Goal: Task Accomplishment & Management: Complete application form

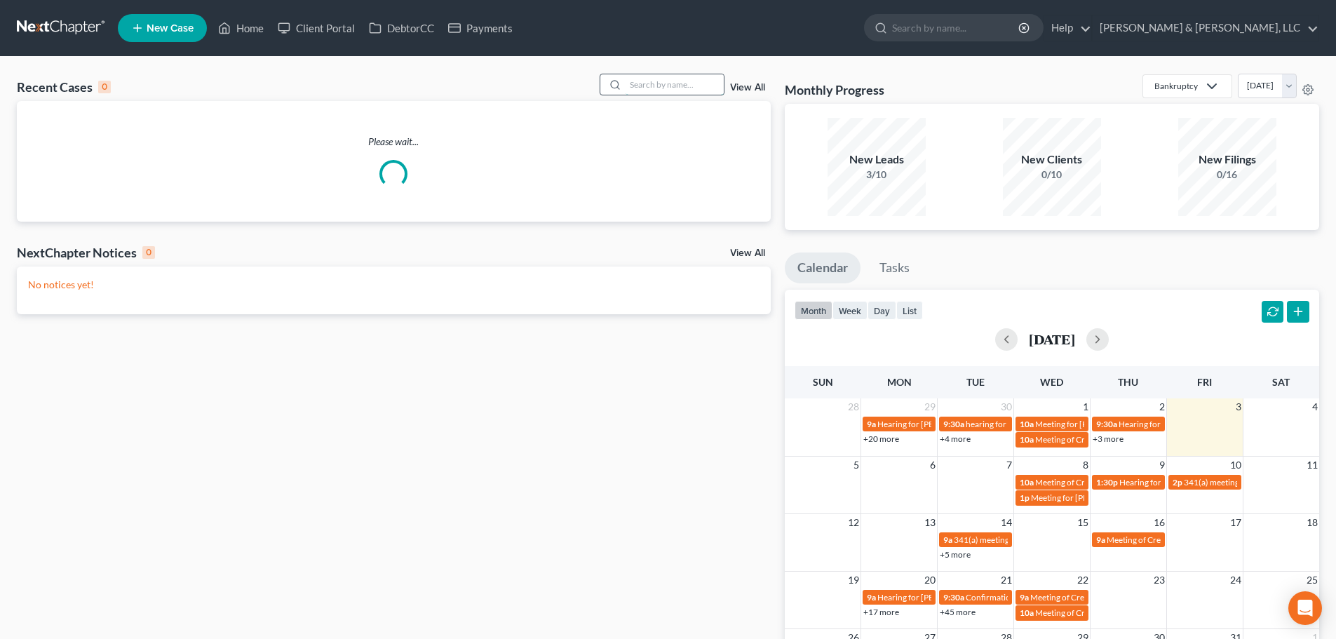
click at [687, 91] on input "search" at bounding box center [675, 84] width 98 height 20
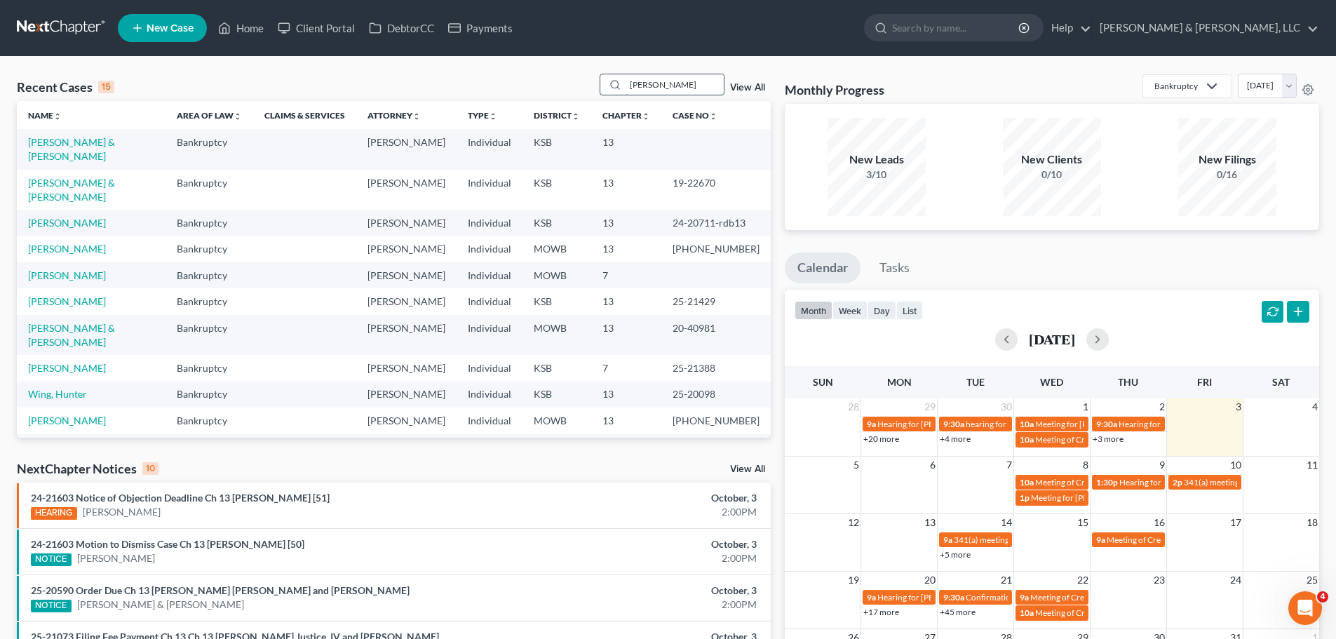
type input "gosser"
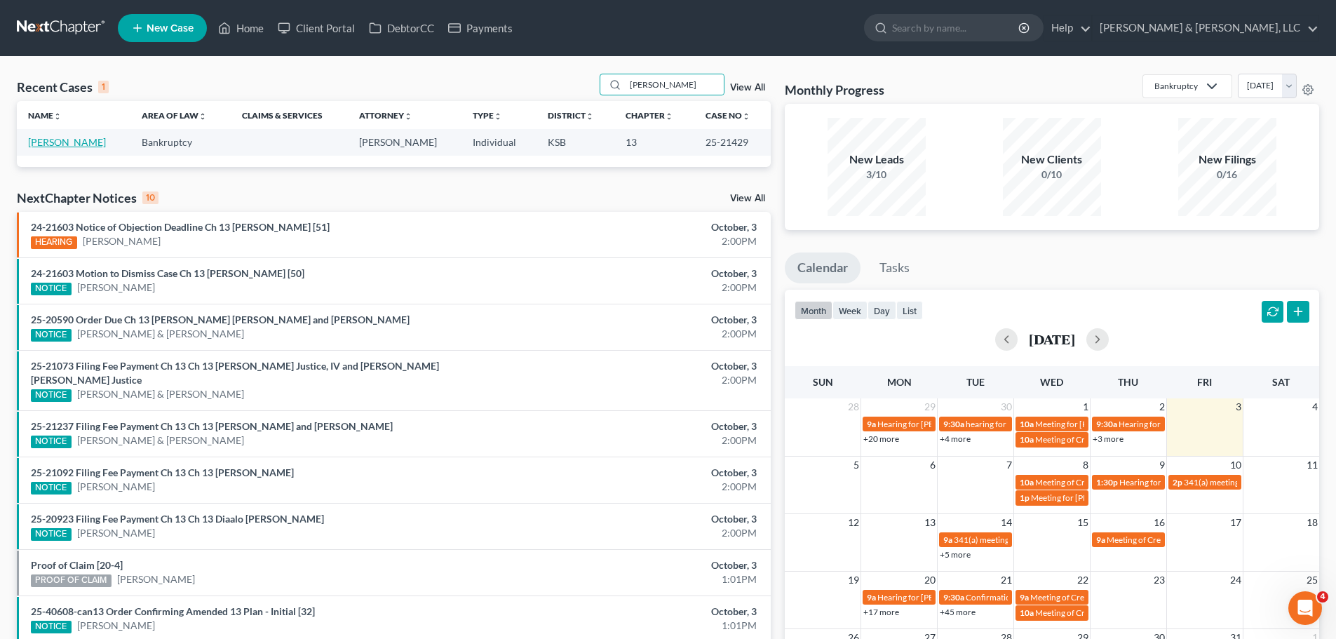
click at [97, 145] on link "[PERSON_NAME]" at bounding box center [67, 142] width 78 height 12
select select "2"
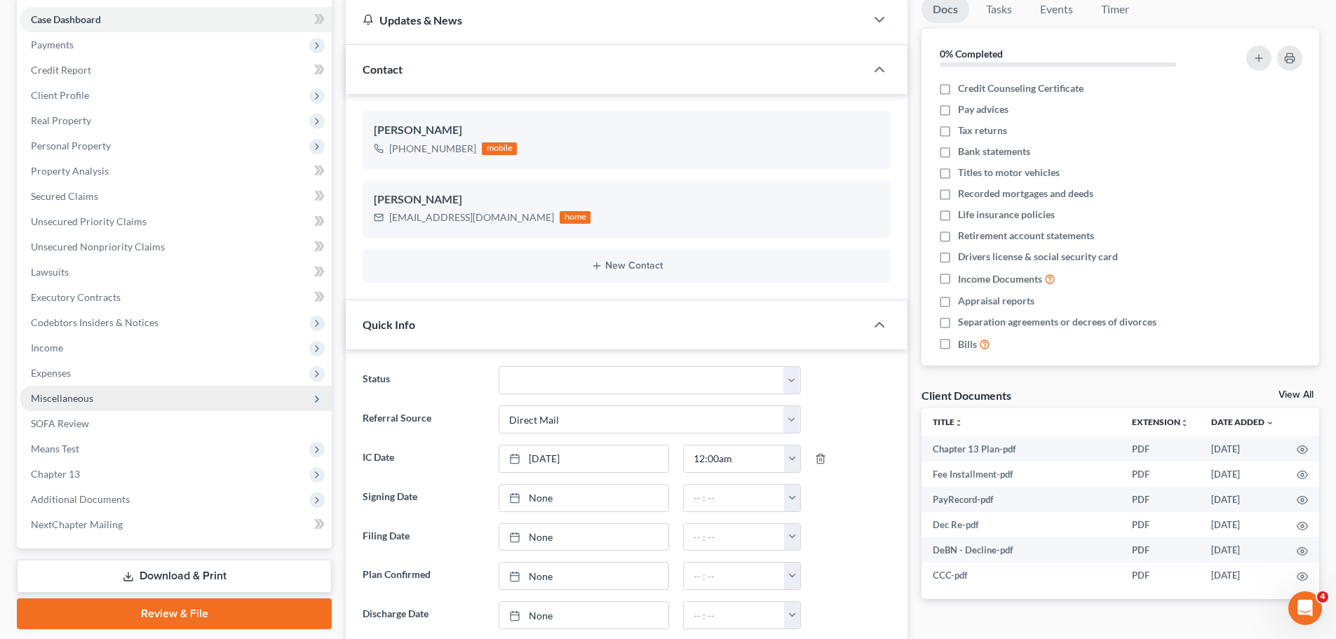
scroll to position [140, 0]
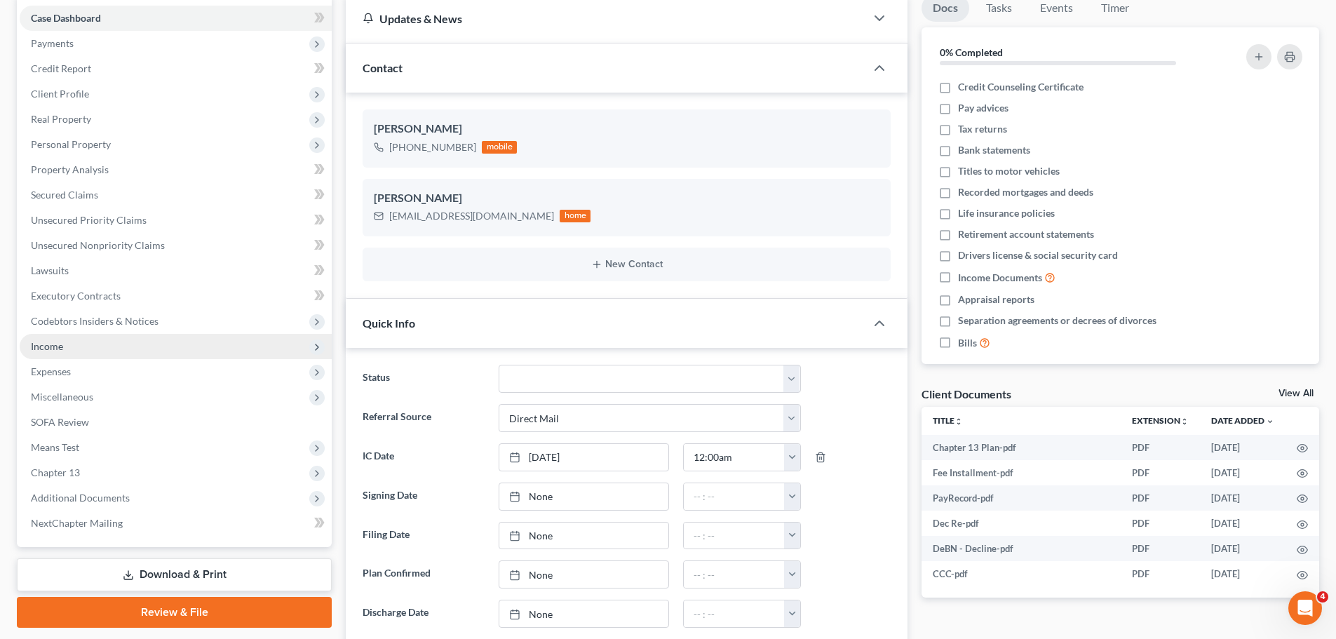
click at [44, 351] on span "Income" at bounding box center [47, 346] width 32 height 12
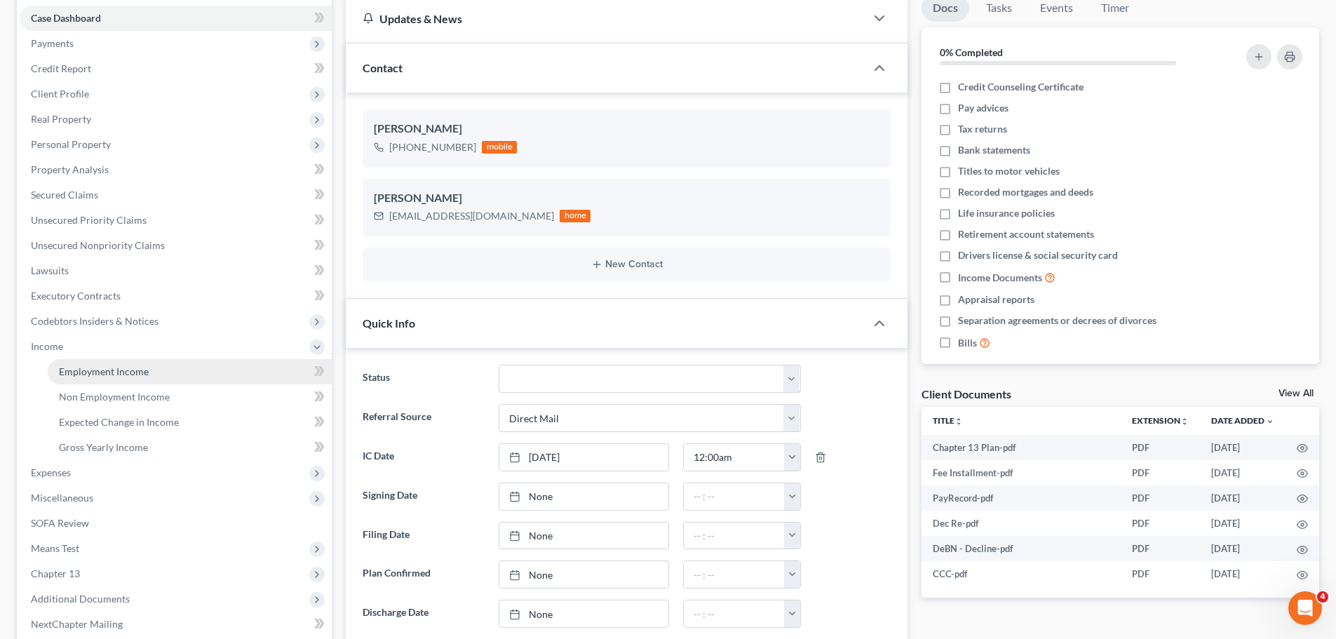
click at [88, 366] on span "Employment Income" at bounding box center [104, 372] width 90 height 12
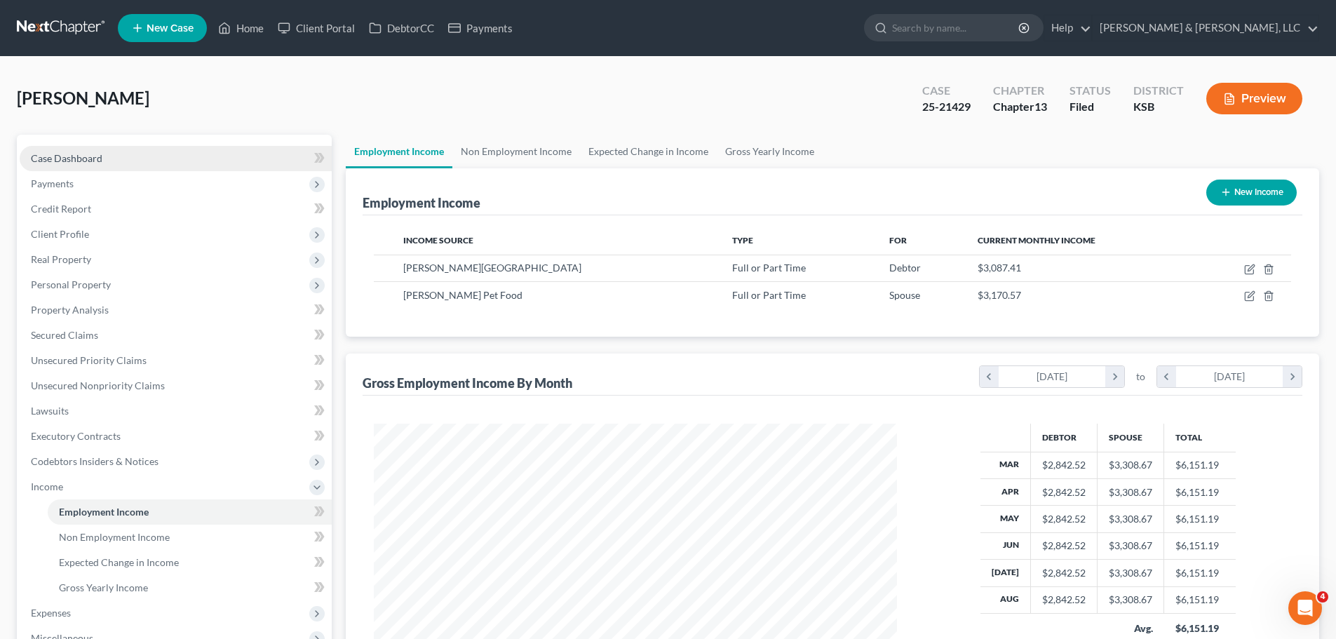
click at [118, 151] on link "Case Dashboard" at bounding box center [176, 158] width 312 height 25
select select "2"
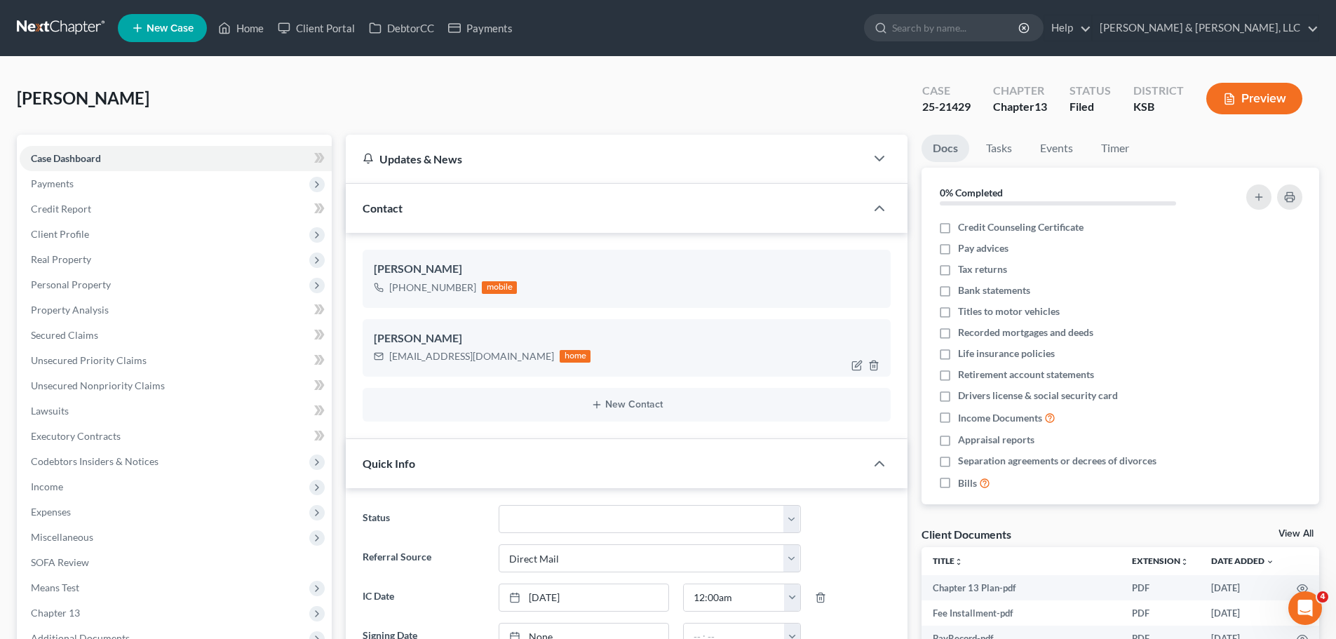
scroll to position [843, 0]
drag, startPoint x: 390, startPoint y: 357, endPoint x: 487, endPoint y: 358, distance: 96.8
click at [487, 358] on div "kjenese06@gmail.com home" at bounding box center [482, 356] width 217 height 18
copy div "kjenese06@gmail.com"
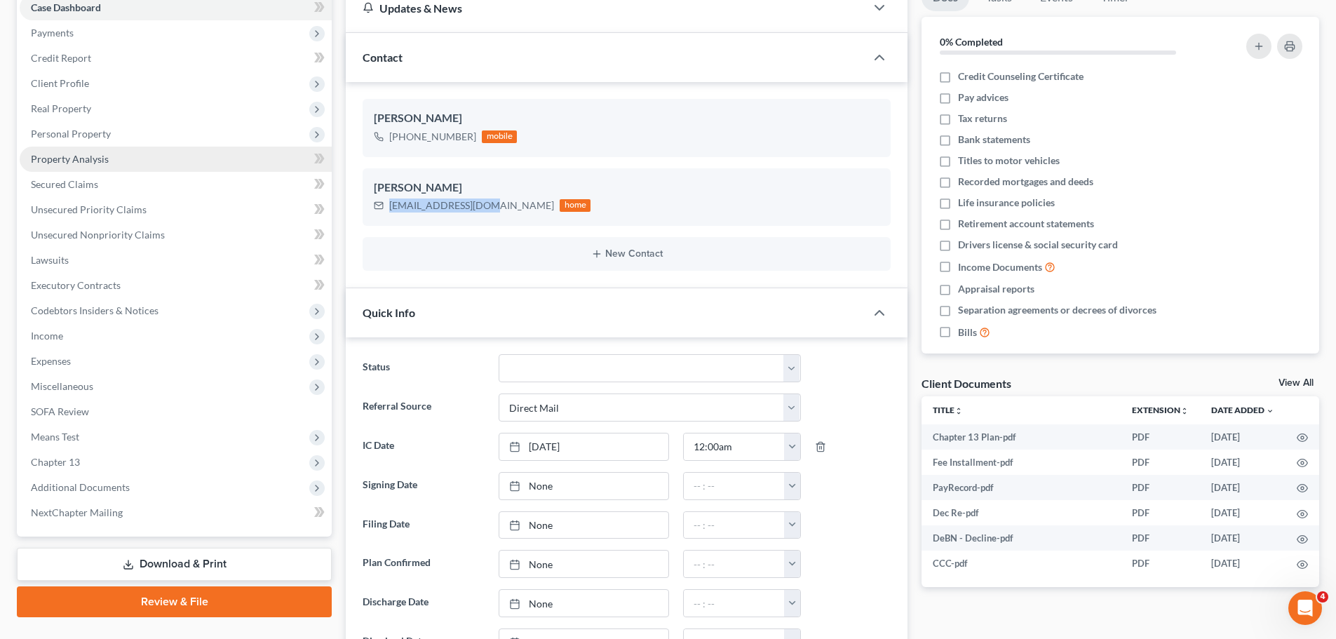
scroll to position [351, 0]
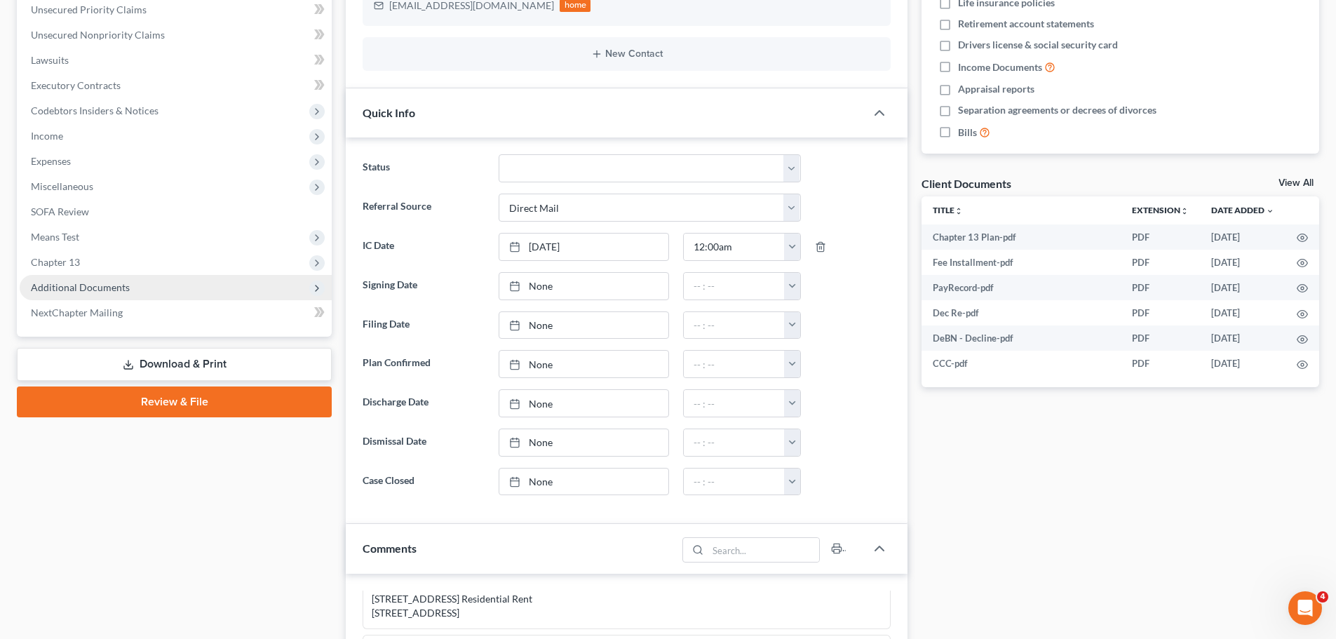
click at [147, 286] on span "Additional Documents" at bounding box center [176, 287] width 312 height 25
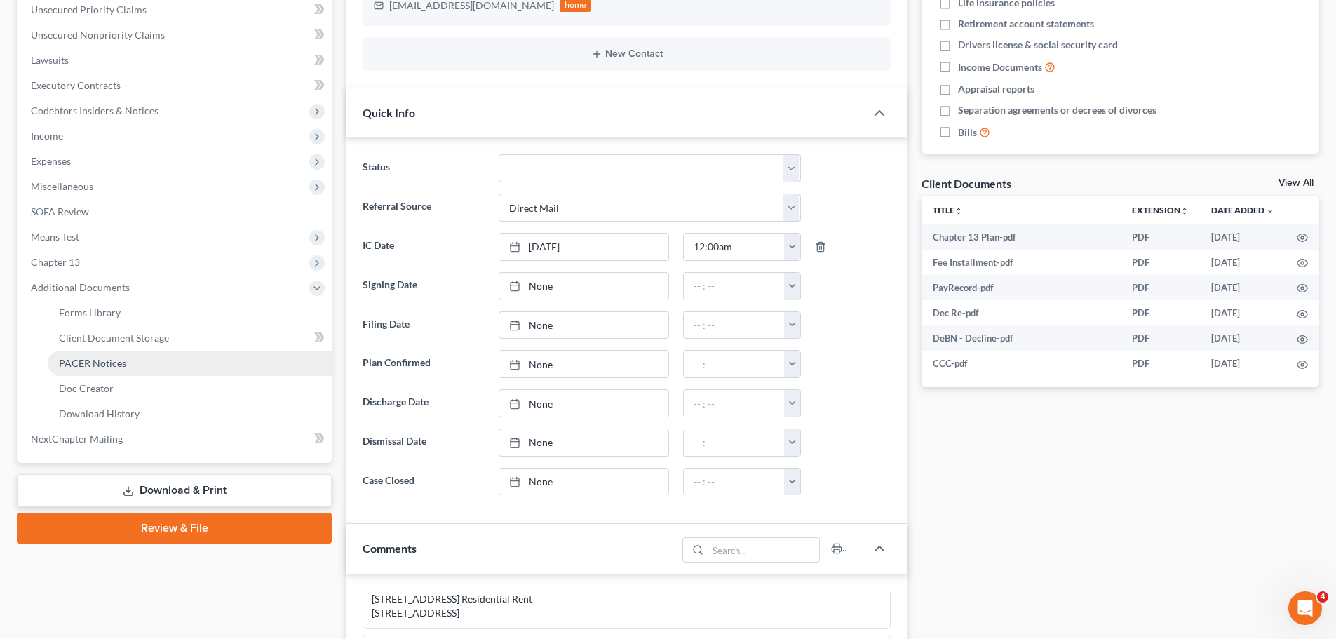
click at [133, 354] on link "PACER Notices" at bounding box center [190, 363] width 284 height 25
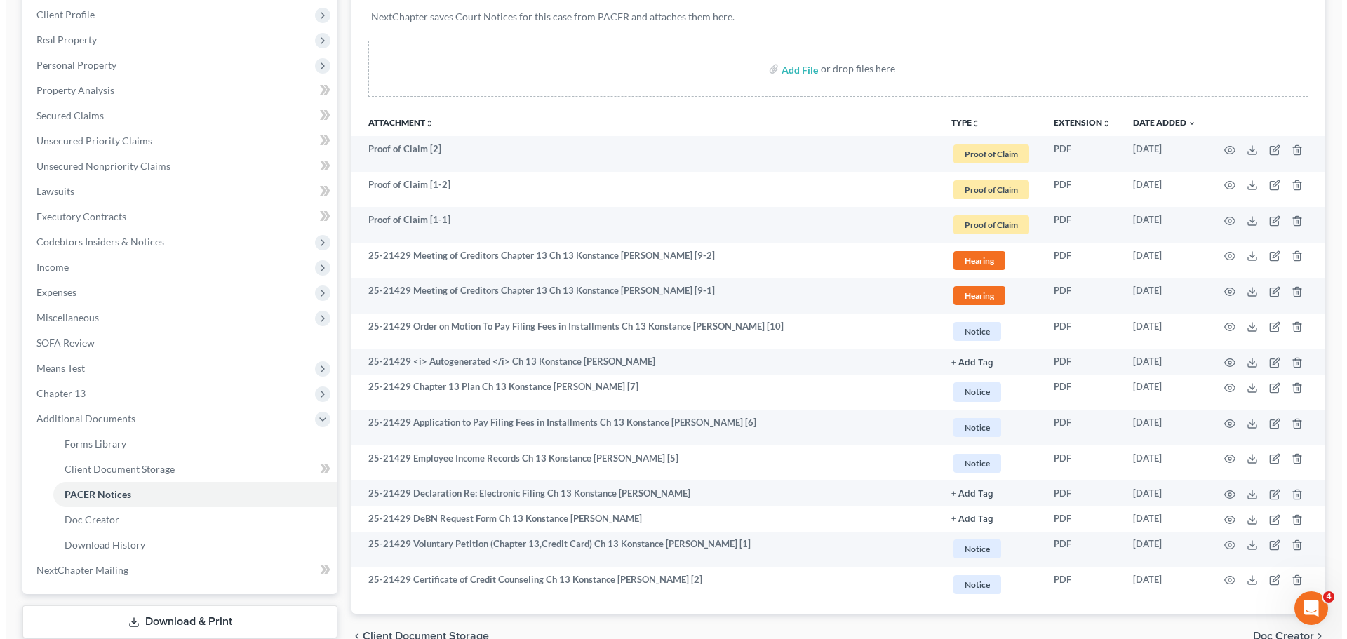
scroll to position [281, 0]
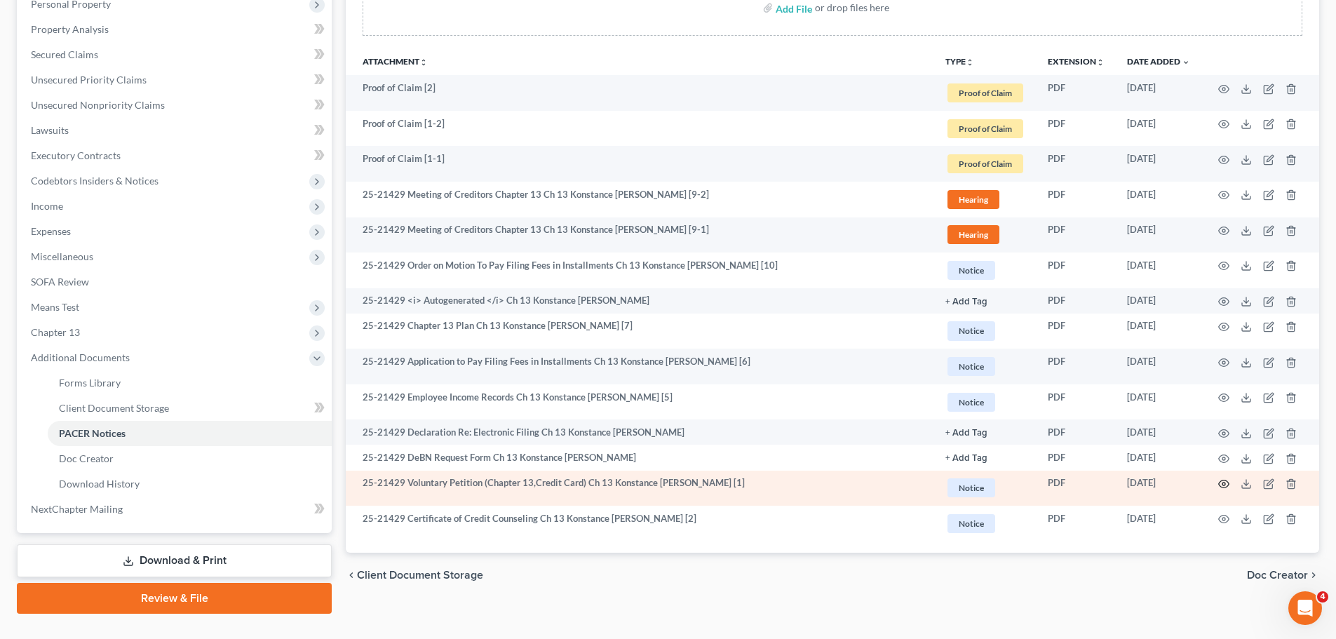
click at [1225, 483] on circle "button" at bounding box center [1224, 484] width 3 height 3
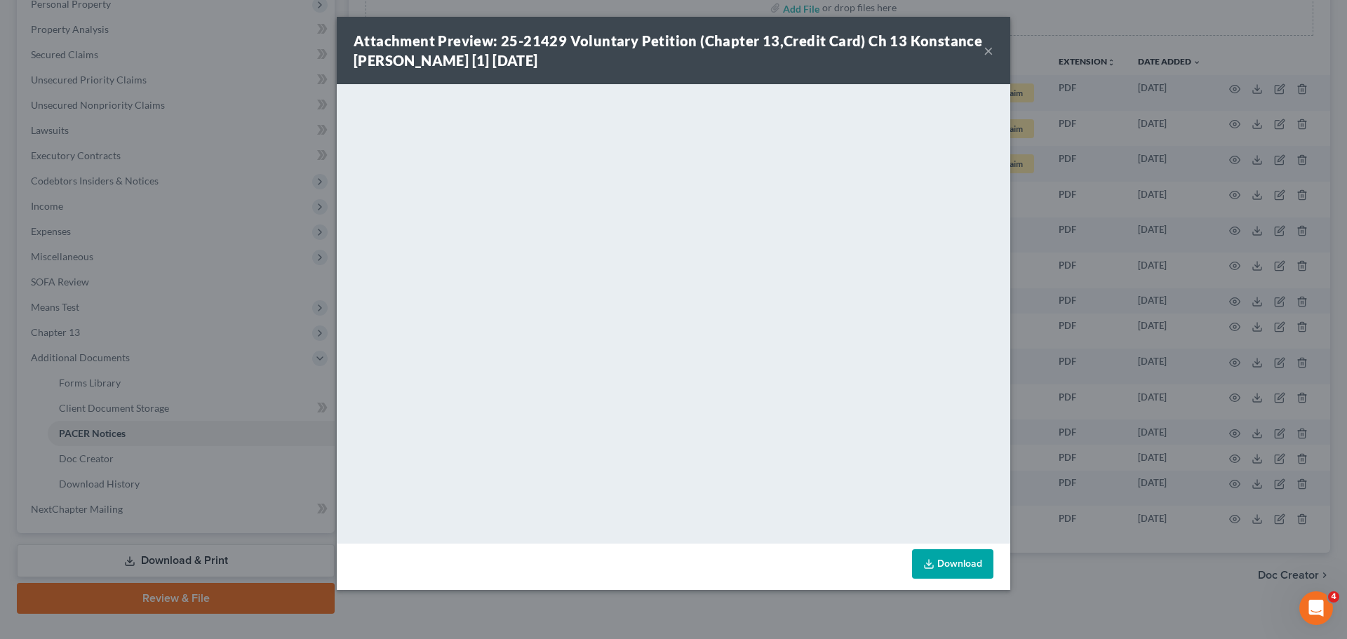
click at [989, 52] on button "×" at bounding box center [989, 50] width 10 height 17
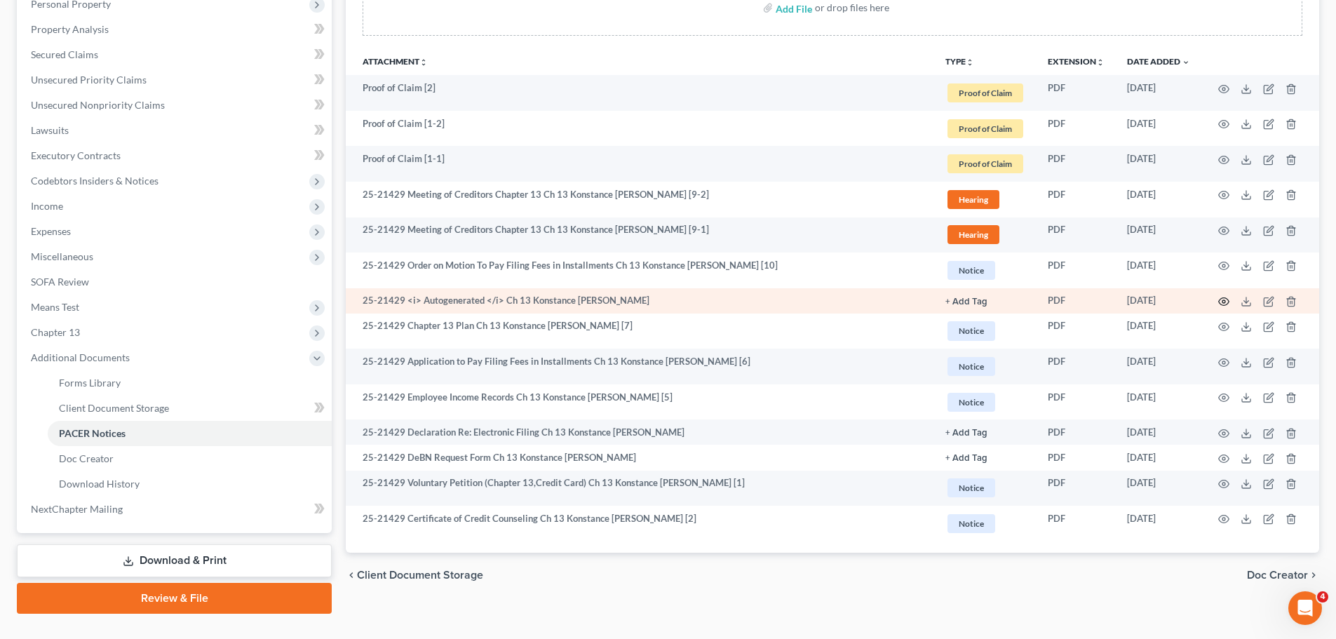
click at [1223, 301] on circle "button" at bounding box center [1224, 301] width 3 height 3
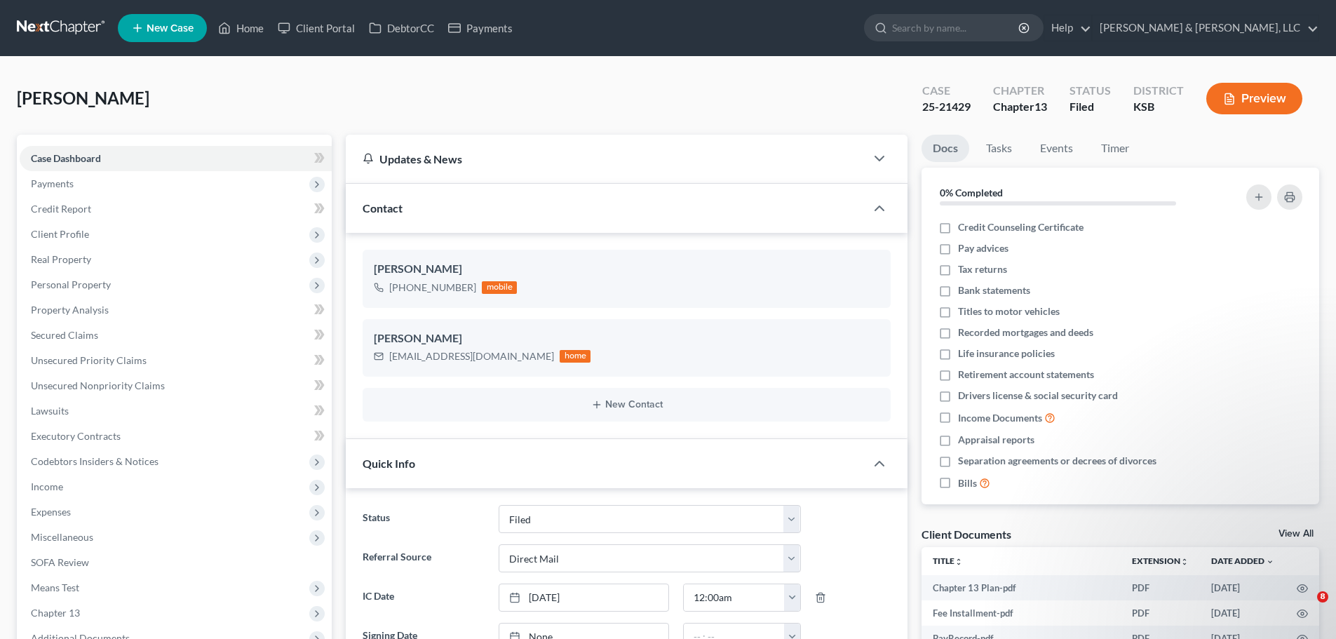
select select "6"
select select "2"
select select "0"
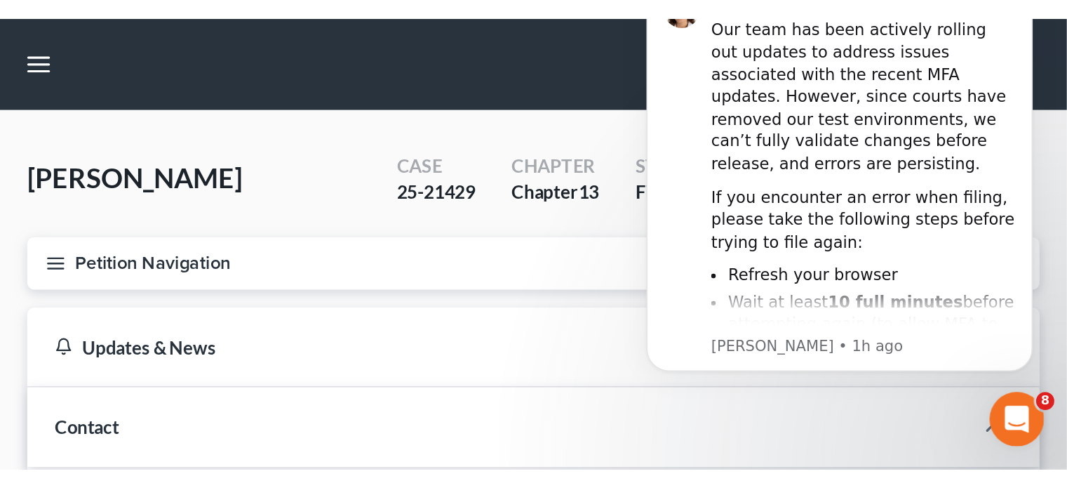
scroll to position [913, 0]
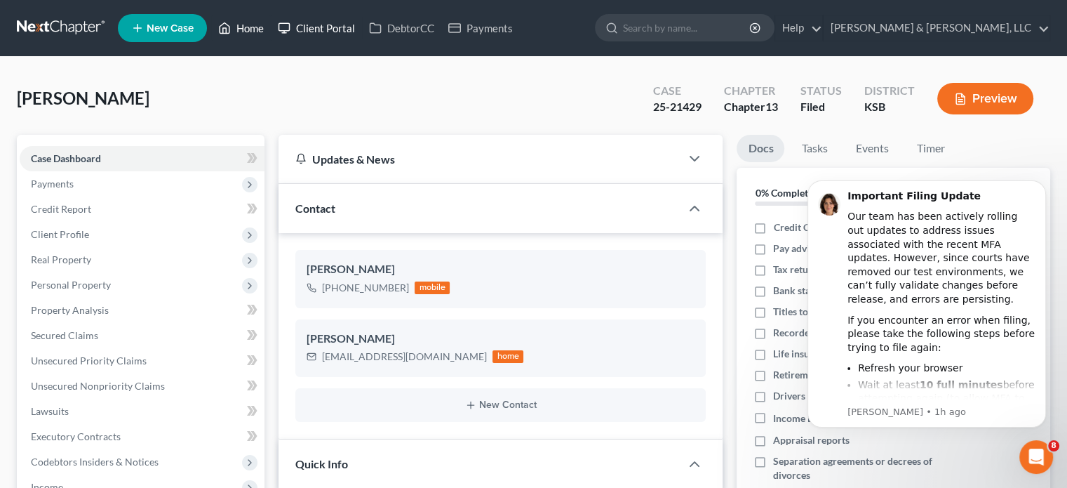
drag, startPoint x: 257, startPoint y: 34, endPoint x: 295, endPoint y: 34, distance: 37.2
click at [257, 34] on link "Home" at bounding box center [241, 27] width 60 height 25
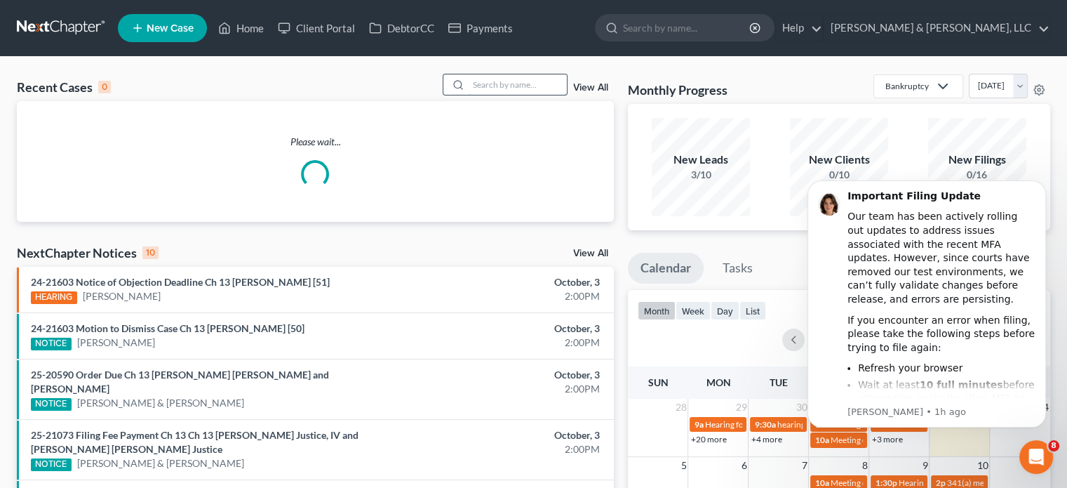
click at [554, 86] on input "search" at bounding box center [518, 84] width 98 height 20
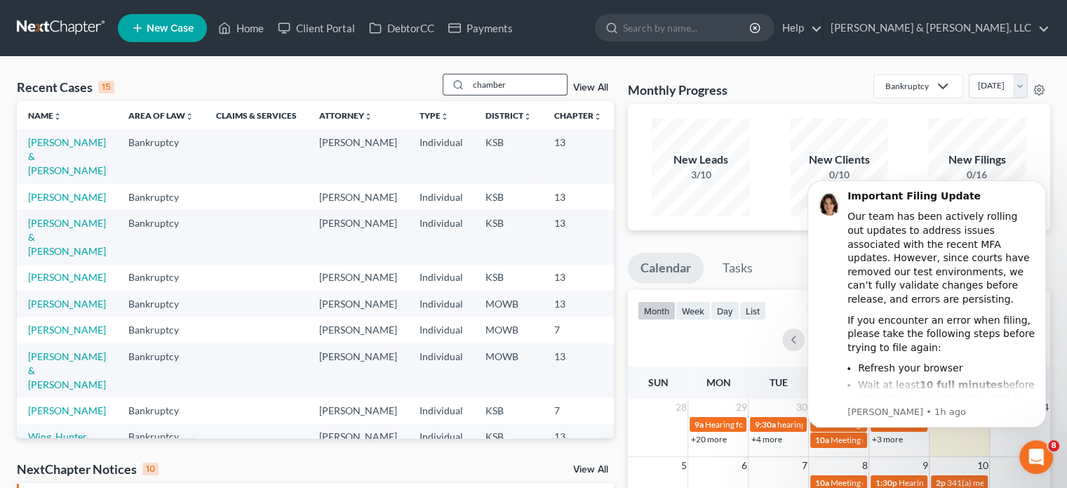
type input "chamber"
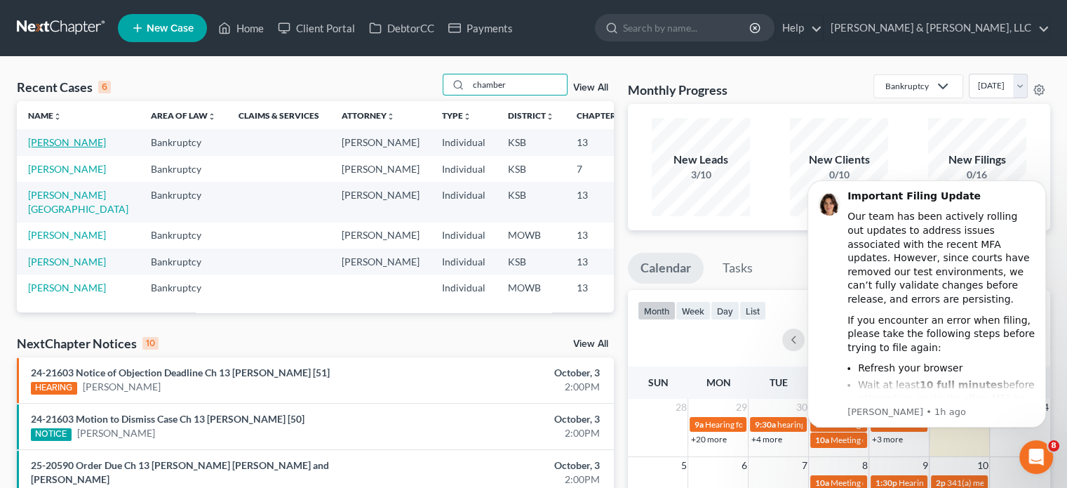
click at [69, 139] on link "[PERSON_NAME]" at bounding box center [67, 142] width 78 height 12
select select "2"
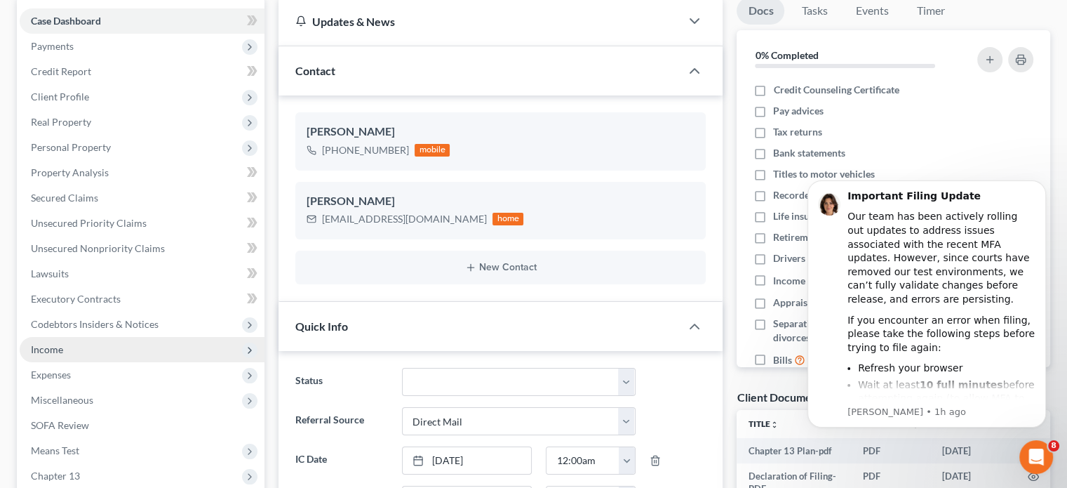
scroll to position [140, 0]
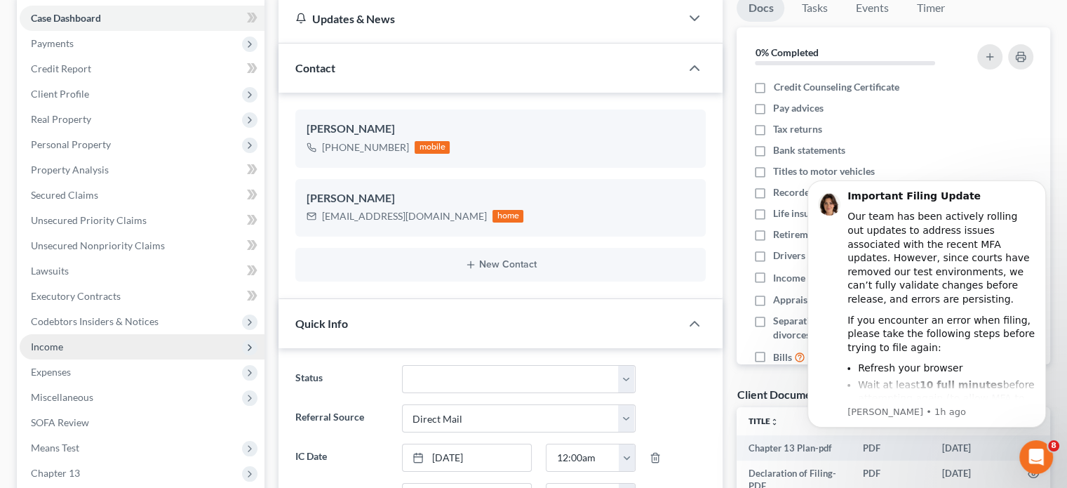
click at [50, 353] on span "Income" at bounding box center [142, 346] width 245 height 25
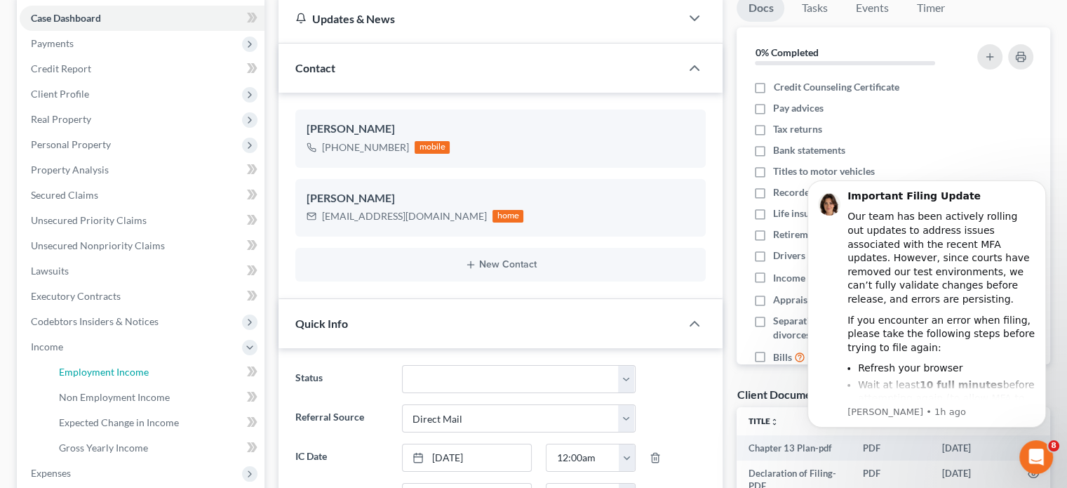
drag, startPoint x: 114, startPoint y: 365, endPoint x: 485, endPoint y: 336, distance: 372.9
click at [114, 366] on span "Employment Income" at bounding box center [104, 372] width 90 height 12
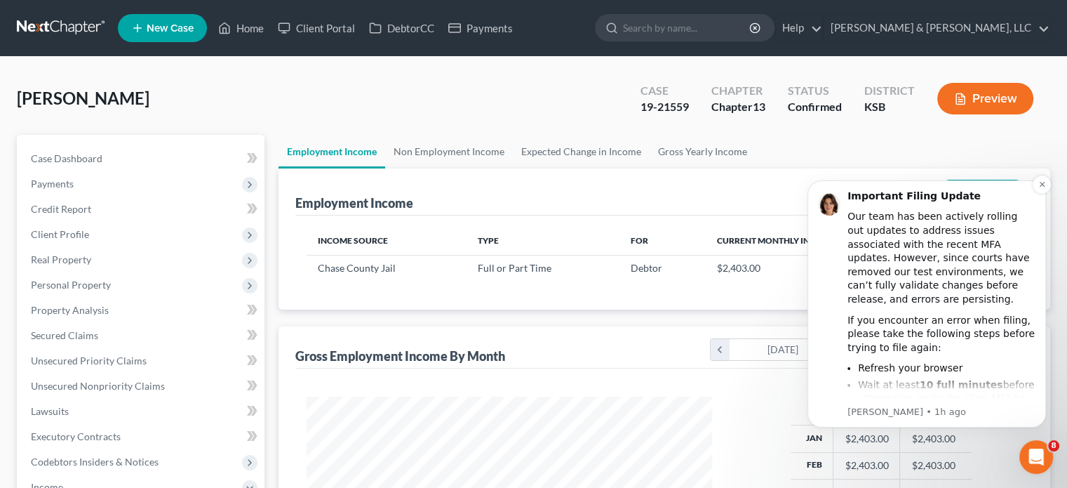
scroll to position [250, 433]
click at [1038, 184] on icon "Dismiss notification" at bounding box center [1042, 184] width 8 height 8
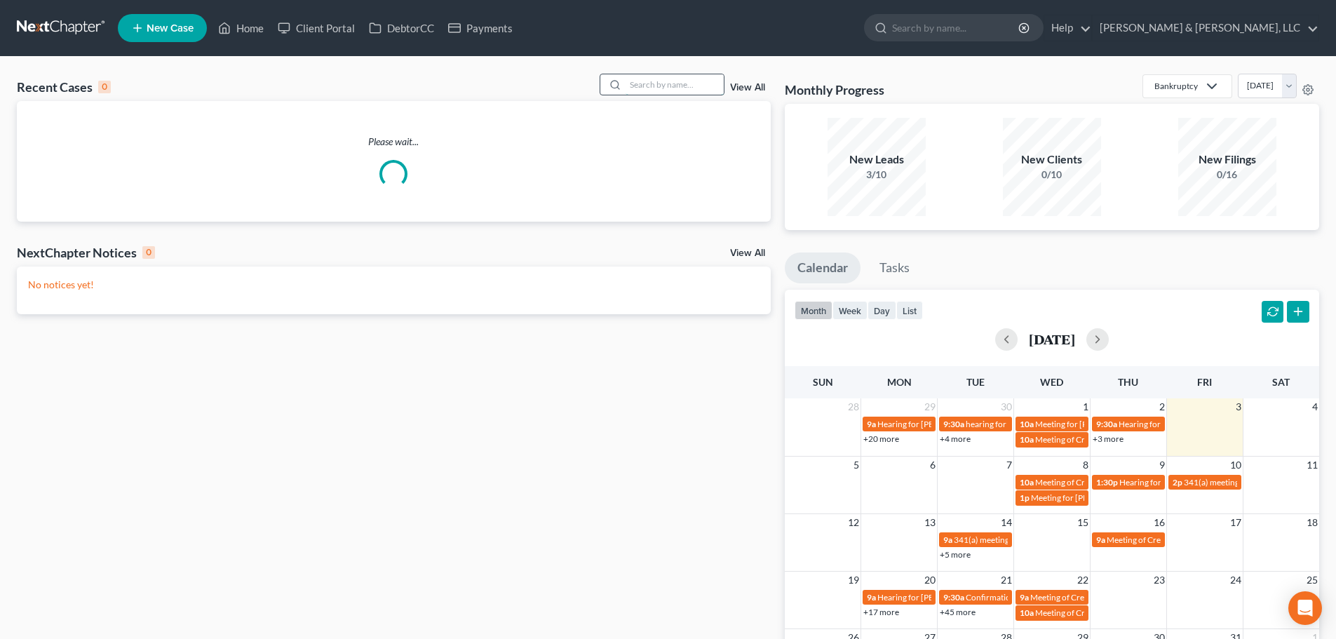
click at [638, 86] on input "search" at bounding box center [675, 84] width 98 height 20
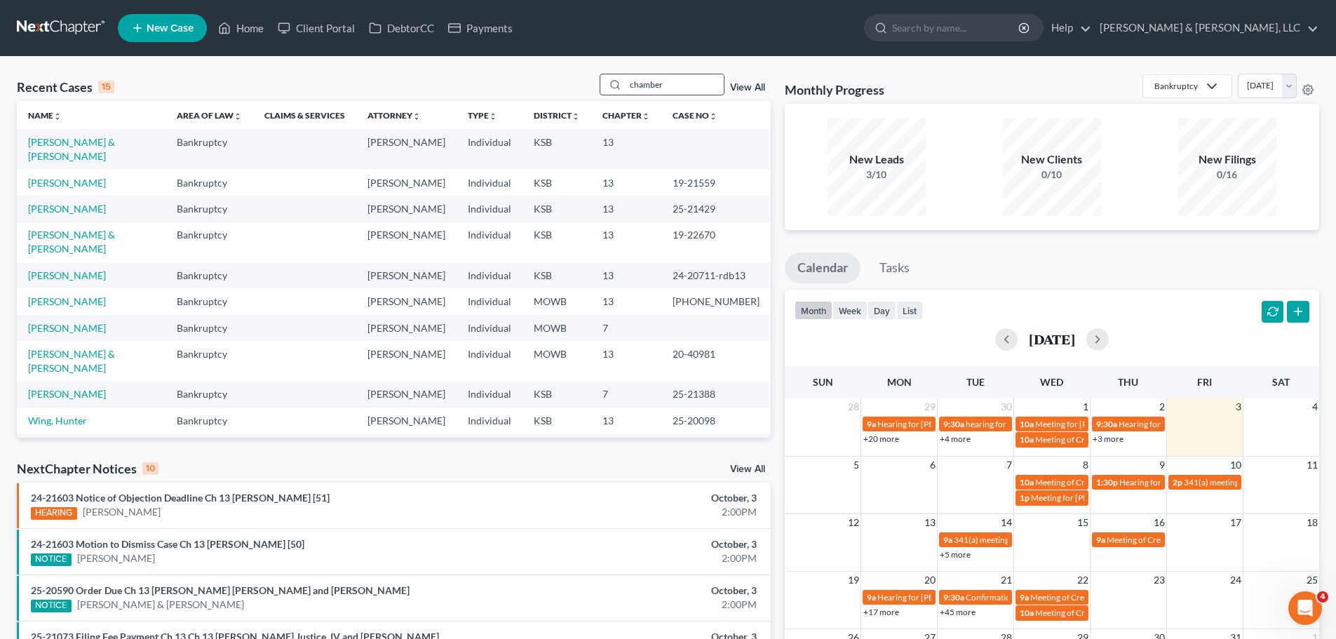
type input "chamber"
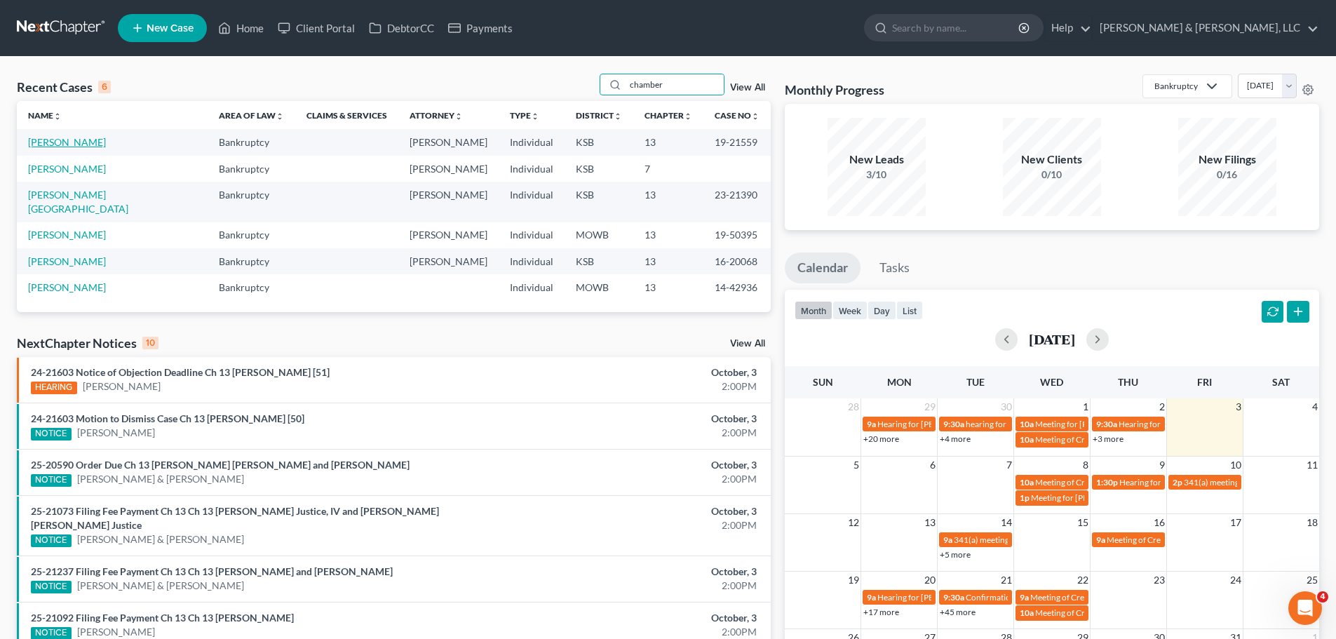
drag, startPoint x: 89, startPoint y: 146, endPoint x: 101, endPoint y: 146, distance: 11.9
click at [89, 146] on link "Chambers, Konstance" at bounding box center [67, 142] width 78 height 12
select select "2"
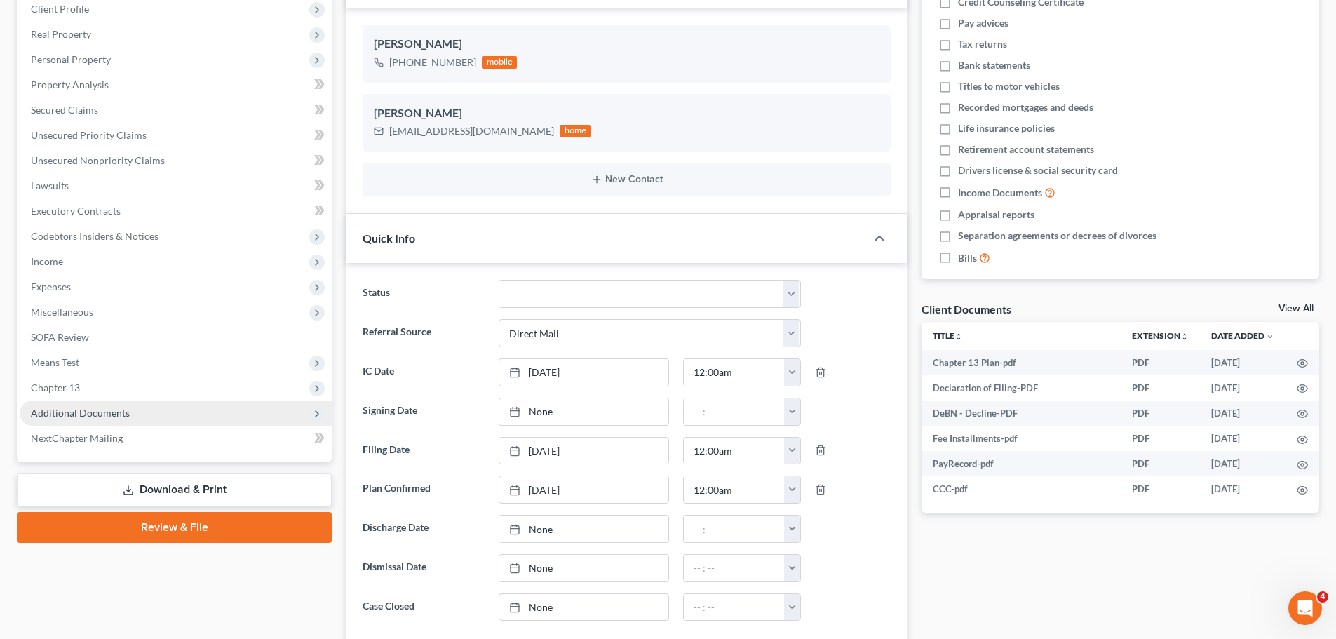
scroll to position [281, 0]
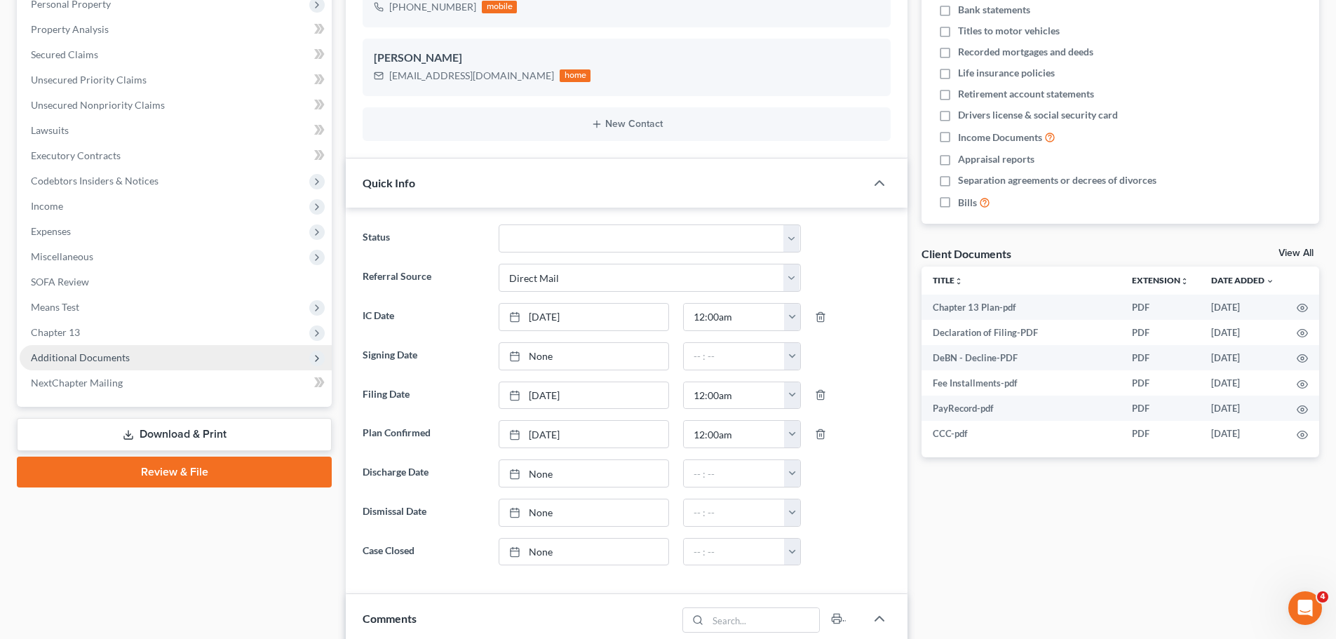
click at [133, 356] on span "Additional Documents" at bounding box center [176, 357] width 312 height 25
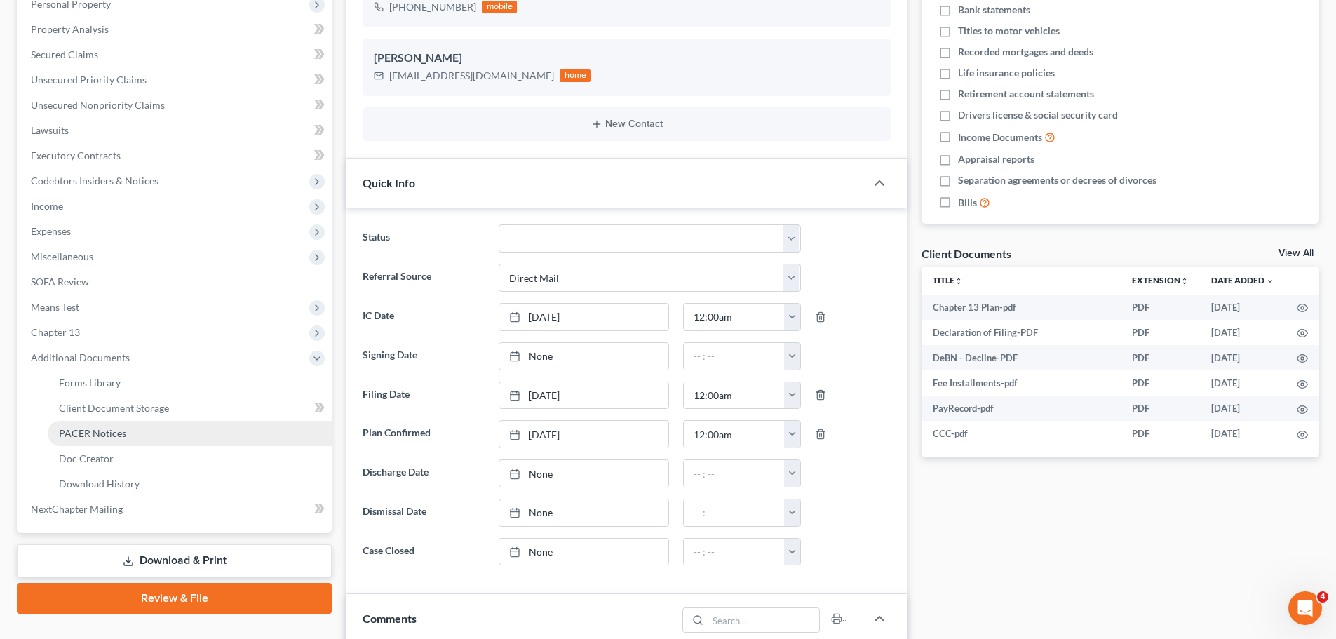
scroll to position [843, 0]
click at [123, 424] on link "PACER Notices" at bounding box center [190, 433] width 284 height 25
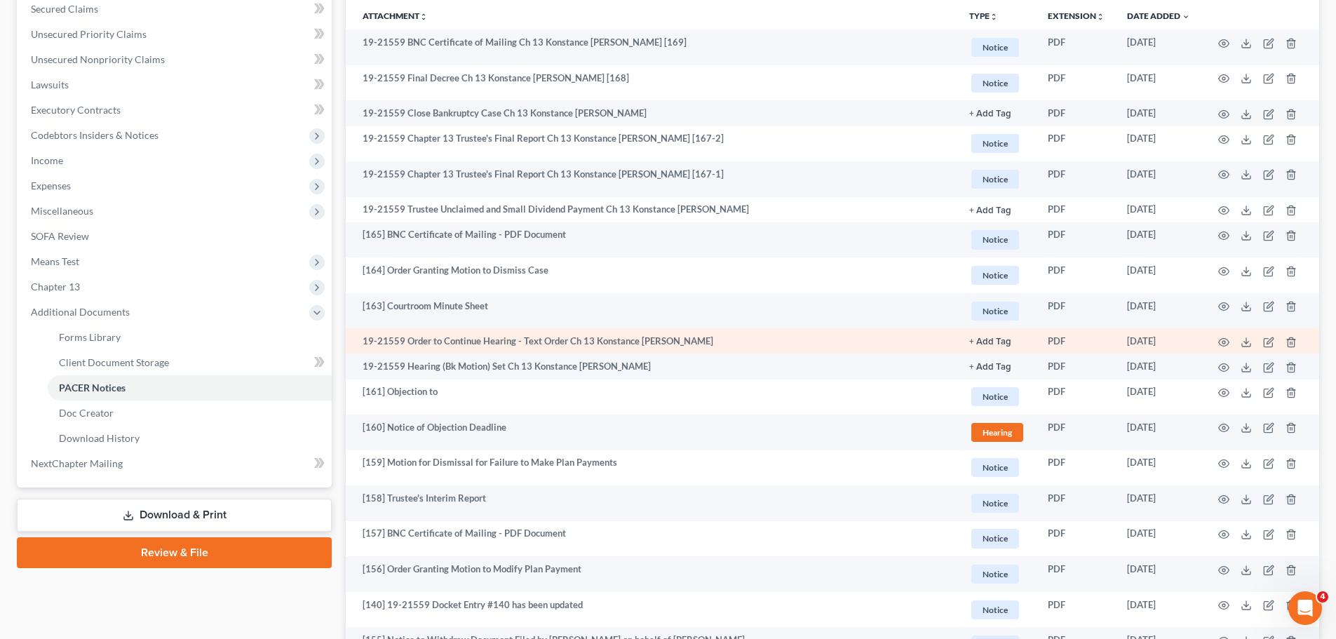
scroll to position [351, 0]
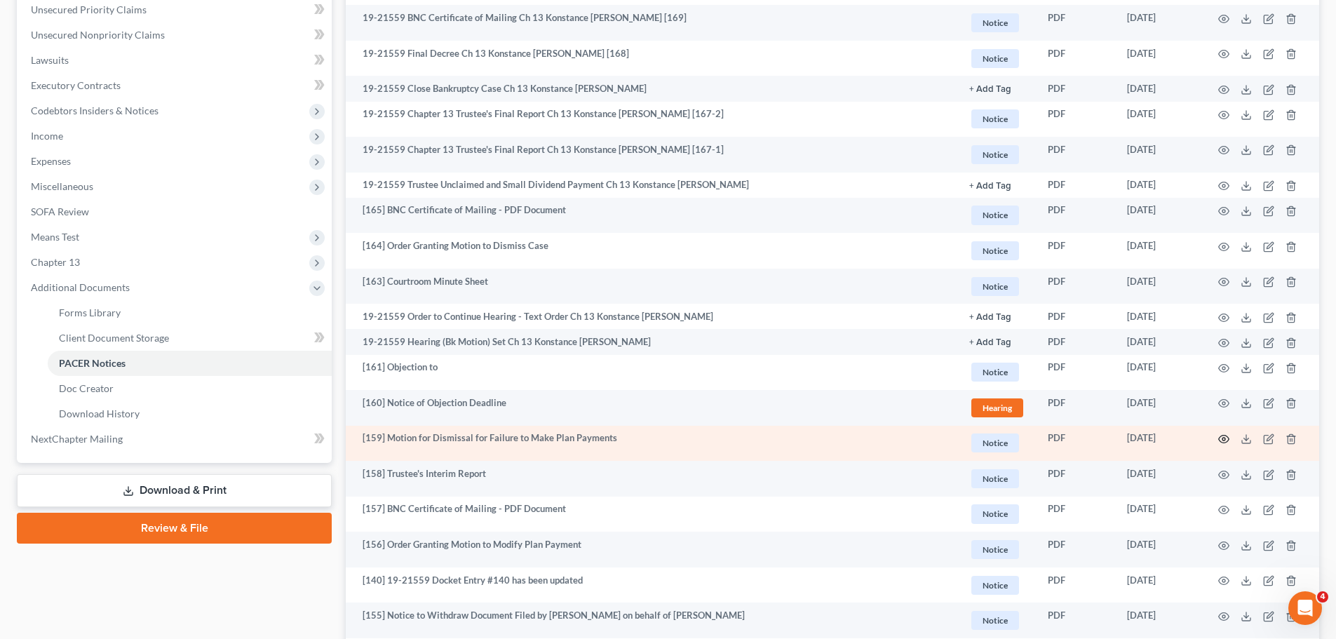
click at [1221, 441] on icon "button" at bounding box center [1224, 439] width 11 height 11
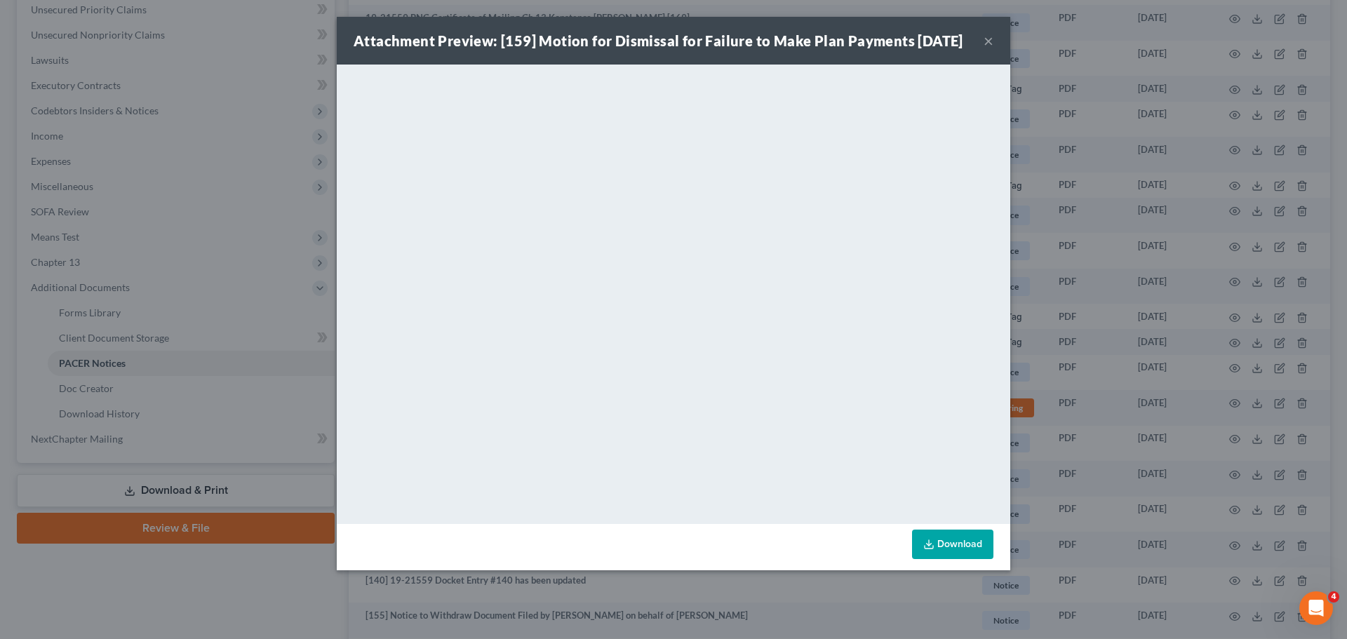
click at [986, 49] on button "×" at bounding box center [989, 40] width 10 height 17
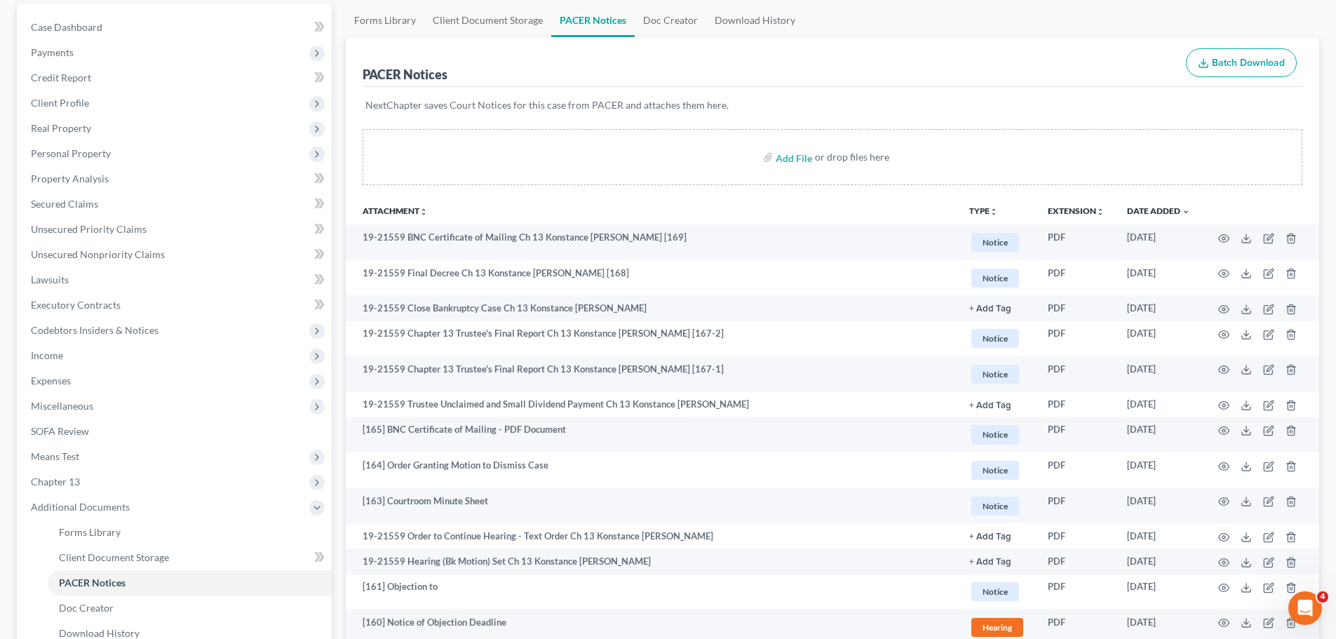
scroll to position [0, 0]
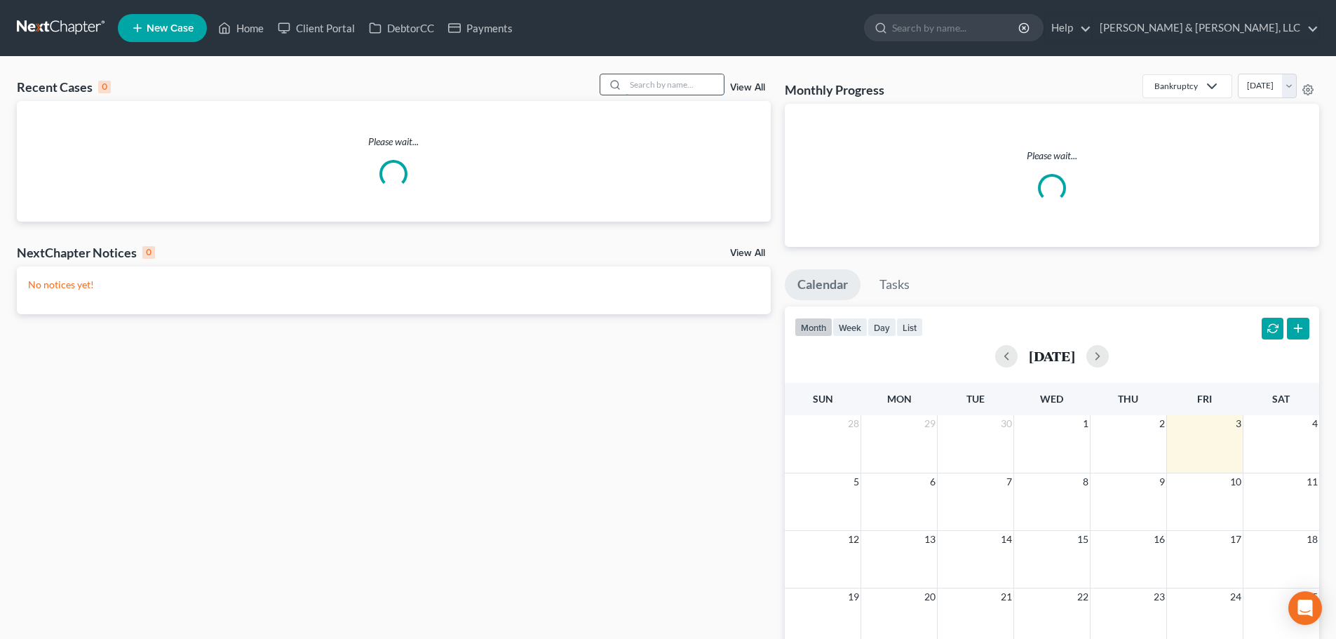
click at [654, 88] on input "search" at bounding box center [675, 84] width 98 height 20
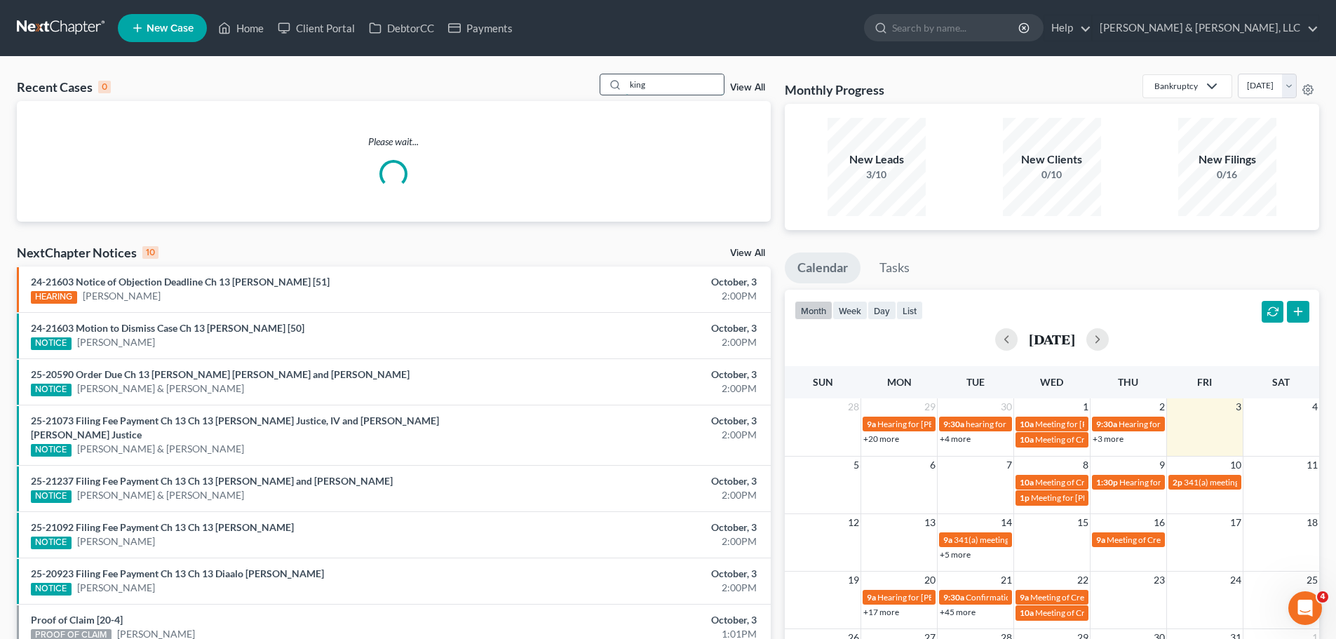
type input "king"
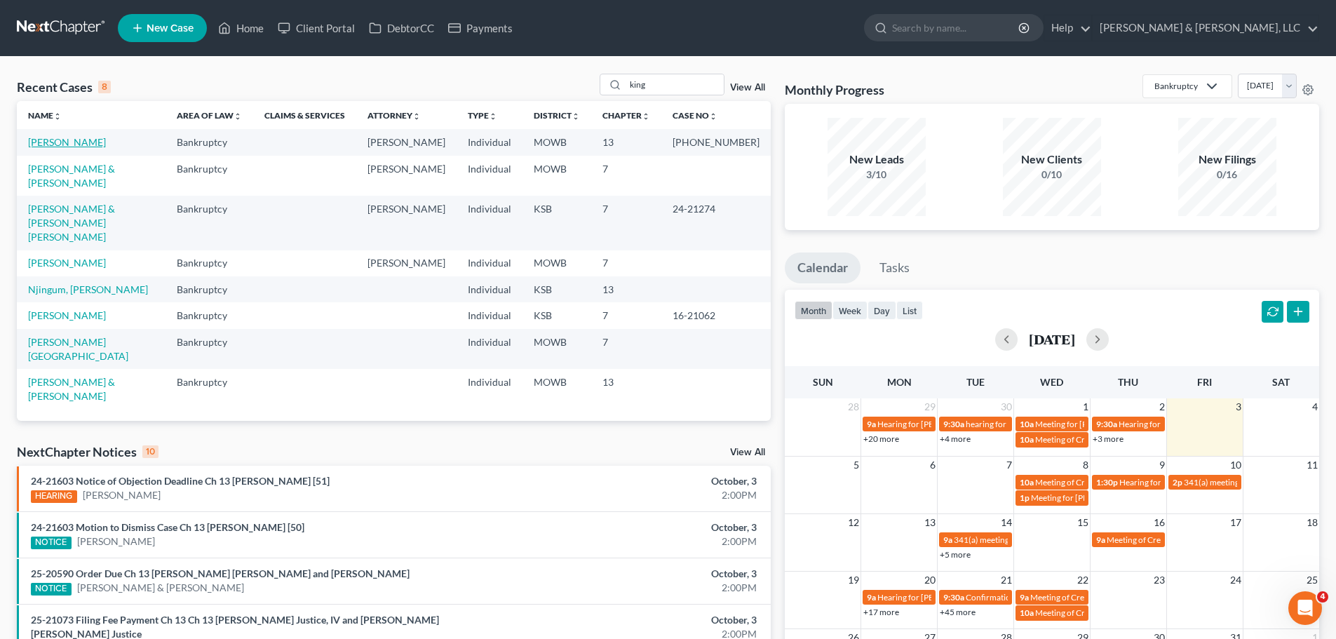
click at [46, 145] on link "[PERSON_NAME]" at bounding box center [67, 142] width 78 height 12
select select "2"
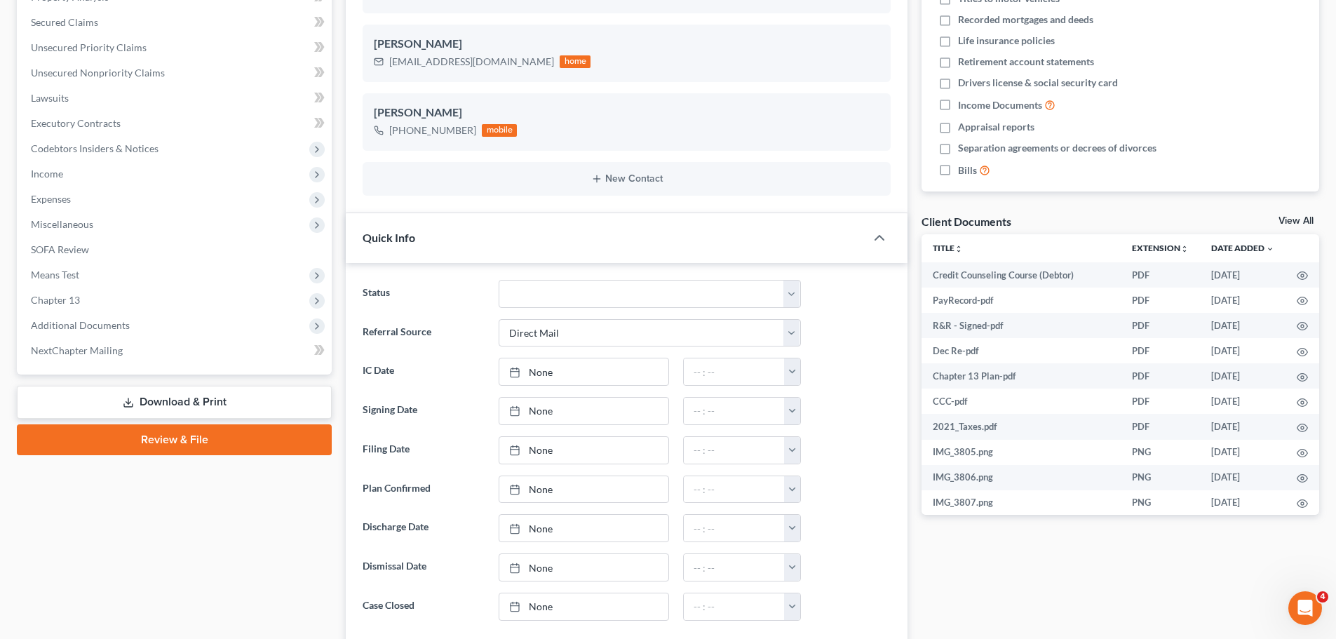
scroll to position [351, 0]
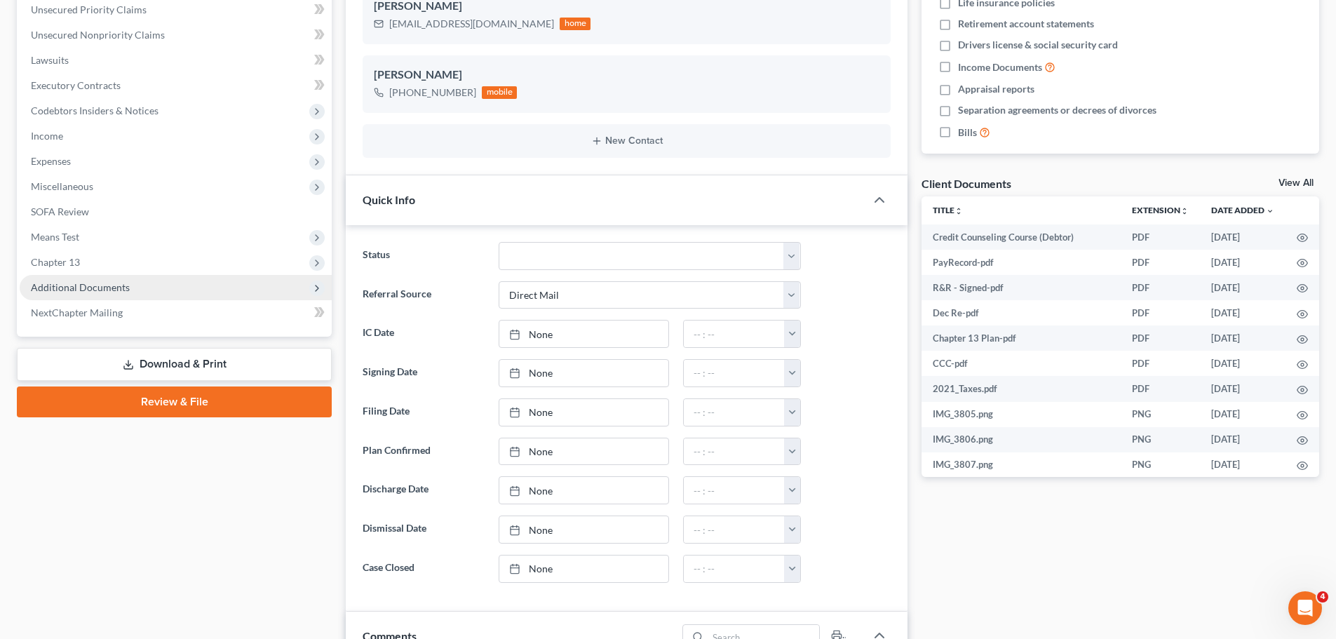
click at [113, 290] on span "Additional Documents" at bounding box center [80, 287] width 99 height 12
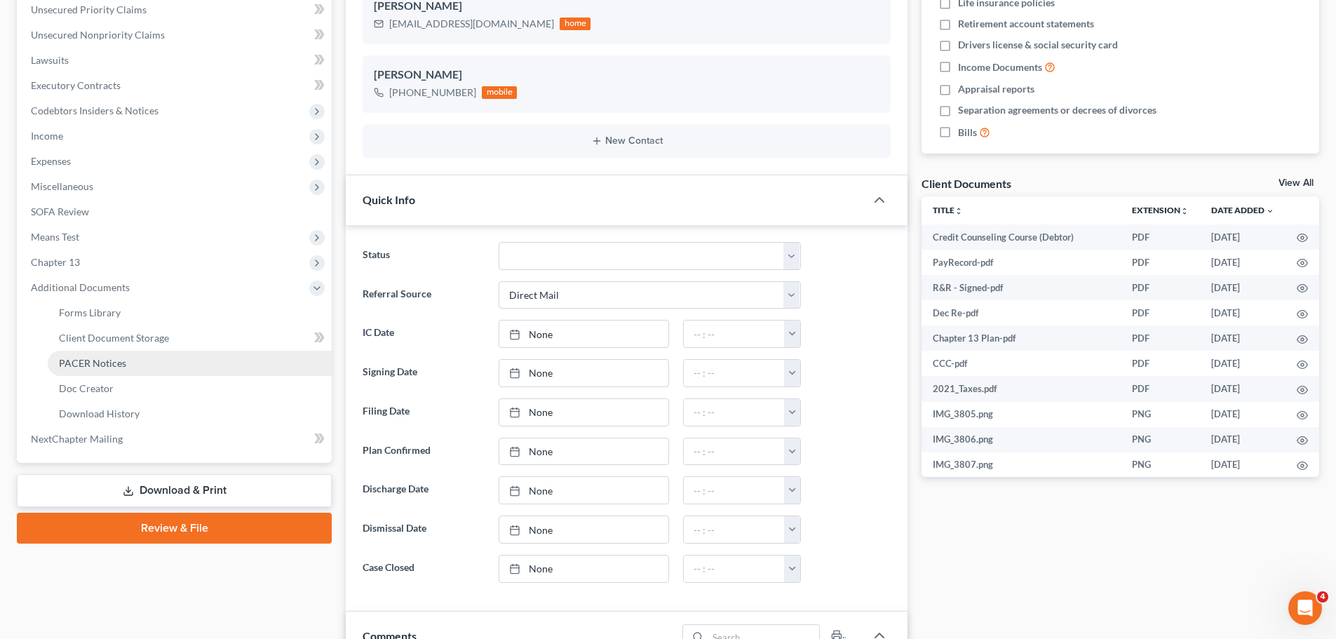
click at [121, 359] on span "PACER Notices" at bounding box center [92, 363] width 67 height 12
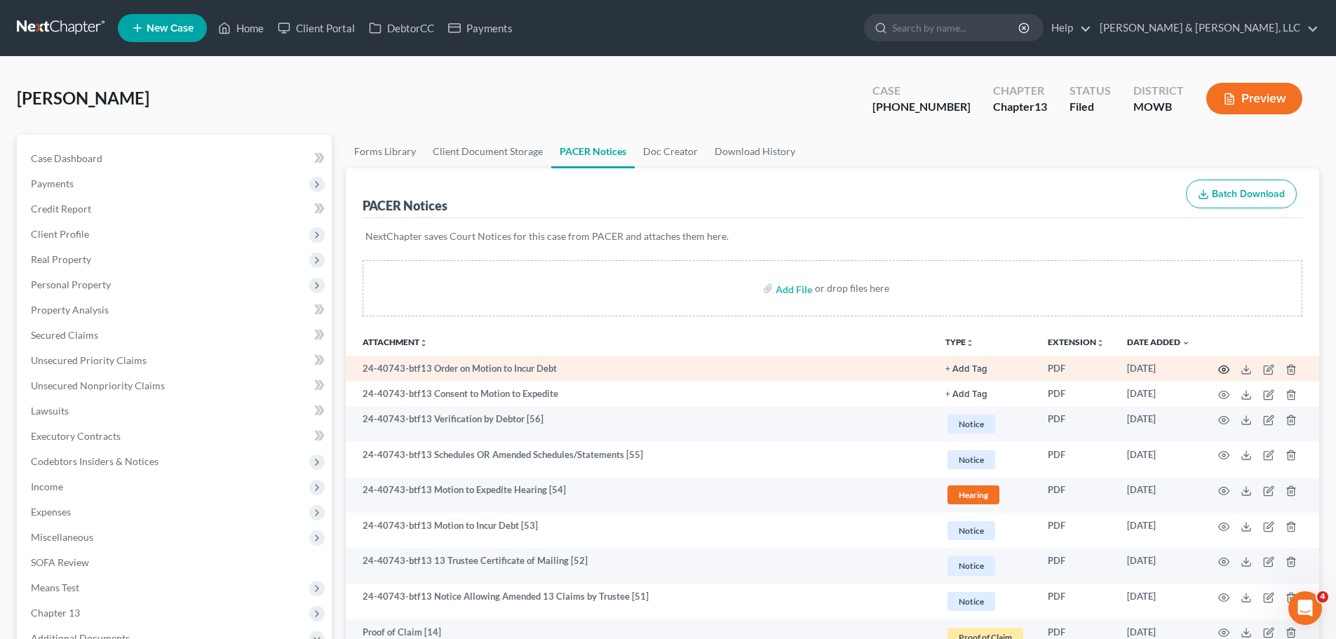
click at [1226, 368] on circle "button" at bounding box center [1224, 369] width 3 height 3
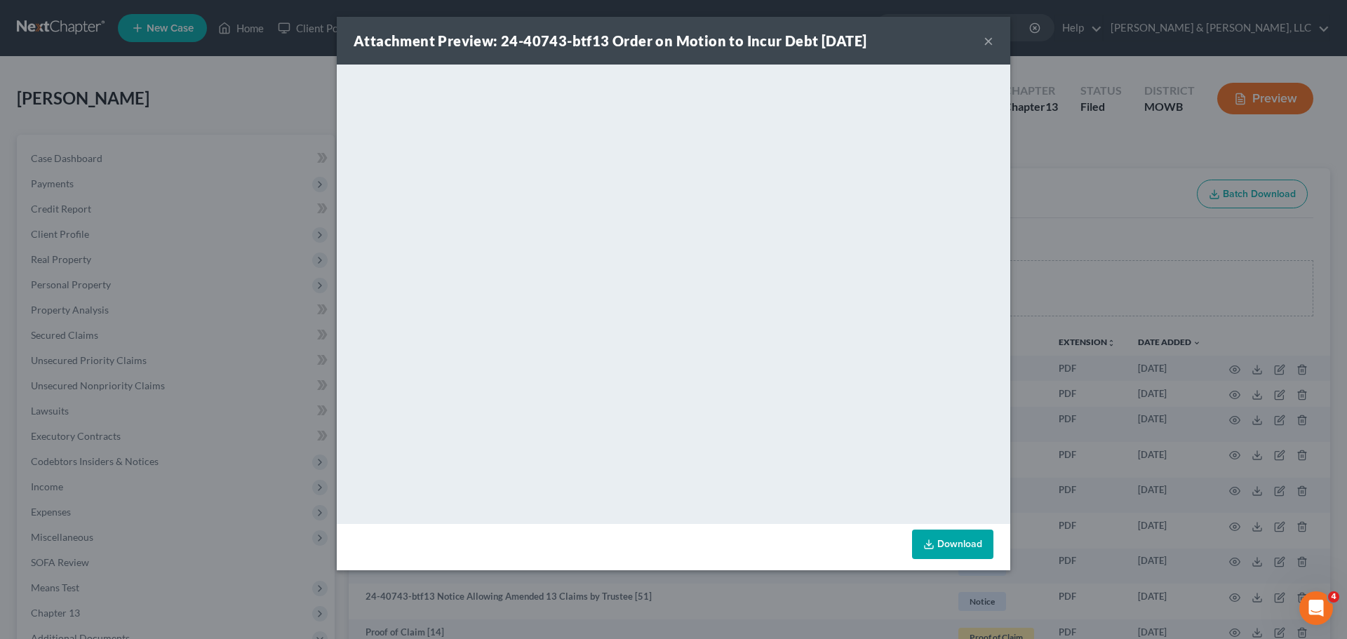
click at [984, 41] on button "×" at bounding box center [989, 40] width 10 height 17
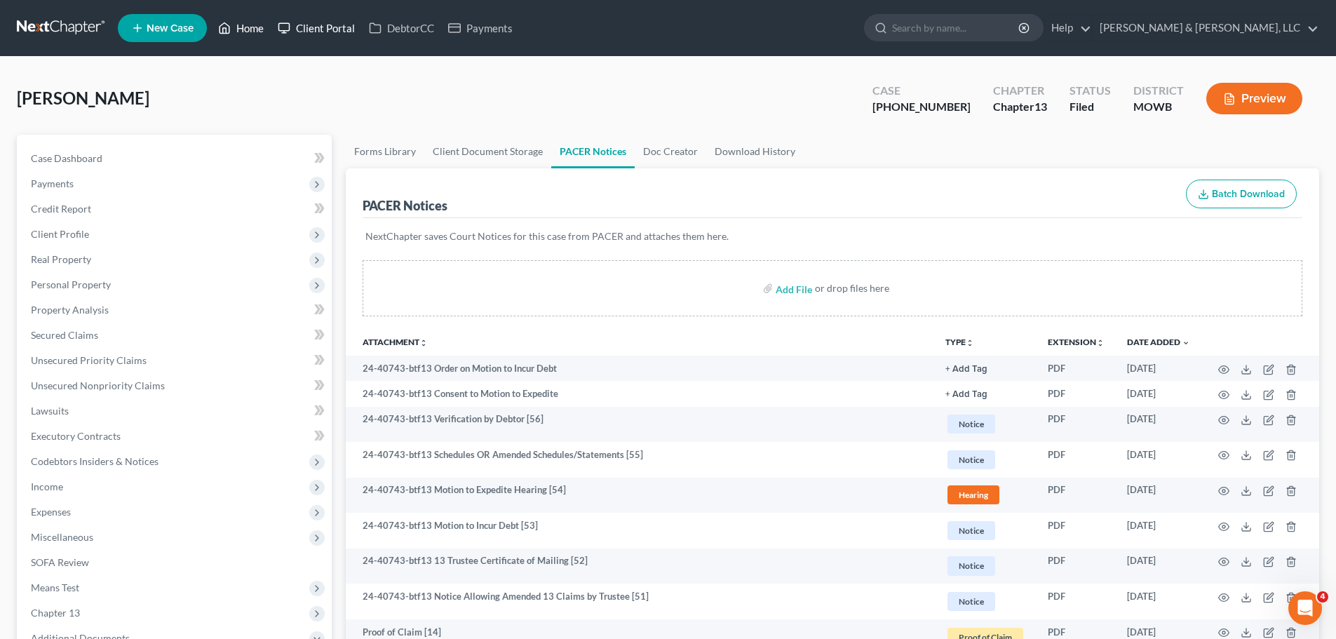
drag, startPoint x: 241, startPoint y: 30, endPoint x: 292, endPoint y: 19, distance: 51.7
click at [241, 29] on link "Home" at bounding box center [241, 27] width 60 height 25
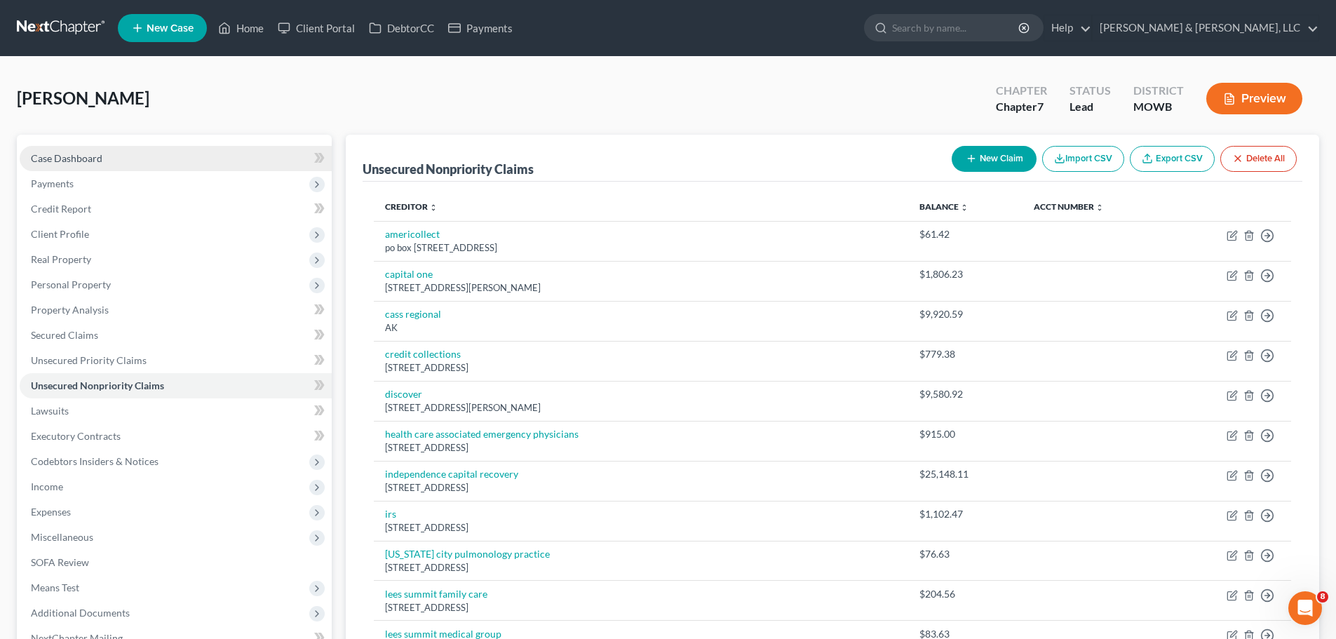
click at [86, 157] on span "Case Dashboard" at bounding box center [67, 158] width 72 height 12
select select "2"
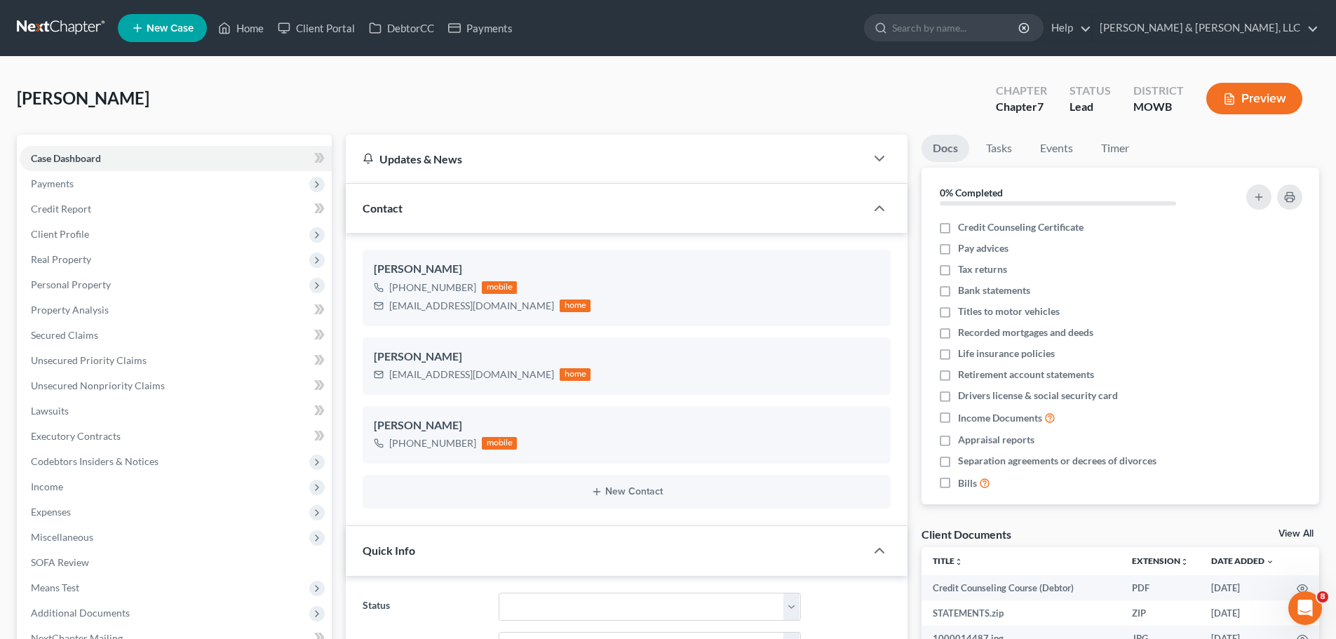
scroll to position [250, 0]
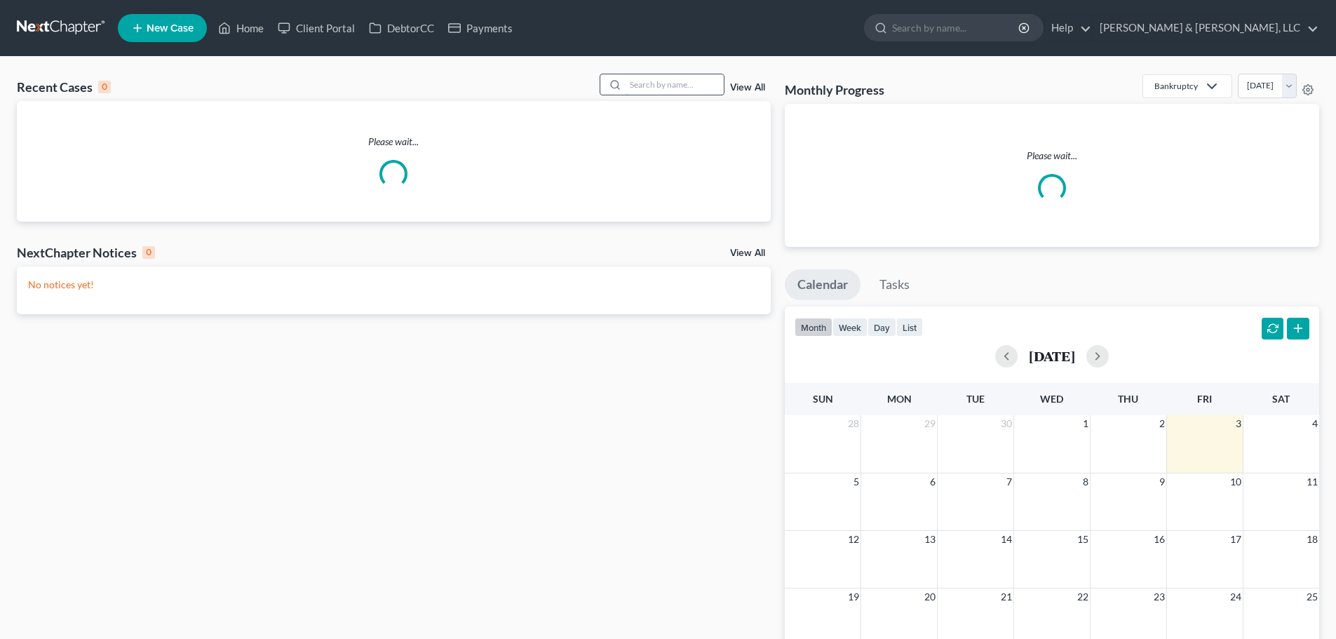
click at [697, 79] on input "search" at bounding box center [675, 84] width 98 height 20
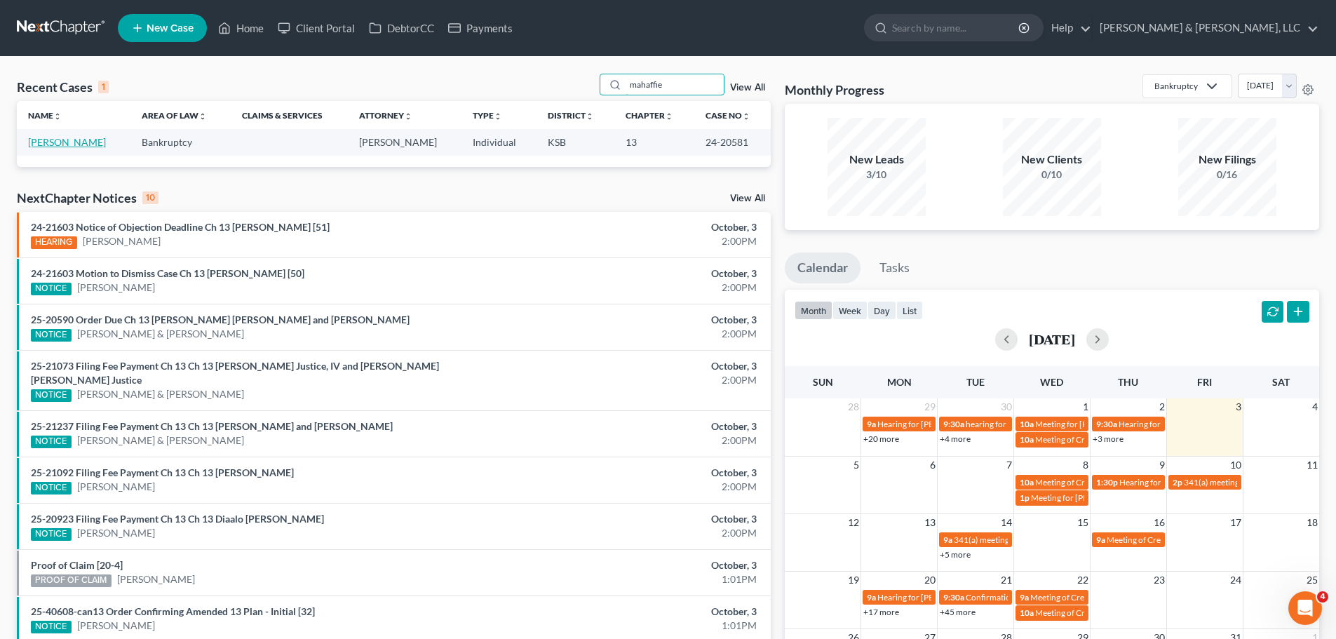
type input "mahaffie"
click at [90, 142] on link "[PERSON_NAME]" at bounding box center [67, 142] width 78 height 12
select select "2"
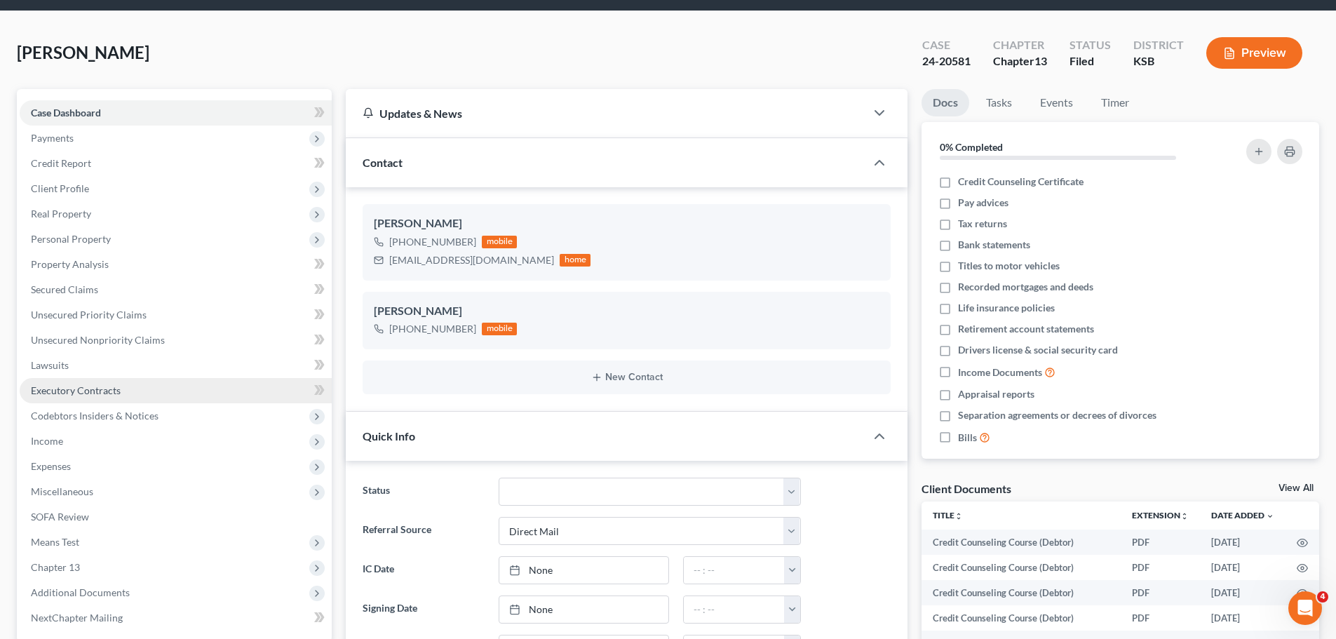
scroll to position [70, 0]
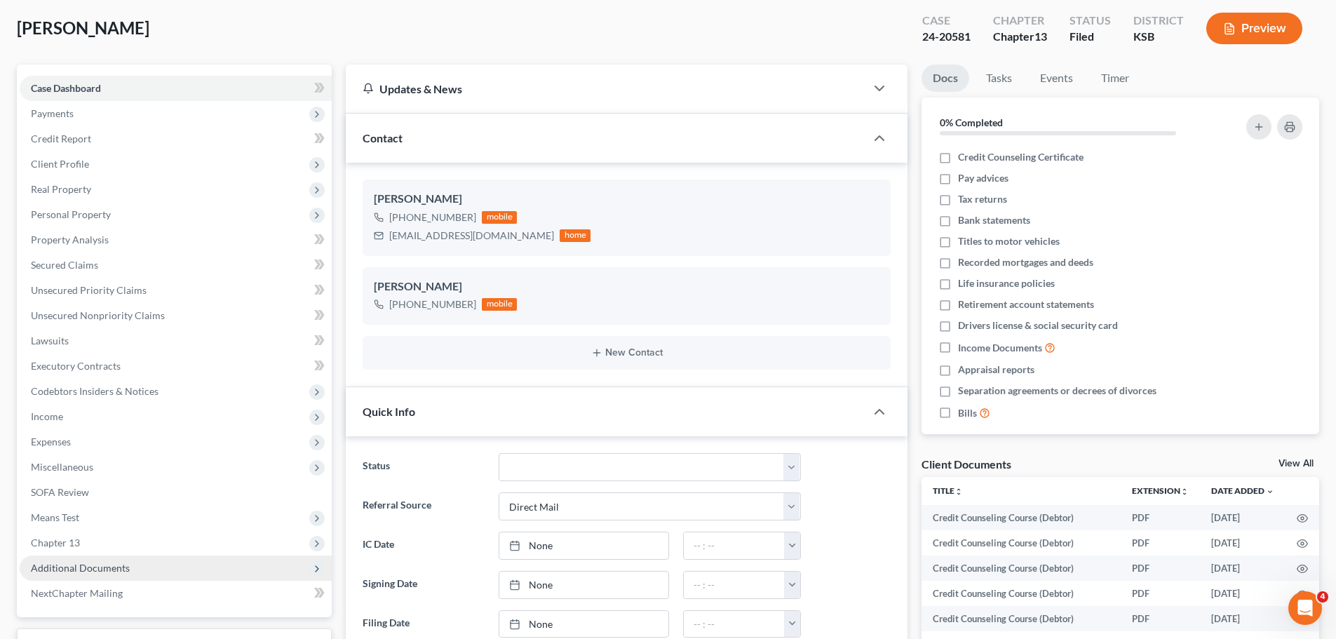
click at [92, 573] on span "Additional Documents" at bounding box center [80, 568] width 99 height 12
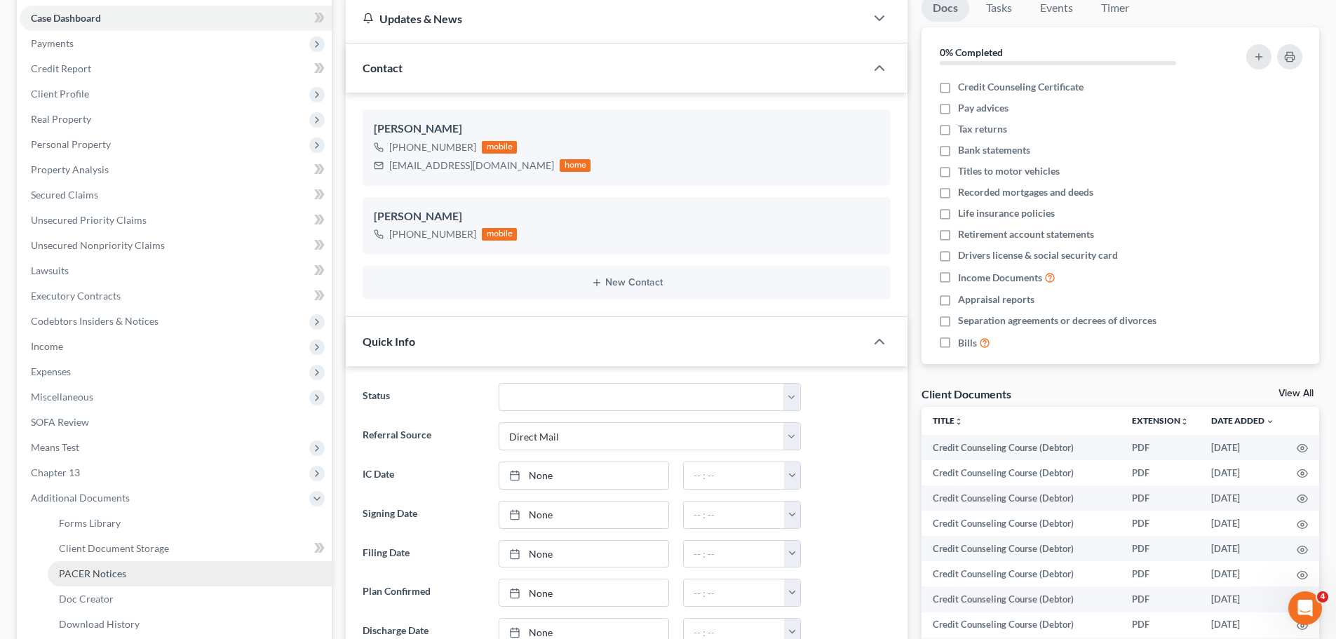
click at [103, 566] on link "PACER Notices" at bounding box center [190, 573] width 284 height 25
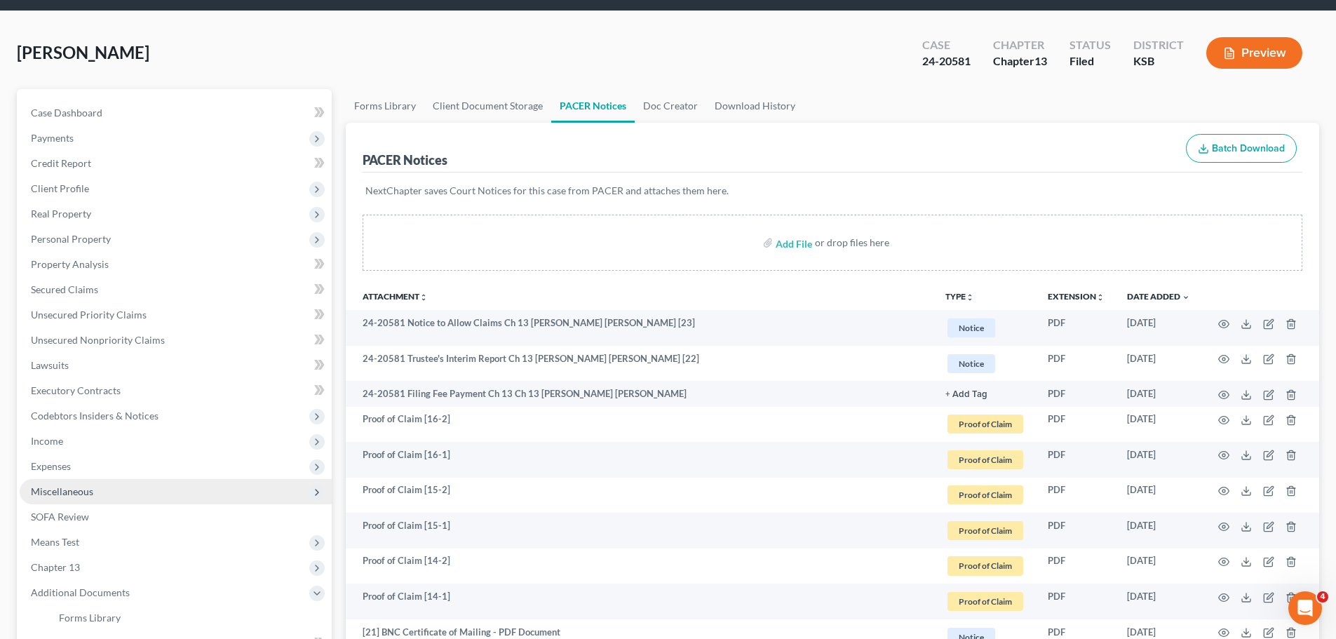
scroll to position [70, 0]
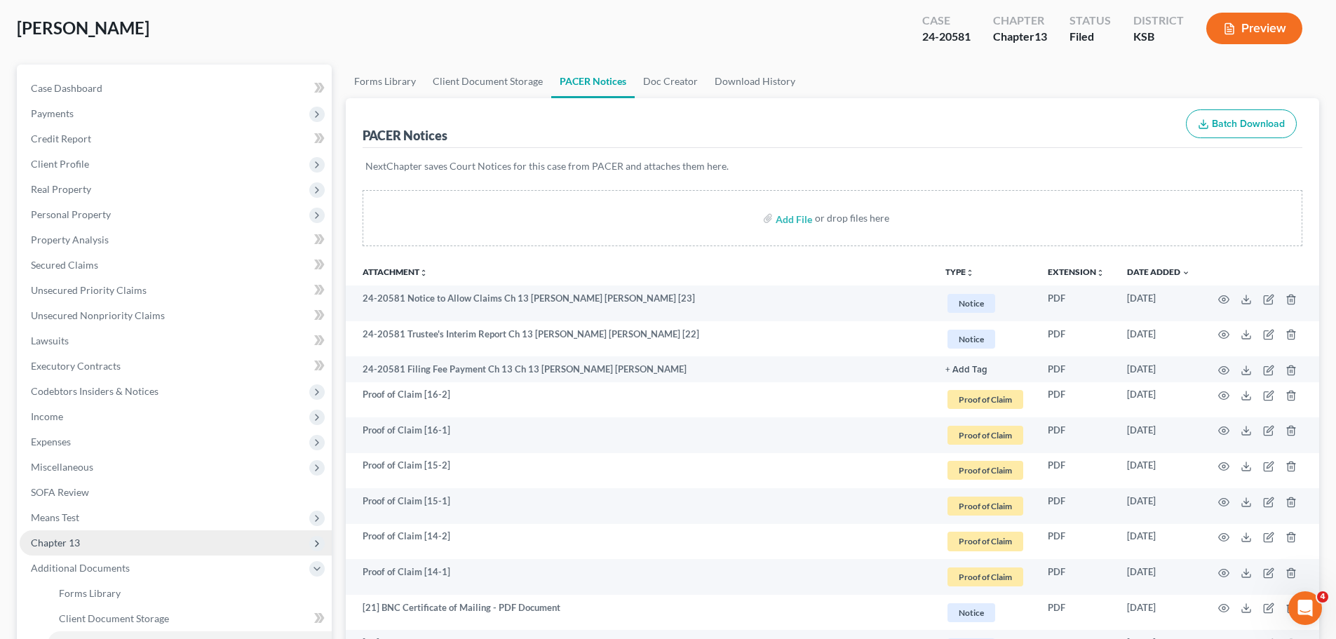
click at [82, 547] on span "Chapter 13" at bounding box center [176, 542] width 312 height 25
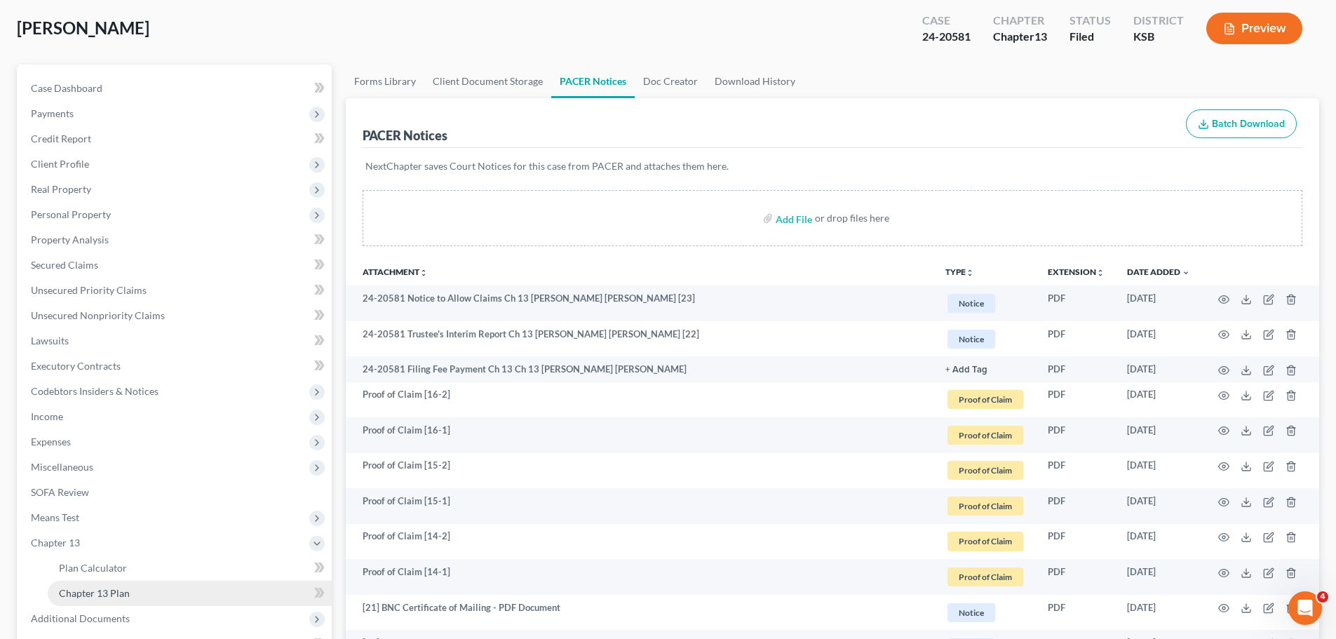
click at [109, 584] on link "Chapter 13 Plan" at bounding box center [190, 593] width 284 height 25
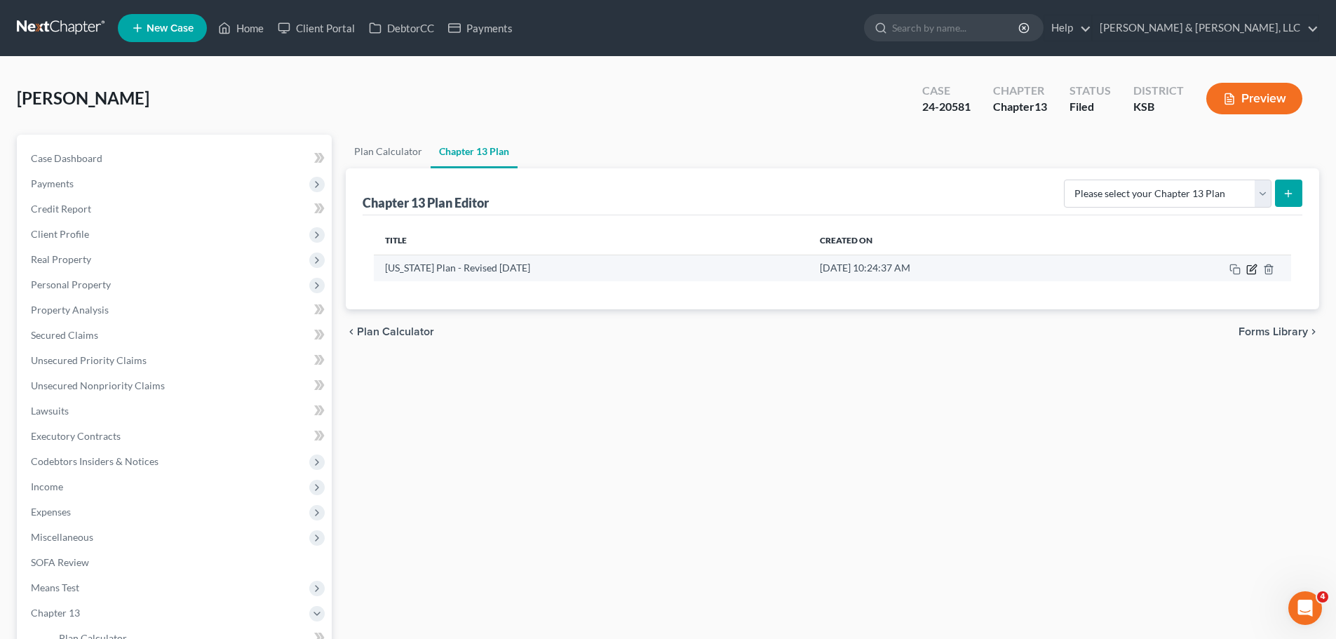
click at [1252, 271] on icon "button" at bounding box center [1253, 267] width 6 height 6
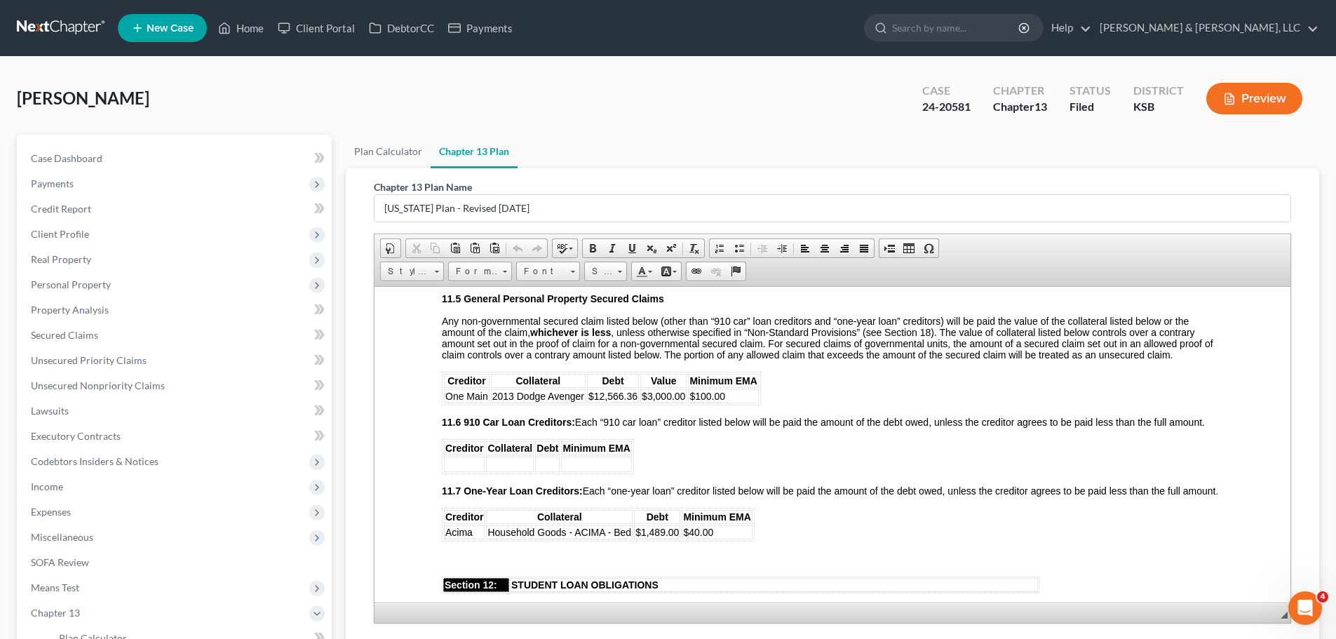
scroll to position [2736, 0]
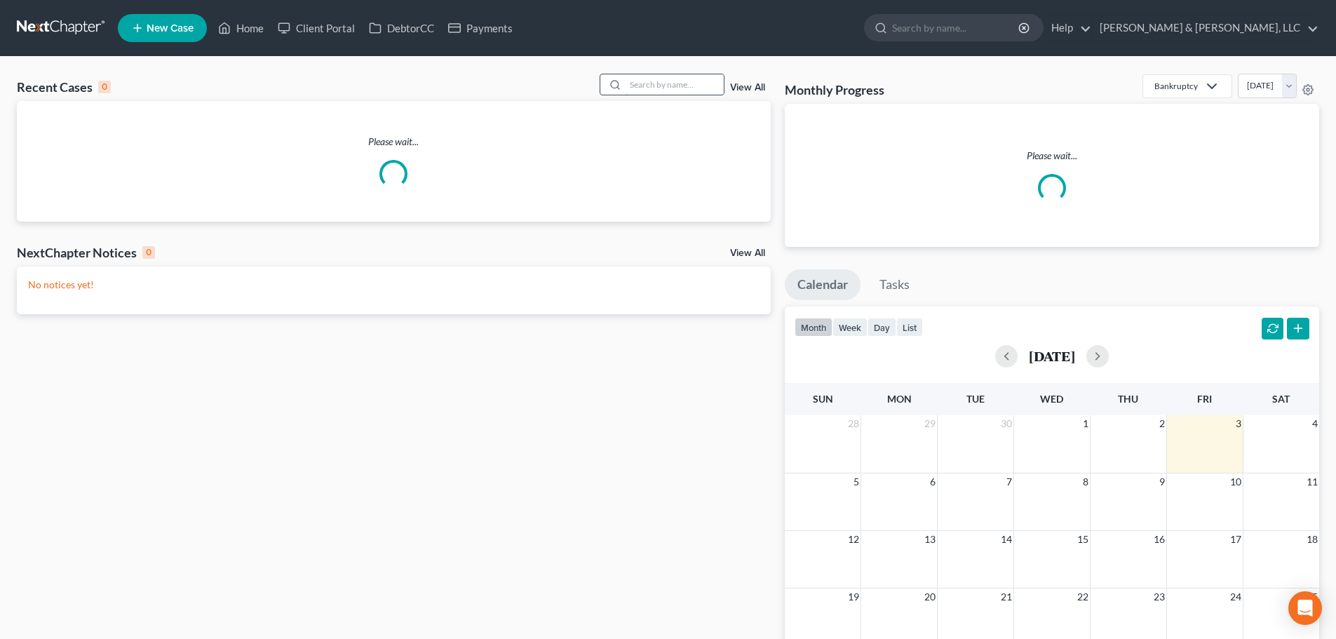
click at [695, 86] on input "search" at bounding box center [675, 84] width 98 height 20
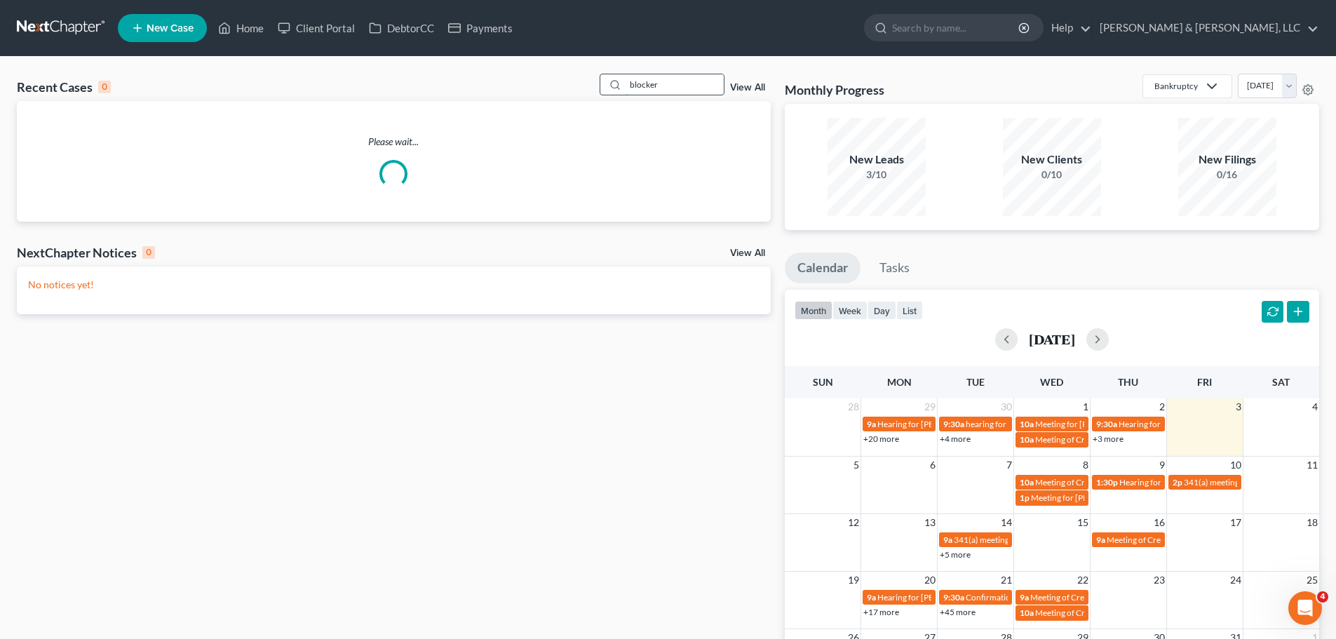
type input "blocker"
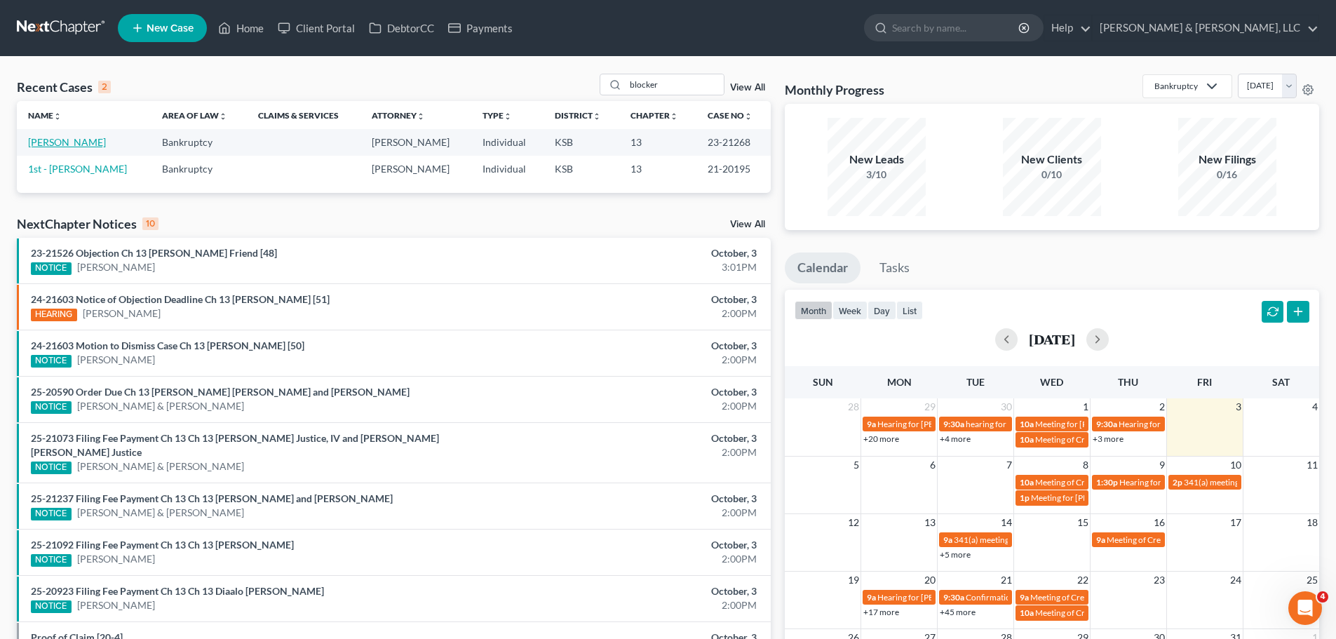
click at [86, 137] on link "[PERSON_NAME]" at bounding box center [67, 142] width 78 height 12
select select "6"
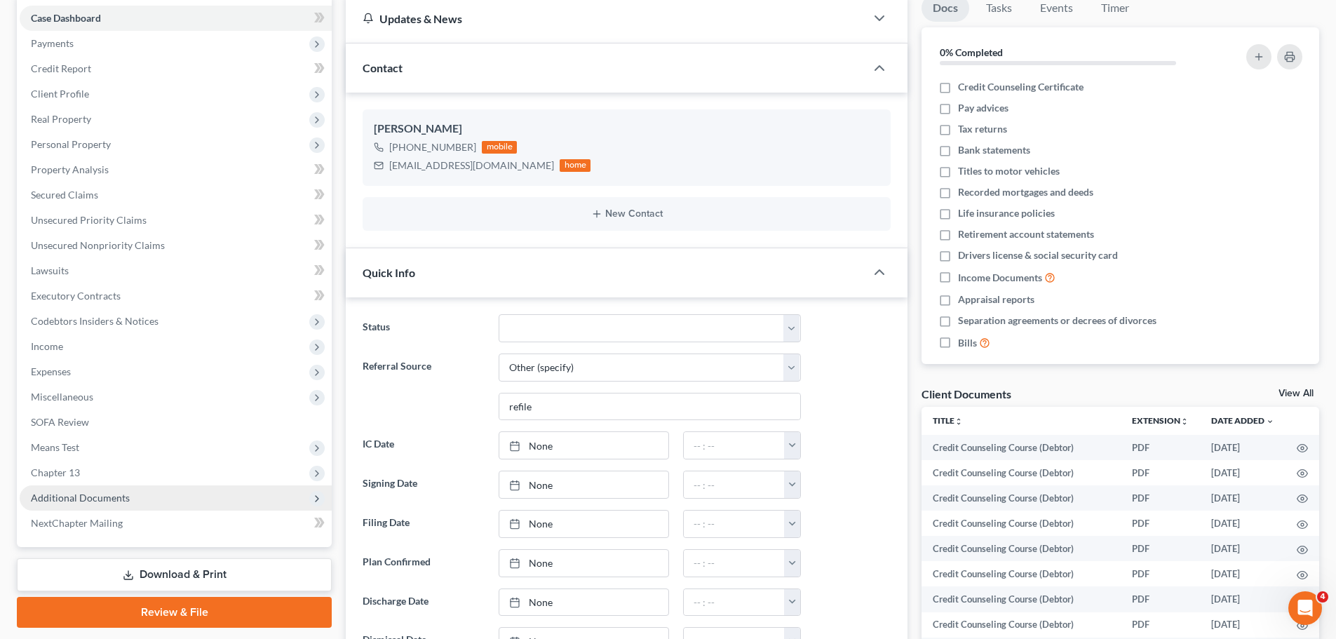
scroll to position [1149, 0]
click at [90, 495] on span "Additional Documents" at bounding box center [80, 498] width 99 height 12
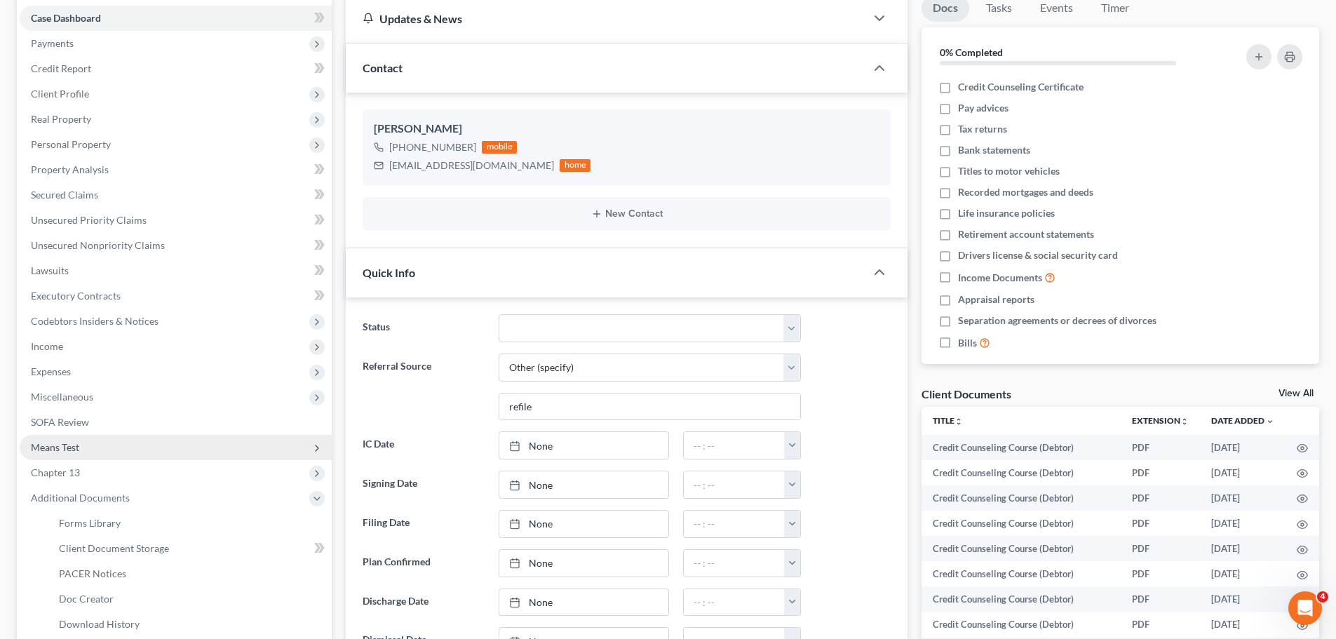
scroll to position [98, 0]
click at [126, 558] on link "Client Document Storage" at bounding box center [190, 548] width 284 height 25
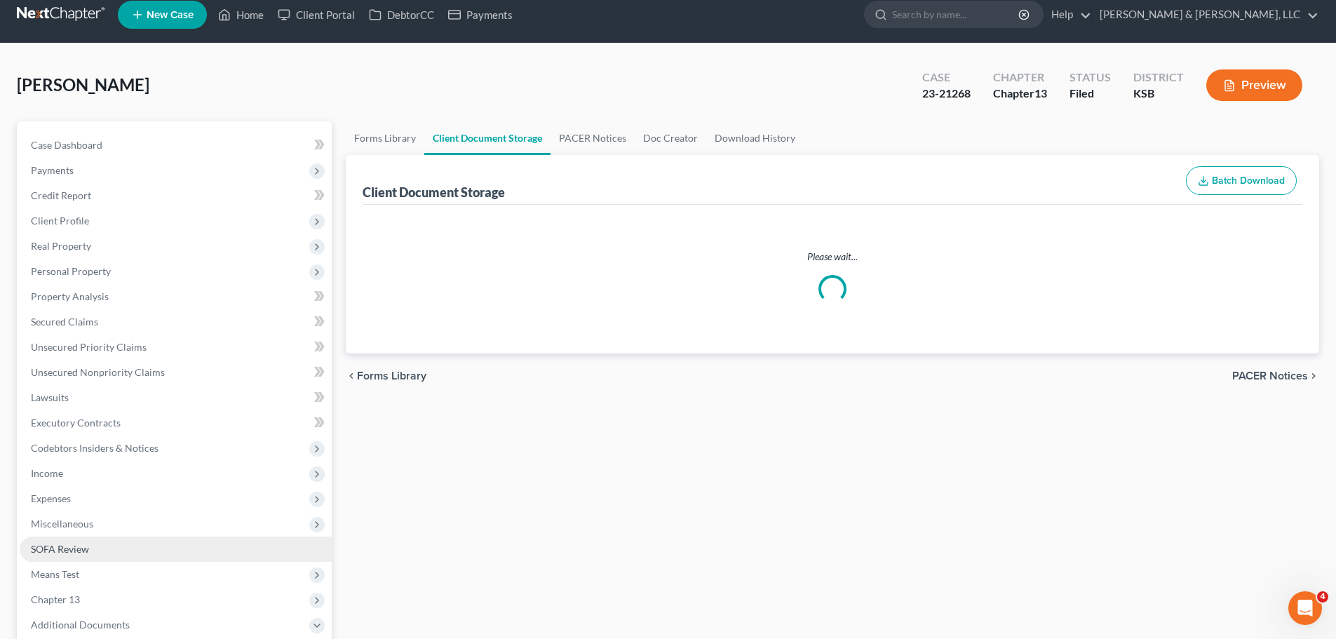
scroll to position [3, 0]
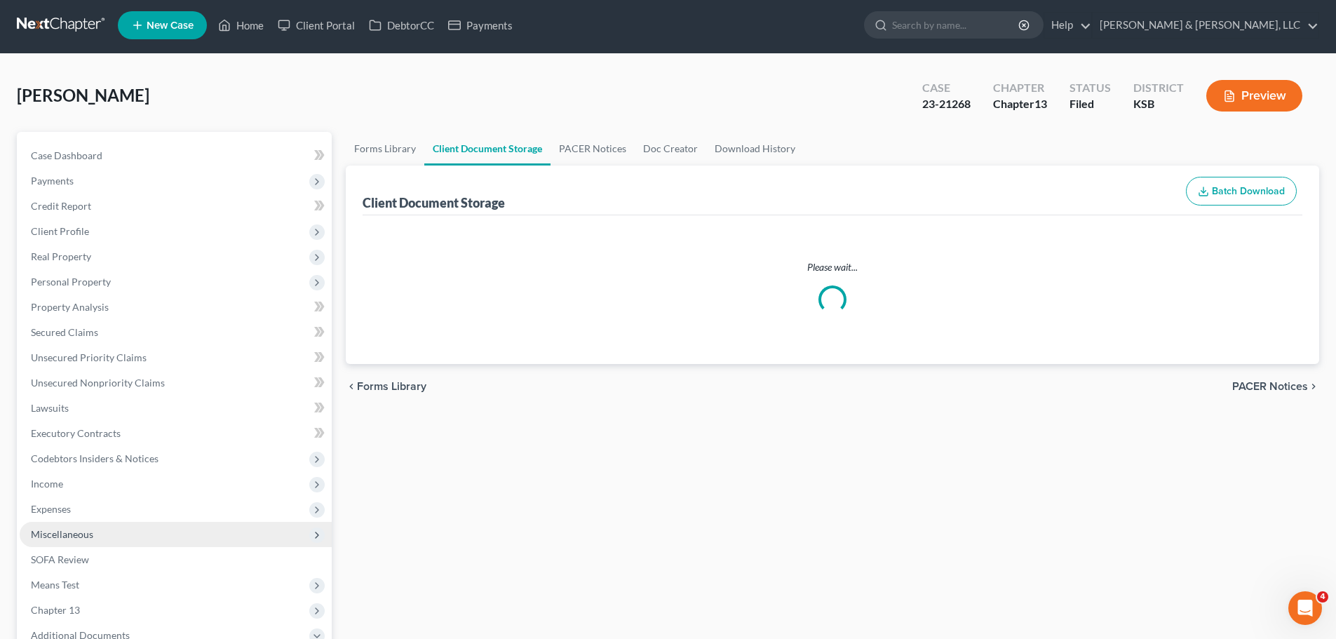
select select "0"
select select "2"
select select "3"
select select "5"
select select "4"
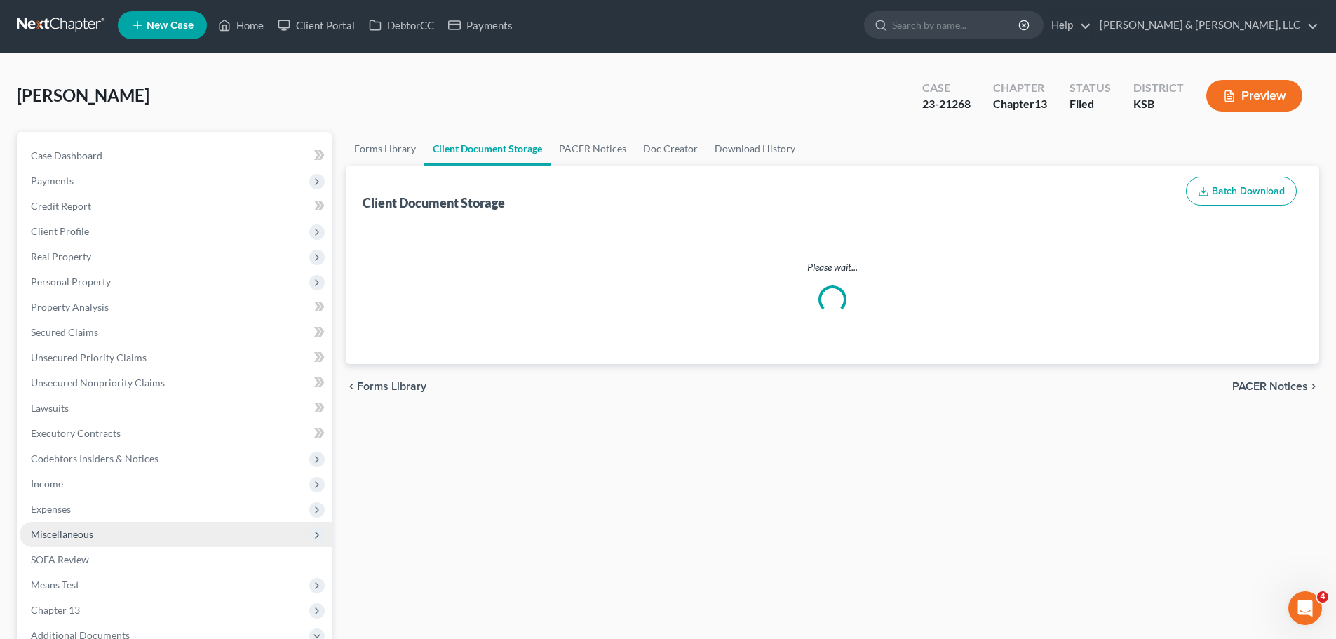
select select "1"
select select "0"
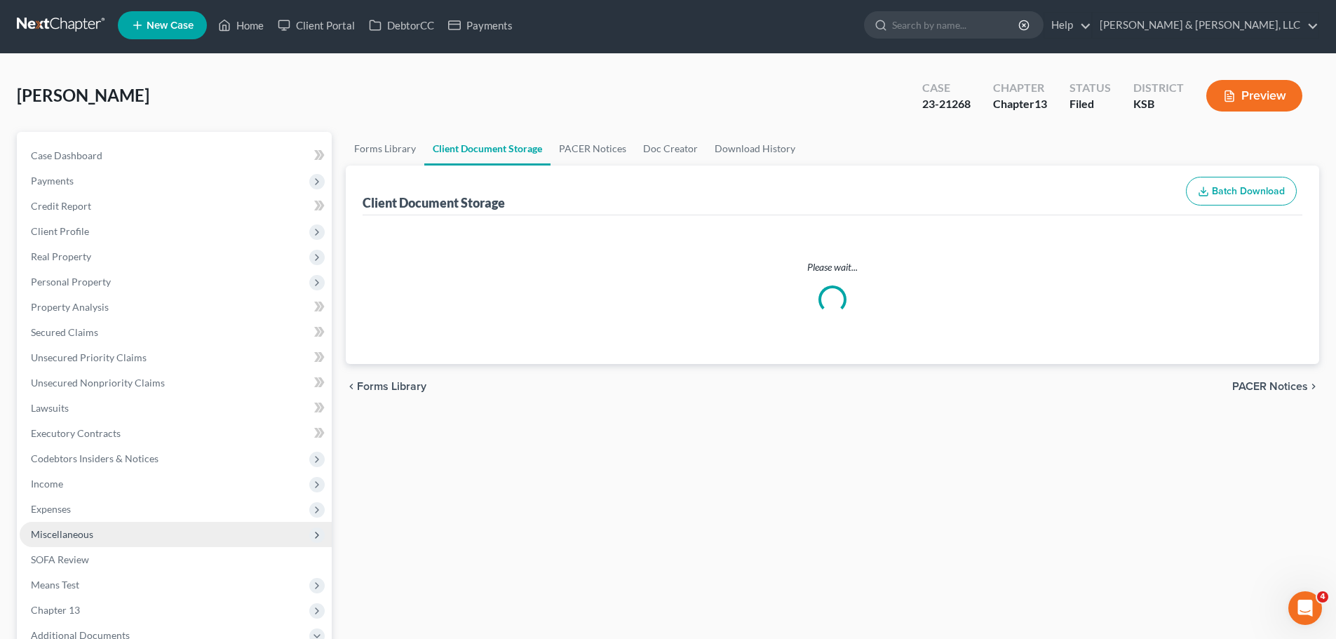
select select "0"
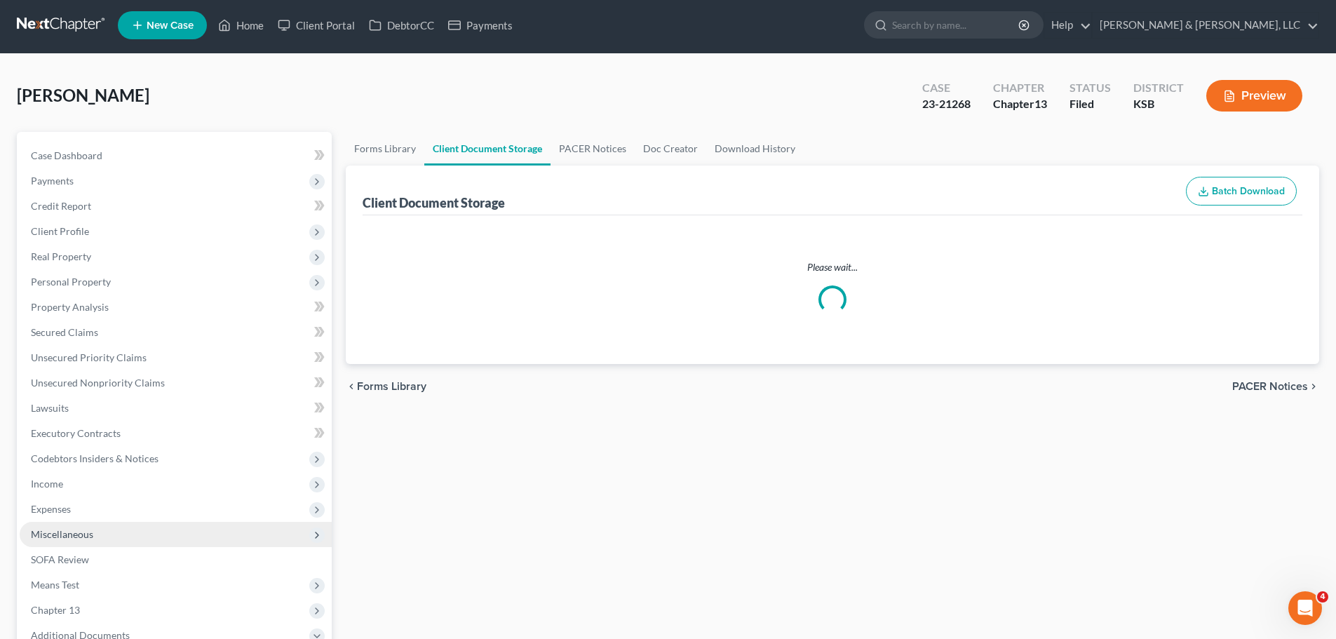
select select "0"
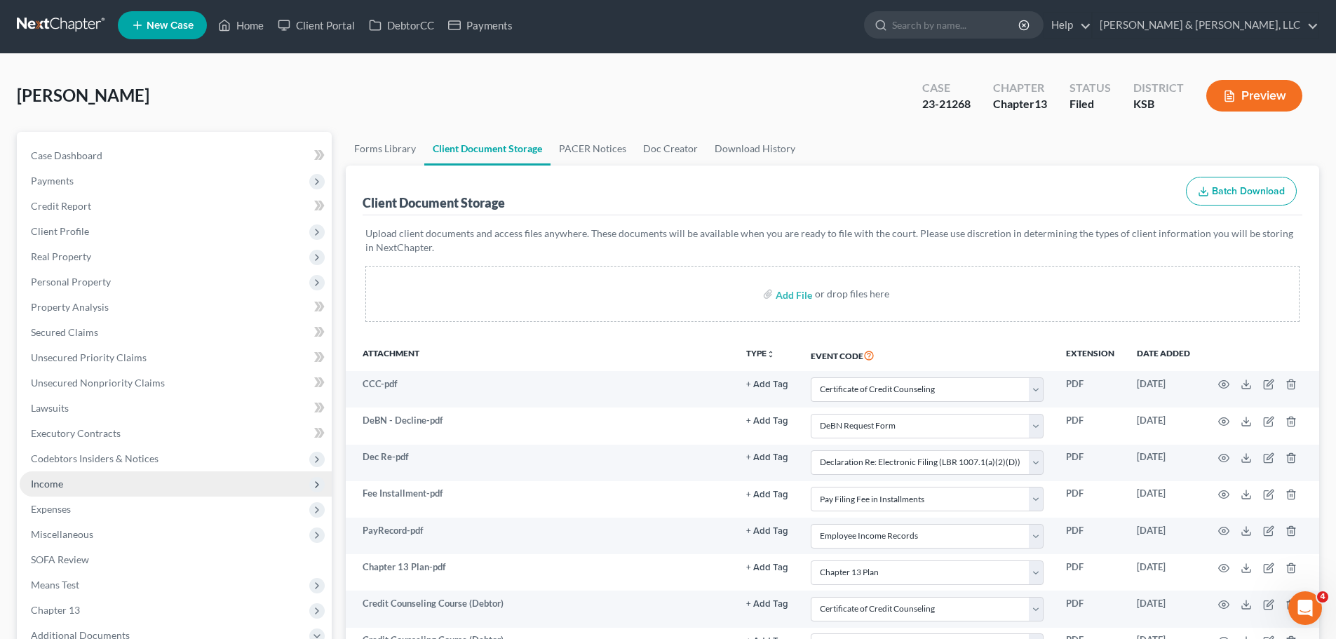
scroll to position [0, 0]
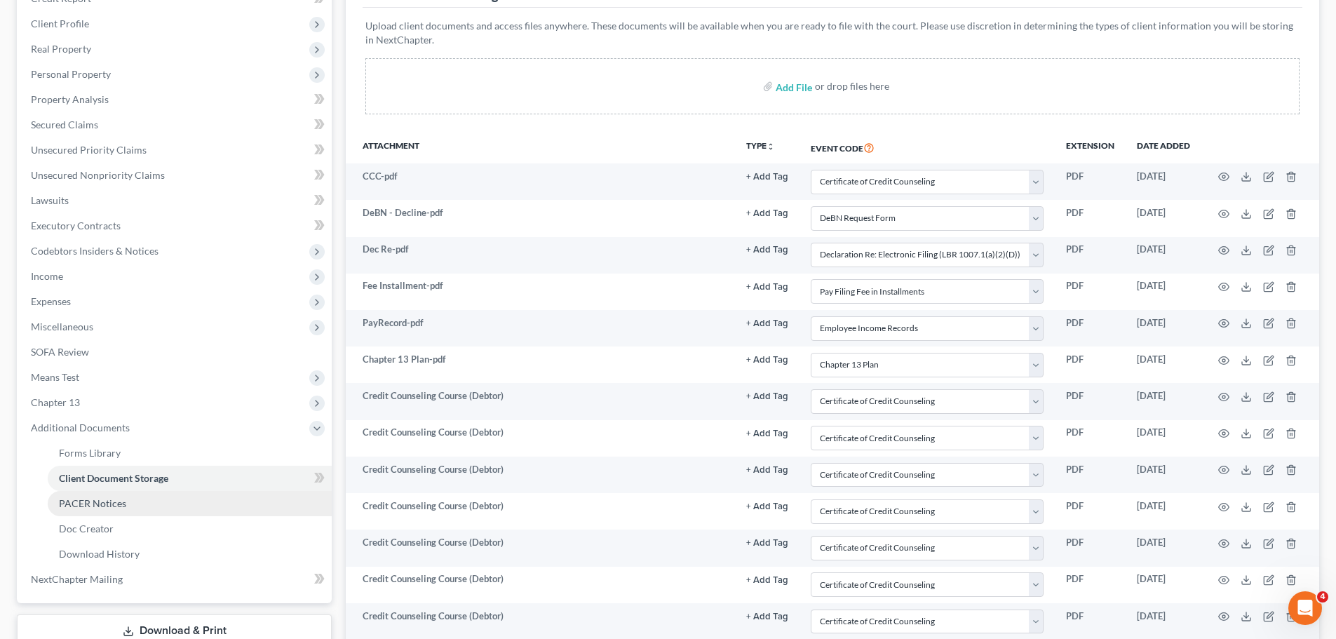
click at [115, 505] on span "PACER Notices" at bounding box center [92, 503] width 67 height 12
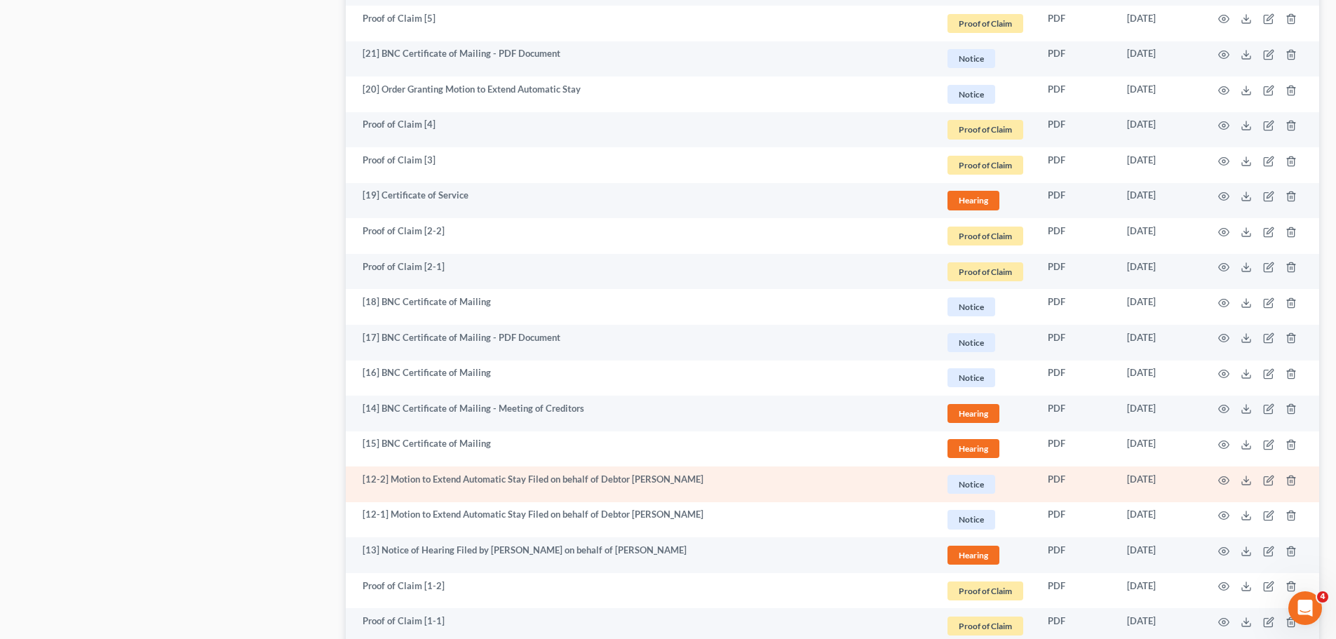
scroll to position [2371, 0]
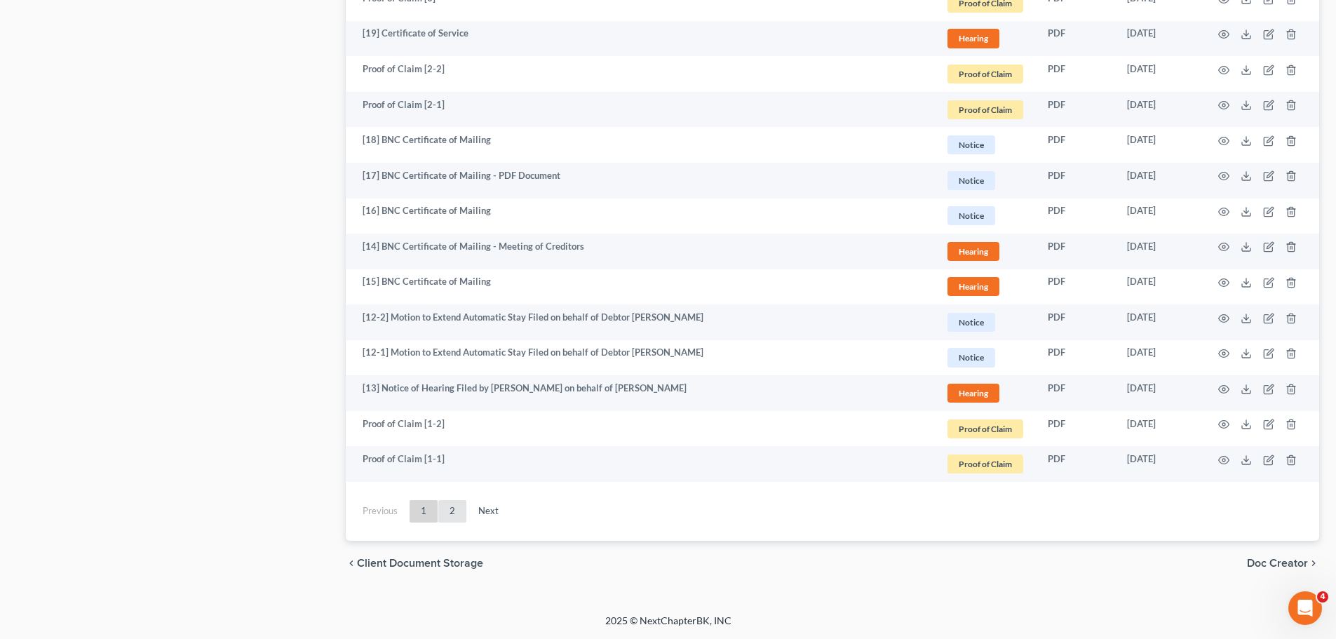
click at [457, 506] on link "2" at bounding box center [452, 511] width 28 height 22
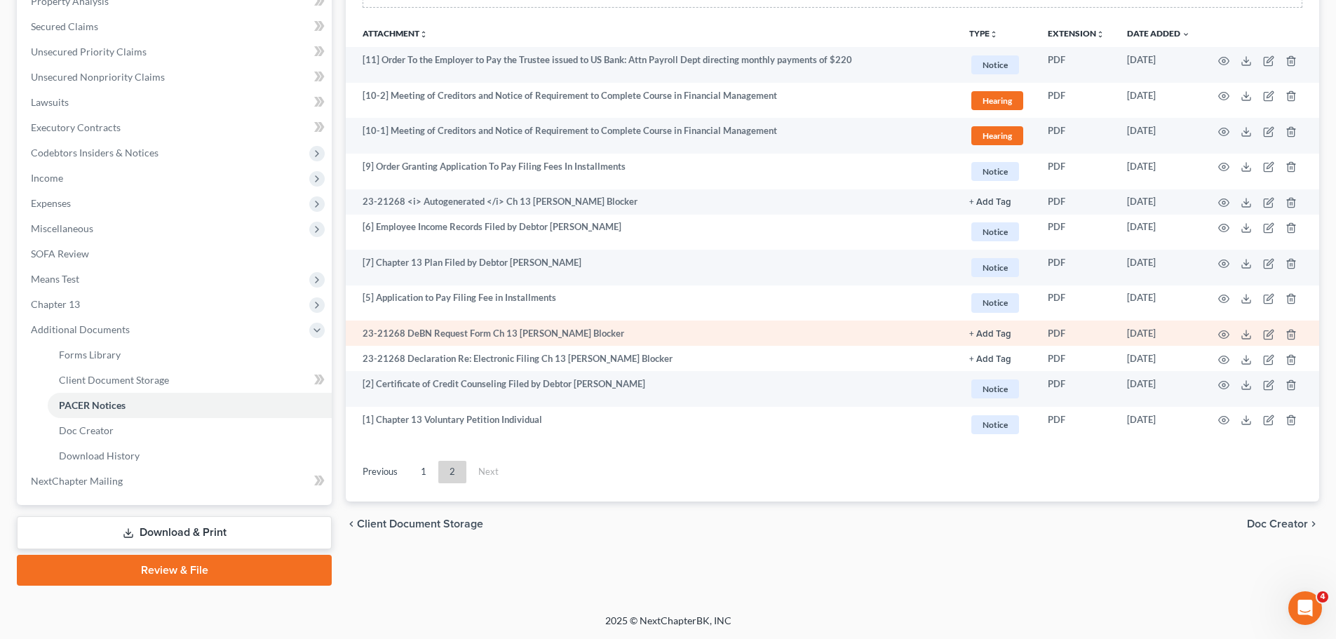
scroll to position [309, 0]
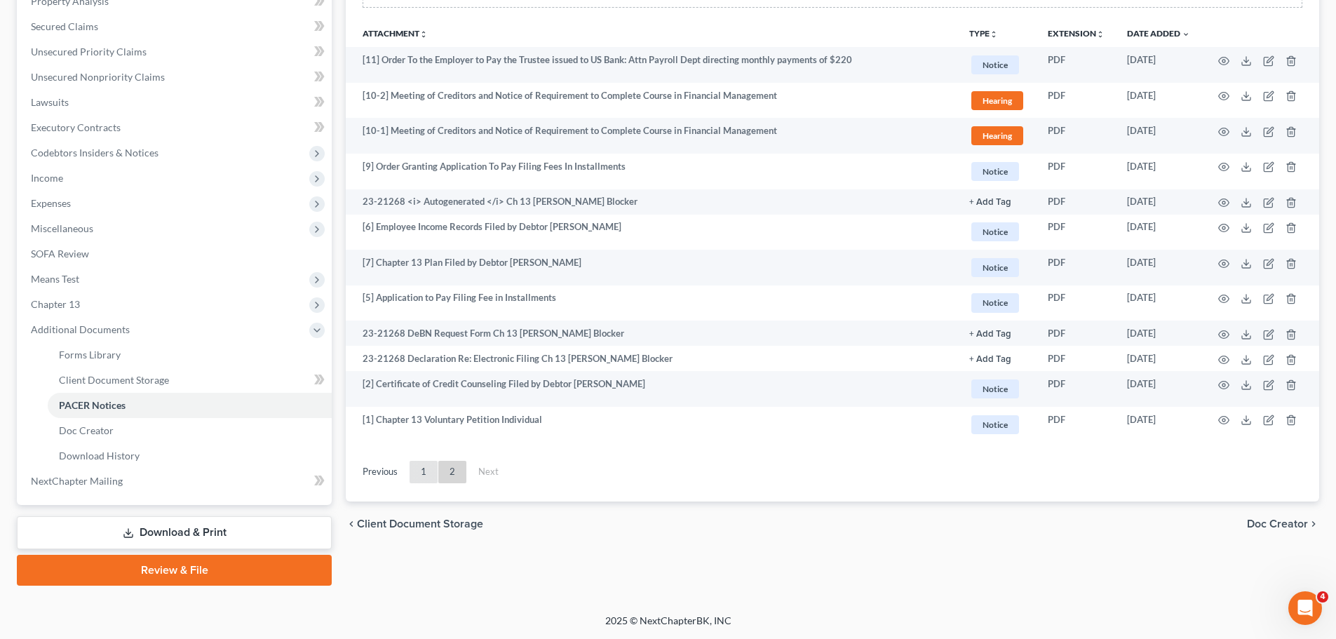
click at [431, 469] on link "1" at bounding box center [424, 472] width 28 height 22
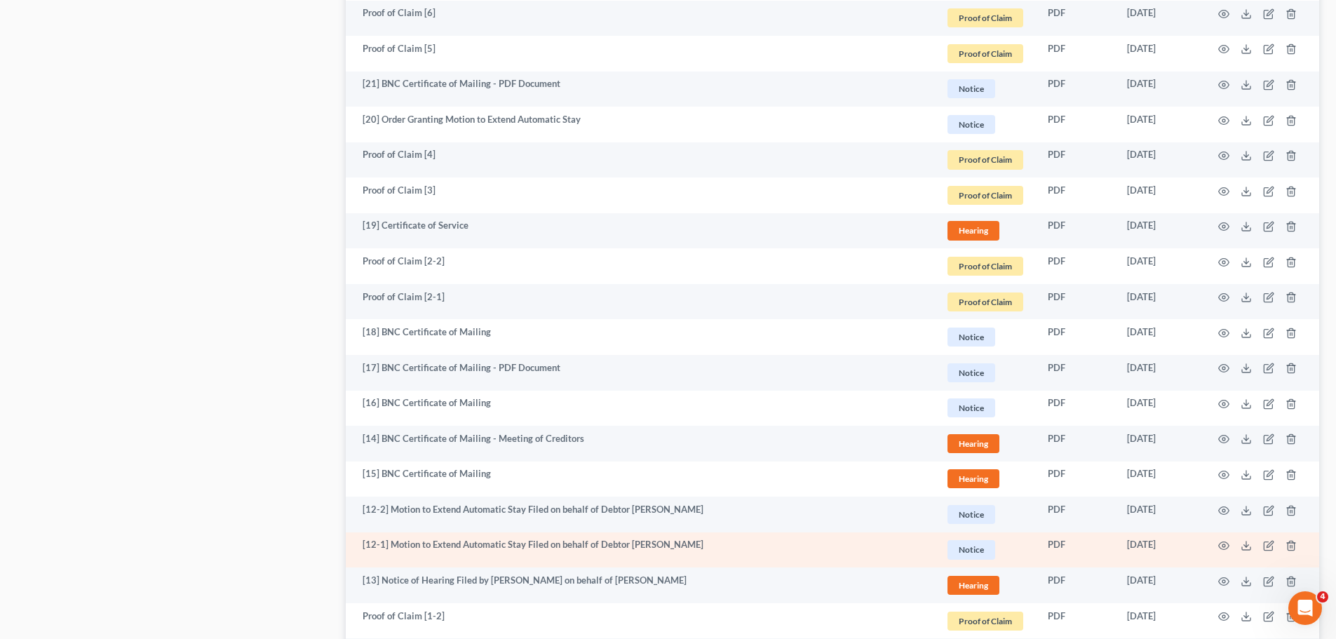
scroll to position [2371, 0]
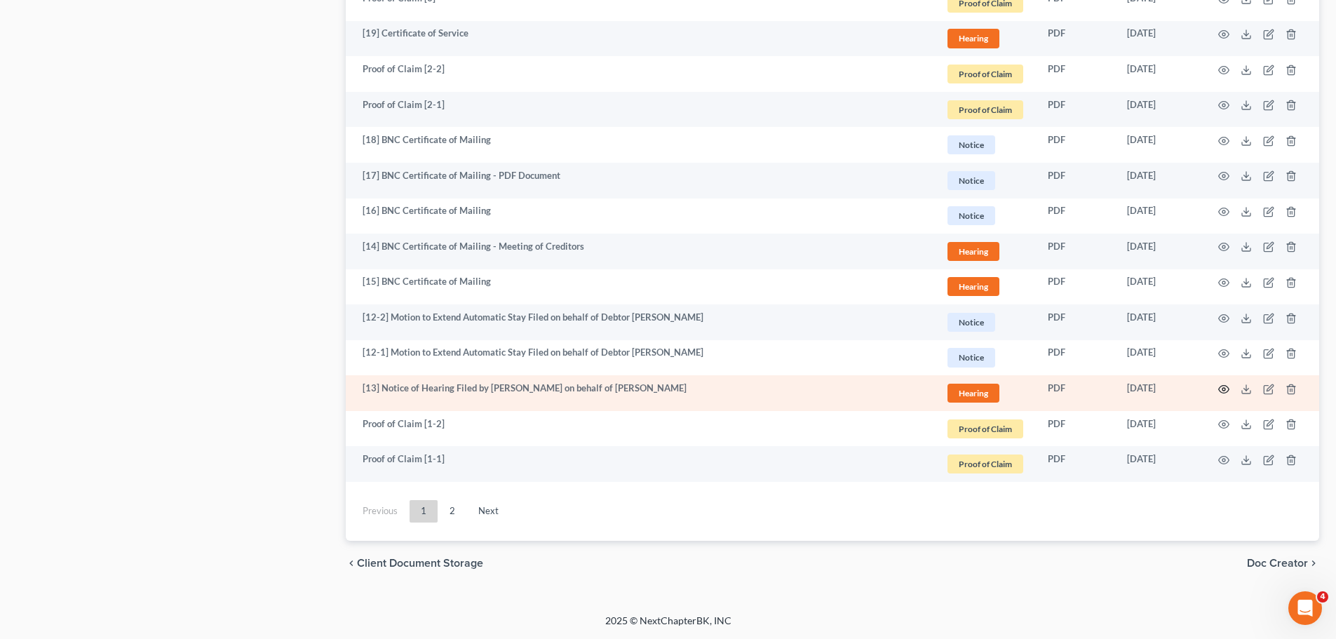
click at [1226, 385] on icon "button" at bounding box center [1224, 389] width 11 height 8
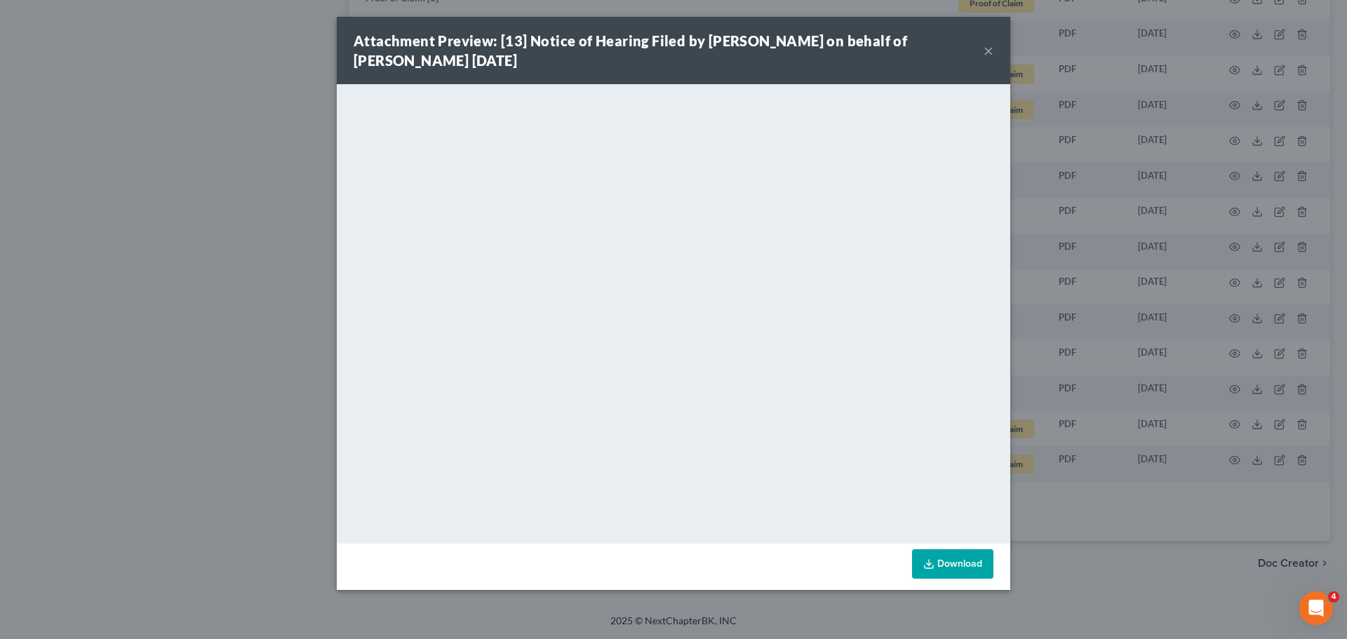
click at [988, 55] on button "×" at bounding box center [989, 50] width 10 height 17
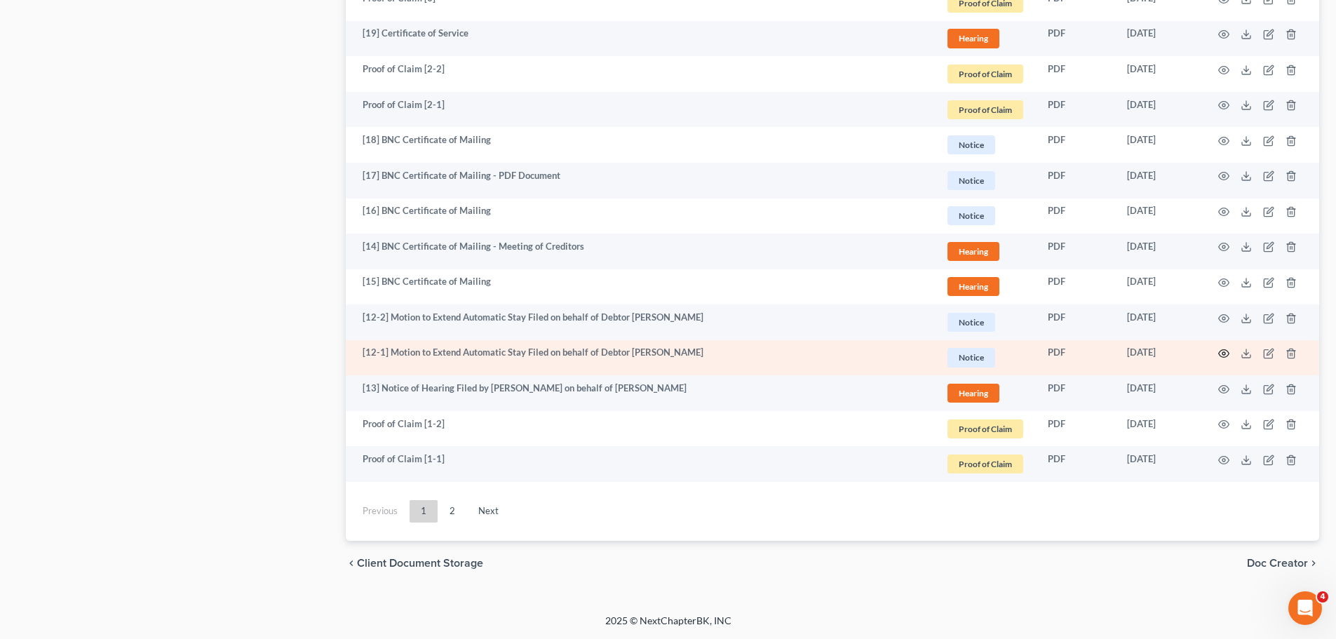
click at [1221, 353] on icon "button" at bounding box center [1224, 353] width 11 height 11
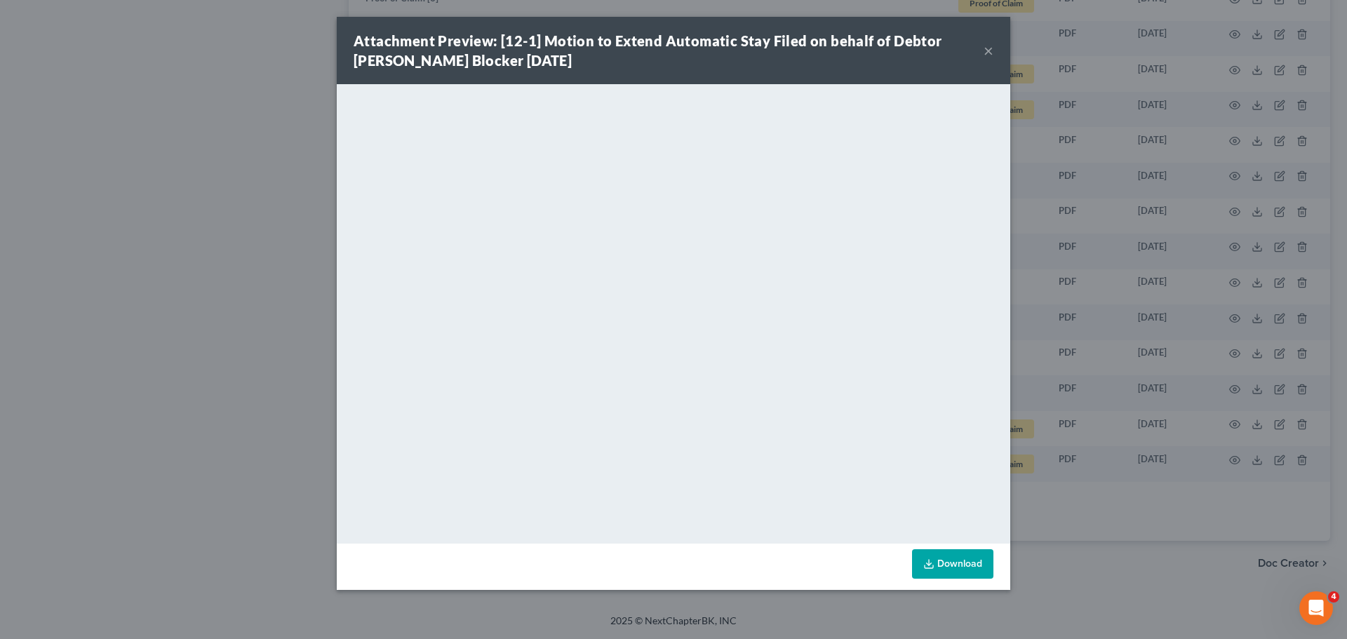
click at [985, 51] on button "×" at bounding box center [989, 50] width 10 height 17
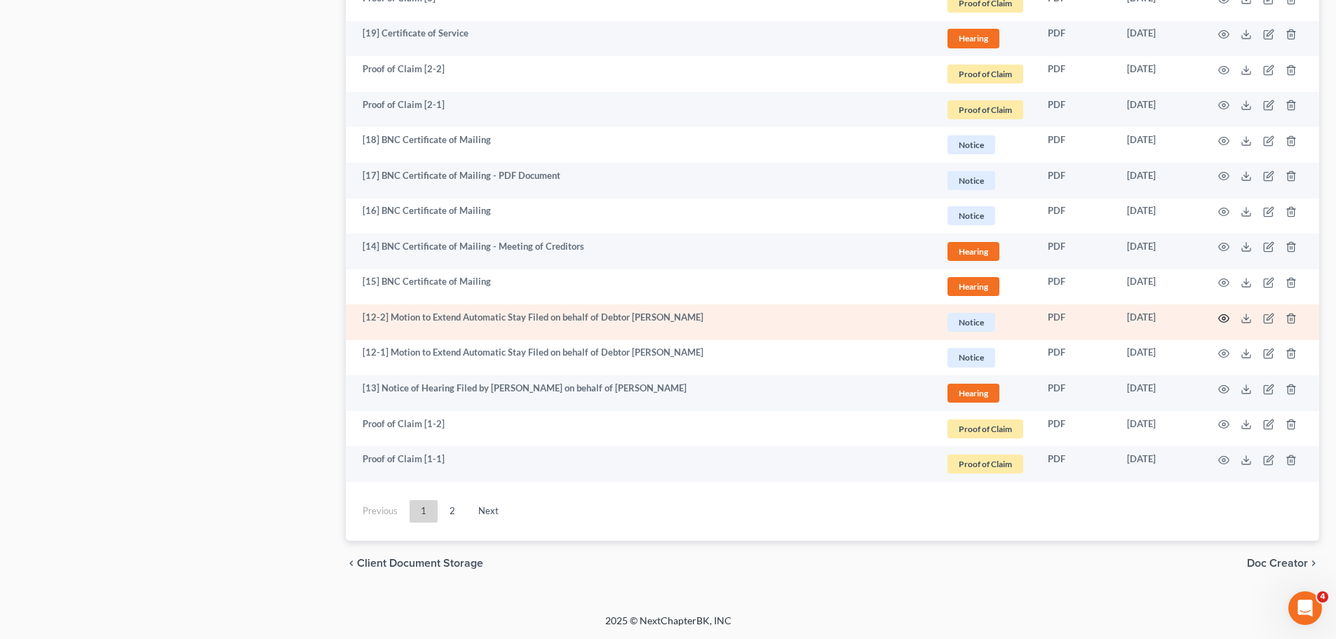
click at [1226, 321] on icon "button" at bounding box center [1224, 318] width 11 height 11
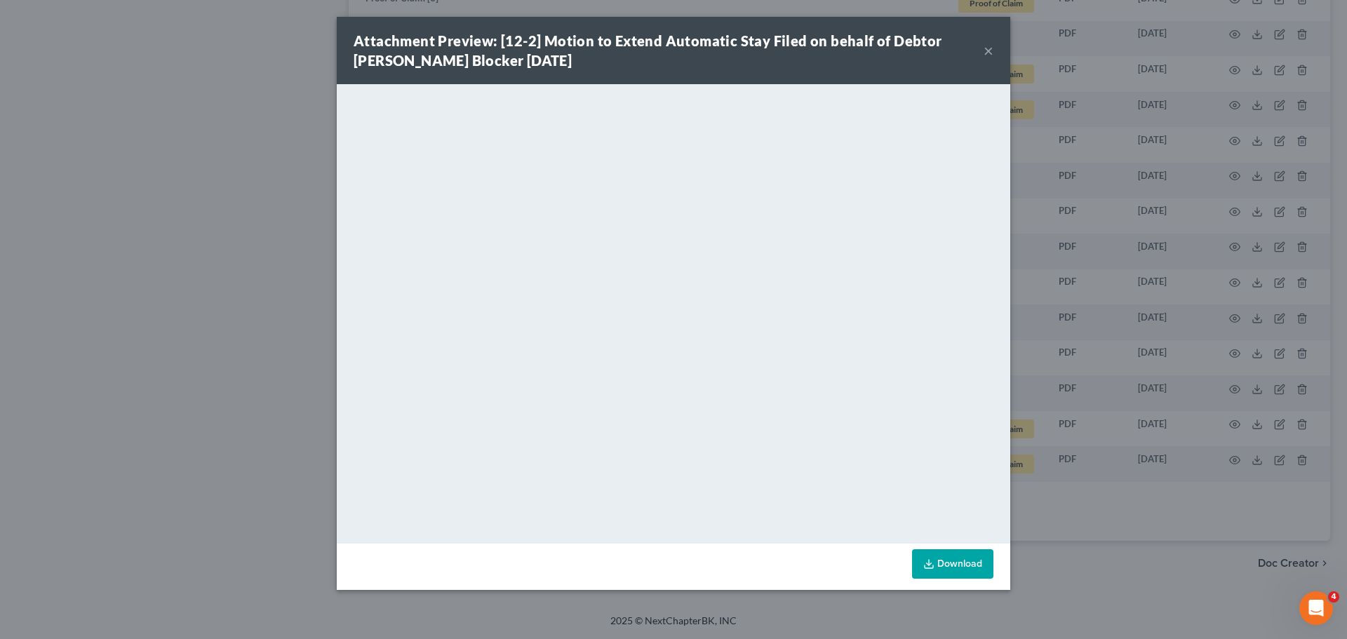
click at [987, 51] on button "×" at bounding box center [989, 50] width 10 height 17
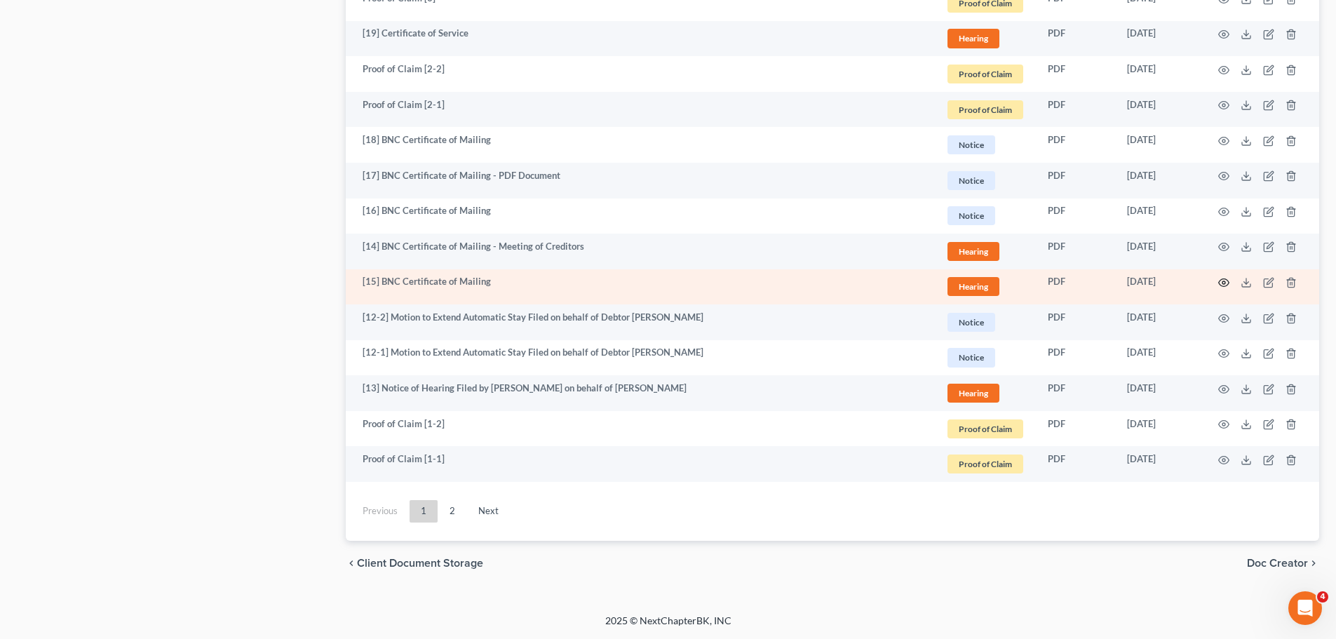
click at [1223, 281] on icon "button" at bounding box center [1224, 282] width 11 height 11
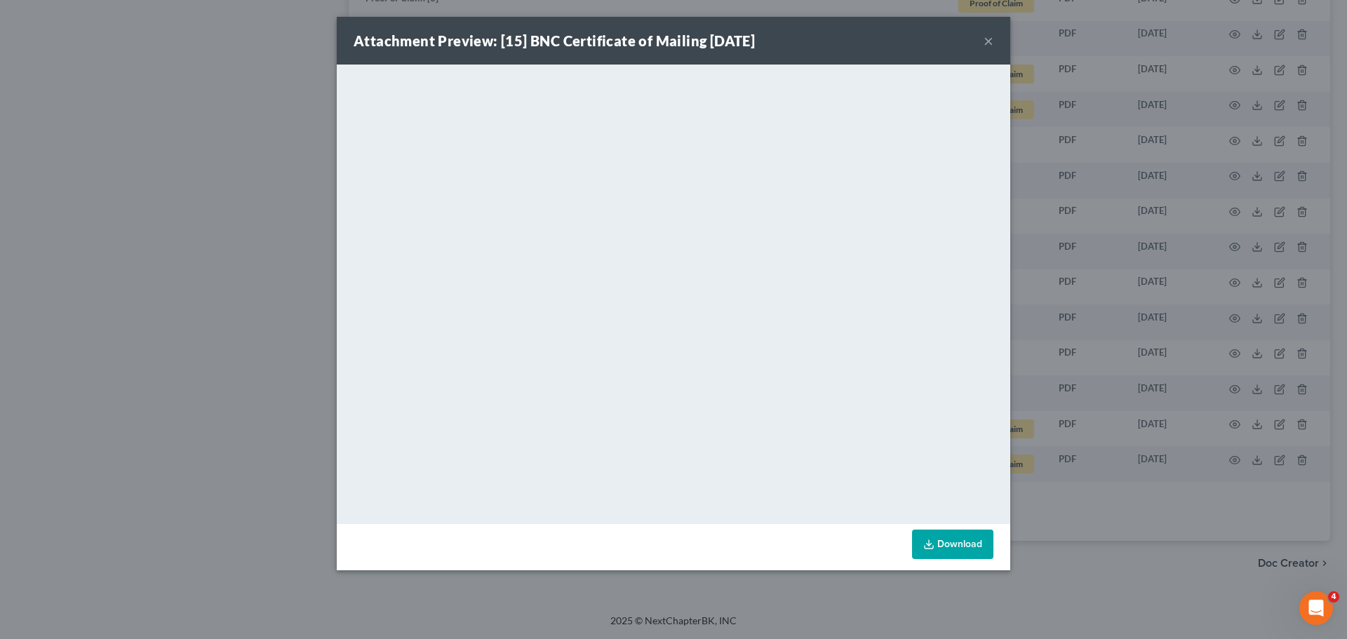
click at [986, 43] on button "×" at bounding box center [989, 40] width 10 height 17
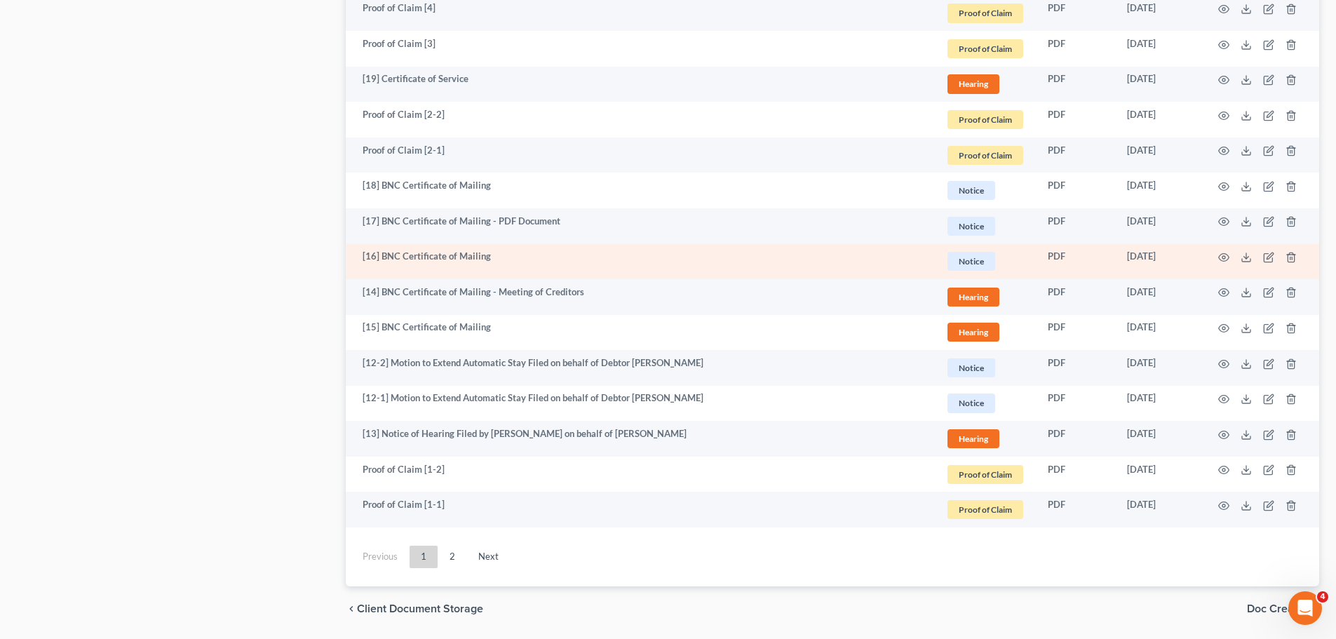
scroll to position [2301, 0]
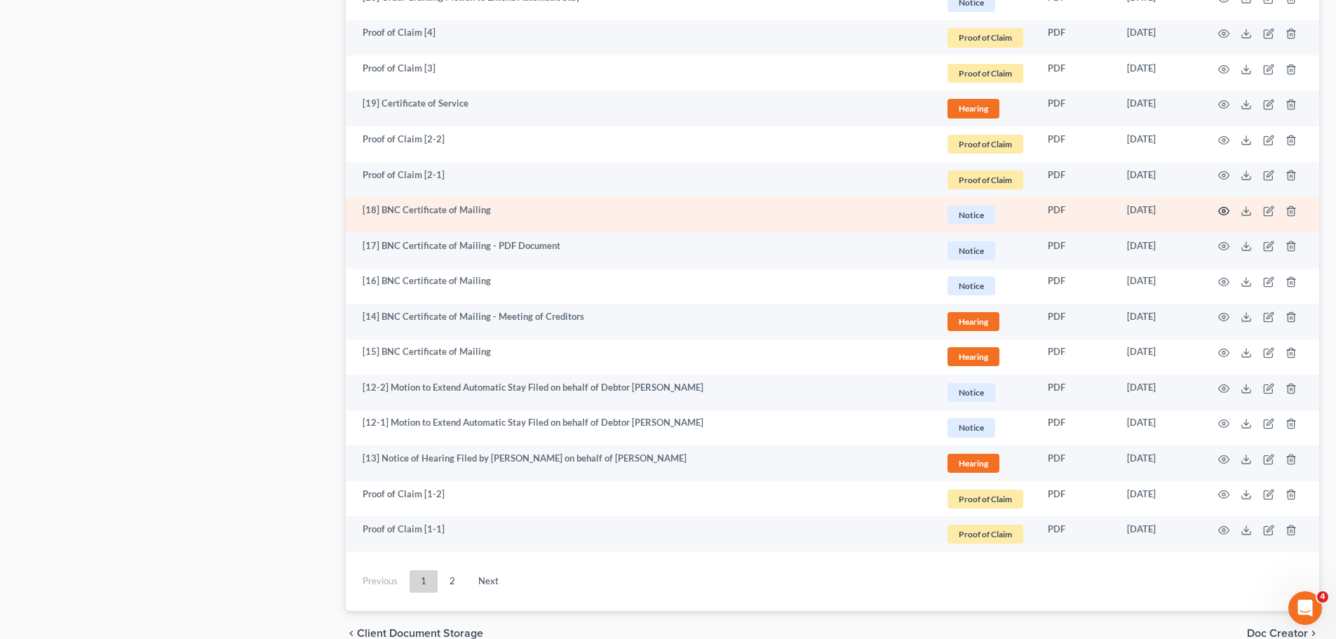
click at [1226, 210] on icon "button" at bounding box center [1224, 211] width 11 height 11
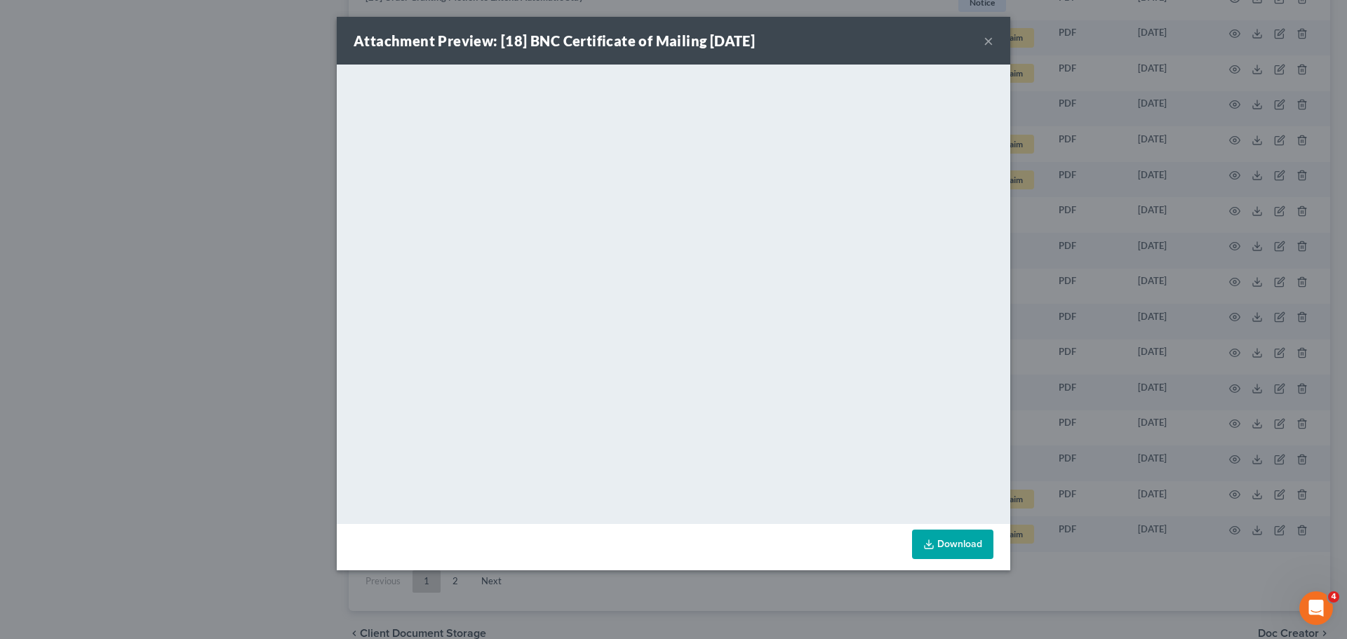
click at [991, 41] on button "×" at bounding box center [989, 40] width 10 height 17
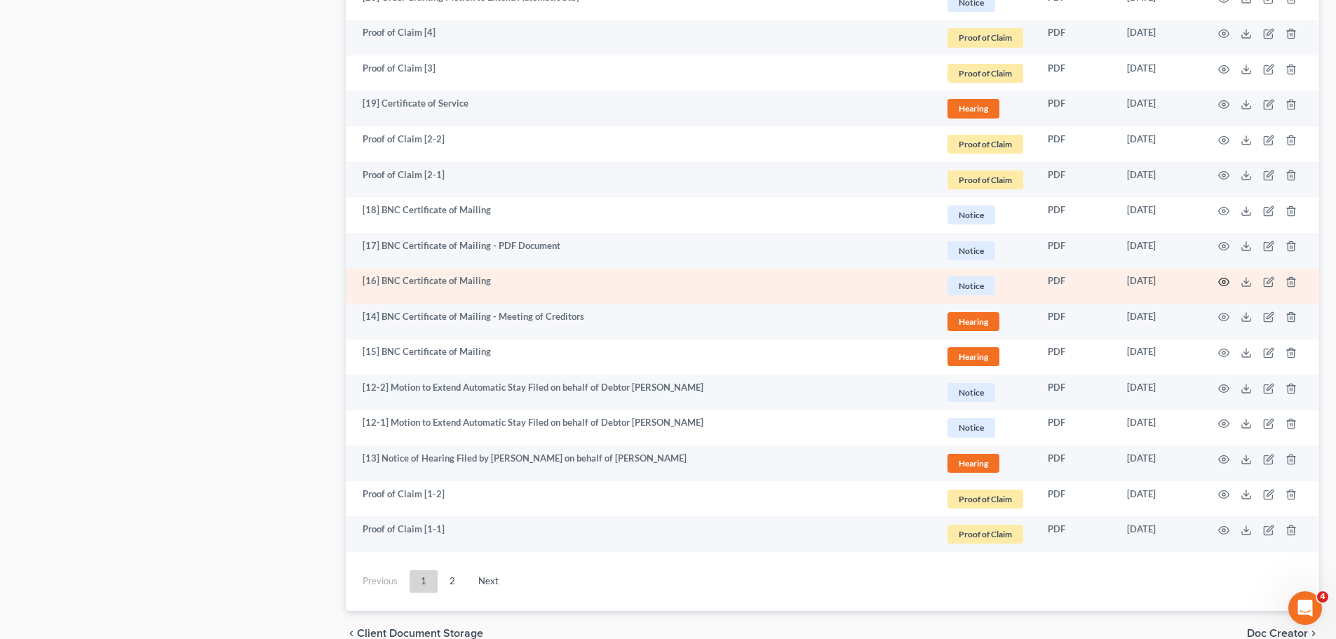
click at [1222, 283] on icon "button" at bounding box center [1224, 281] width 11 height 11
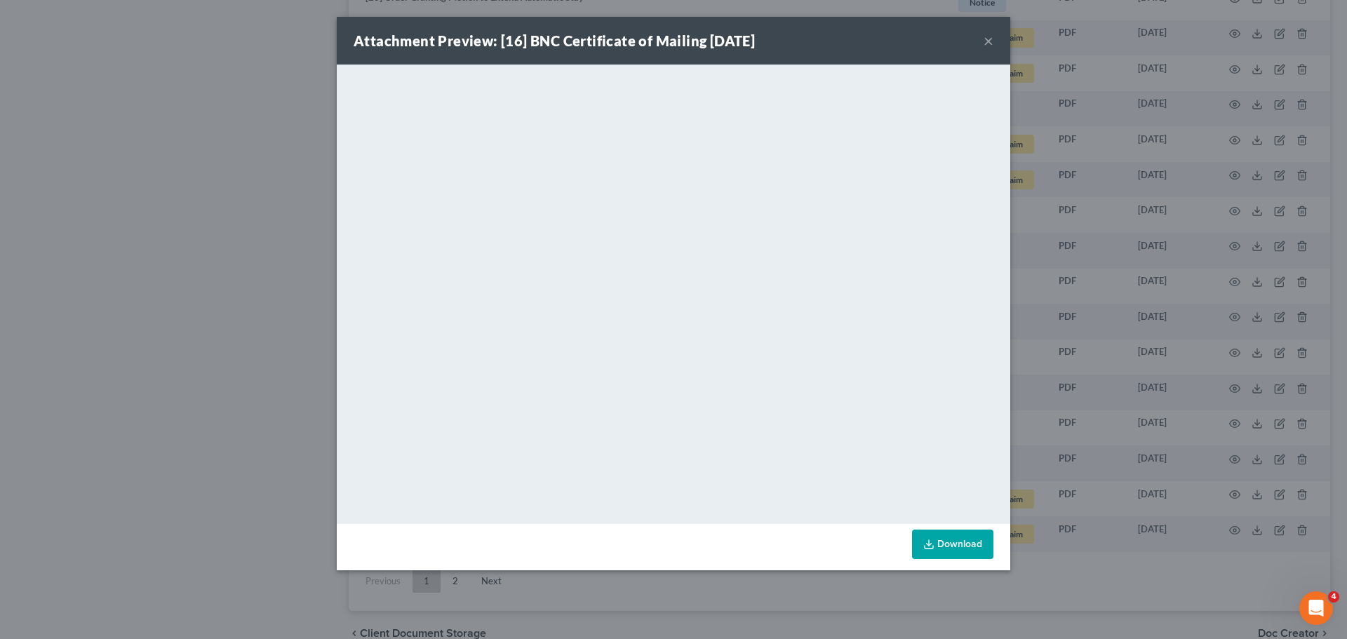
click at [991, 40] on button "×" at bounding box center [989, 40] width 10 height 17
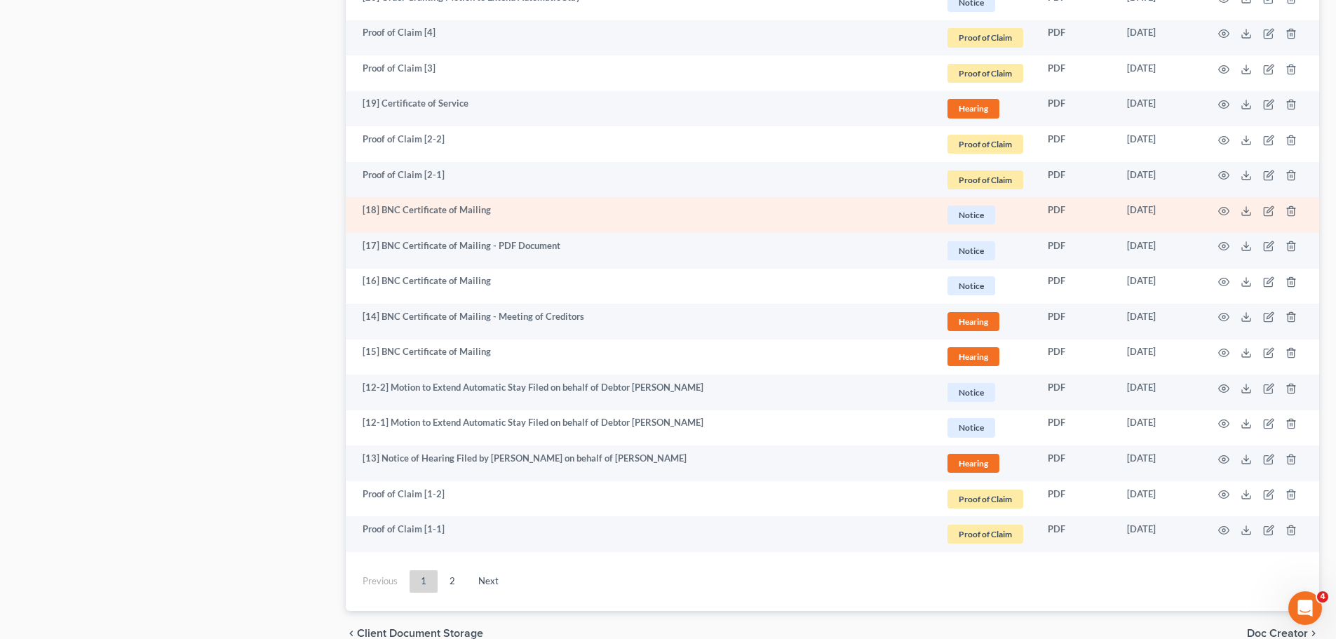
scroll to position [2231, 0]
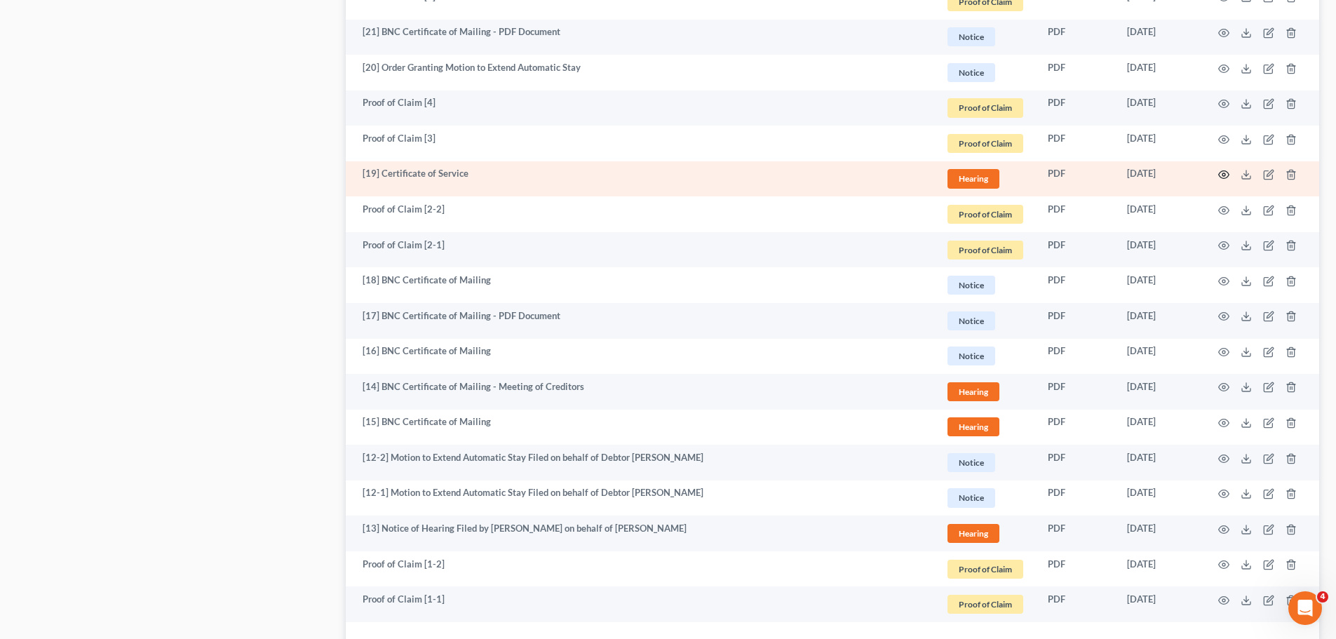
click at [1219, 171] on icon "button" at bounding box center [1224, 174] width 11 height 11
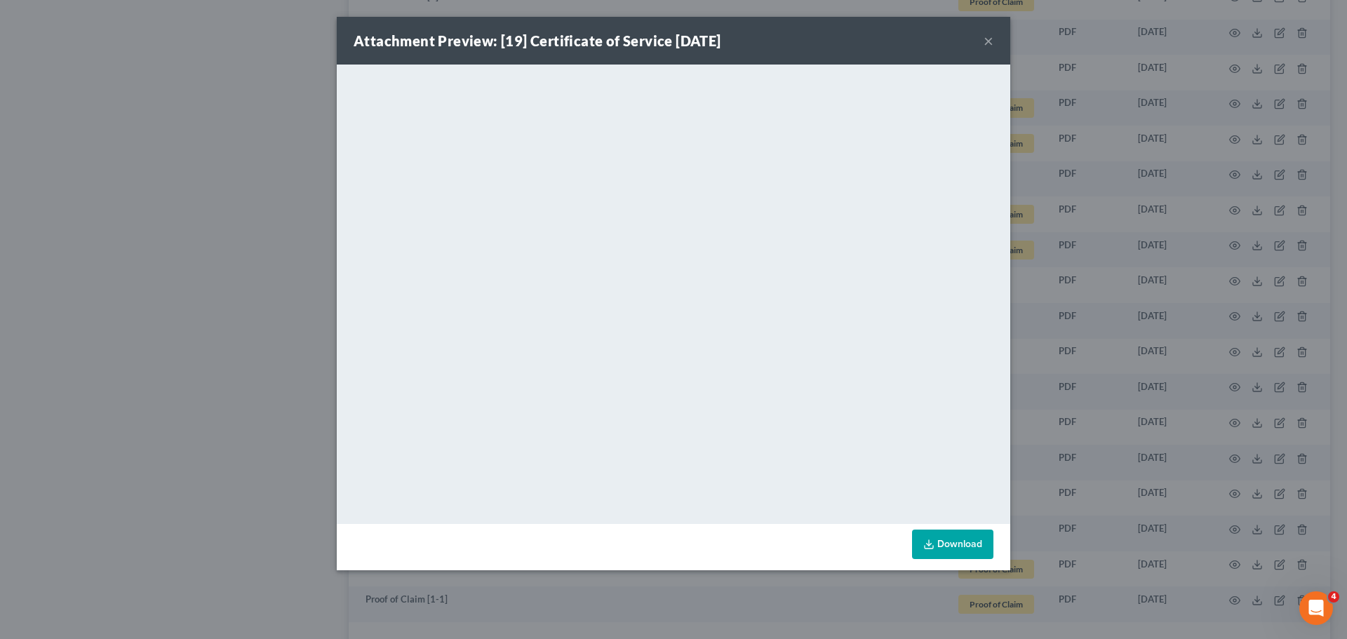
click at [989, 39] on button "×" at bounding box center [989, 40] width 10 height 17
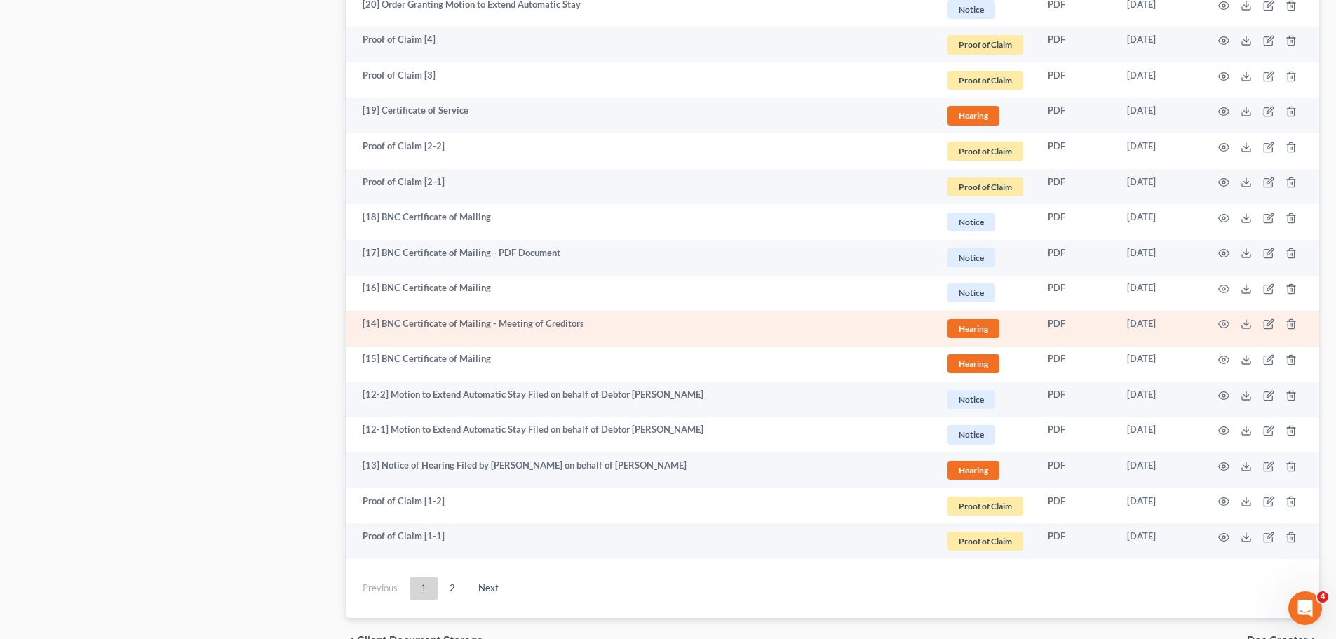
scroll to position [2371, 0]
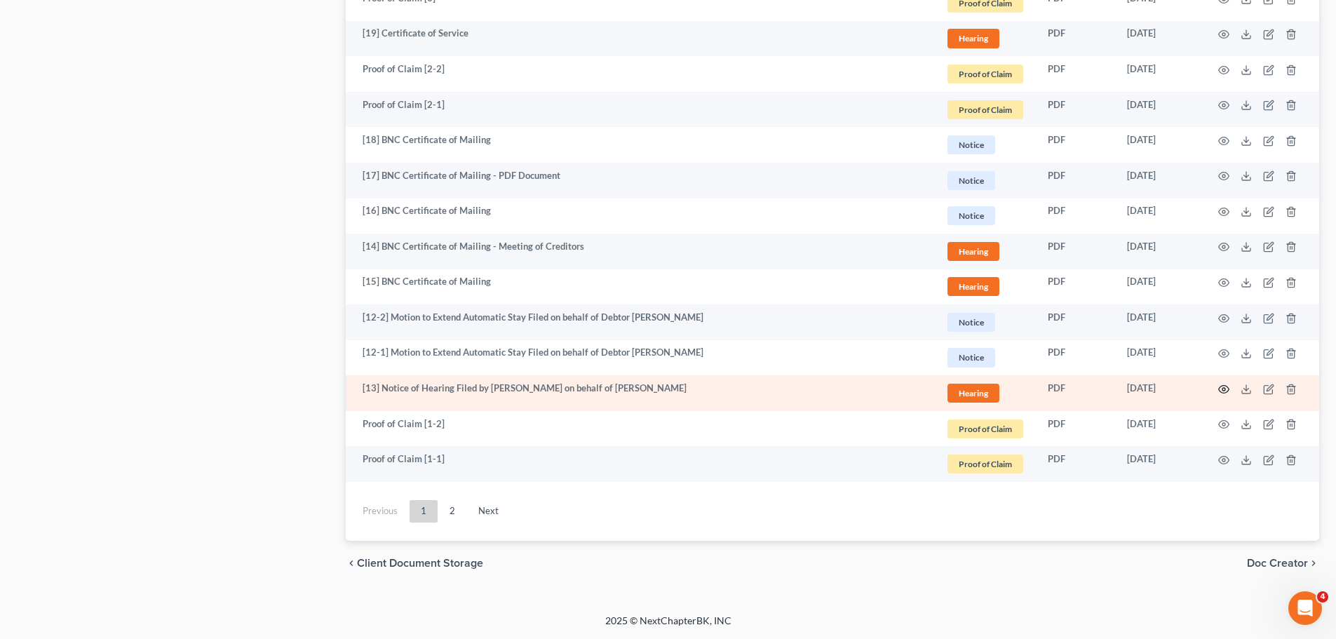
click at [1223, 389] on circle "button" at bounding box center [1224, 389] width 3 height 3
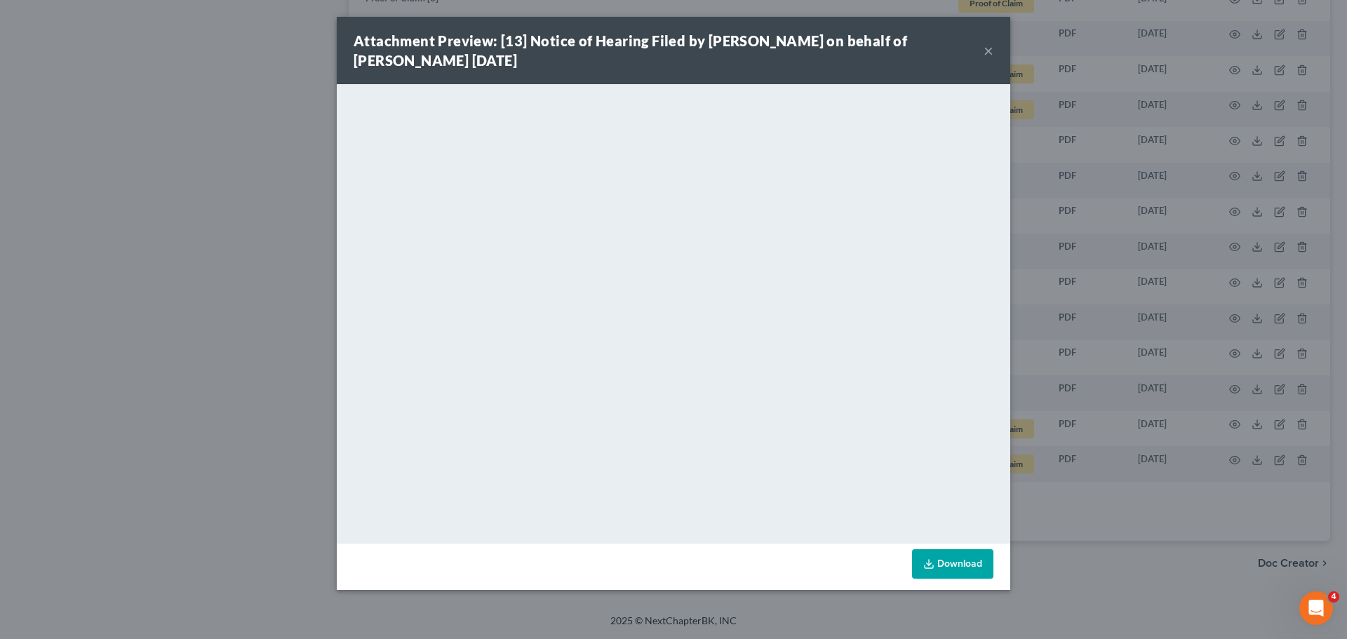
drag, startPoint x: 991, startPoint y: 50, endPoint x: 862, endPoint y: 30, distance: 130.6
click at [991, 50] on button "×" at bounding box center [989, 50] width 10 height 17
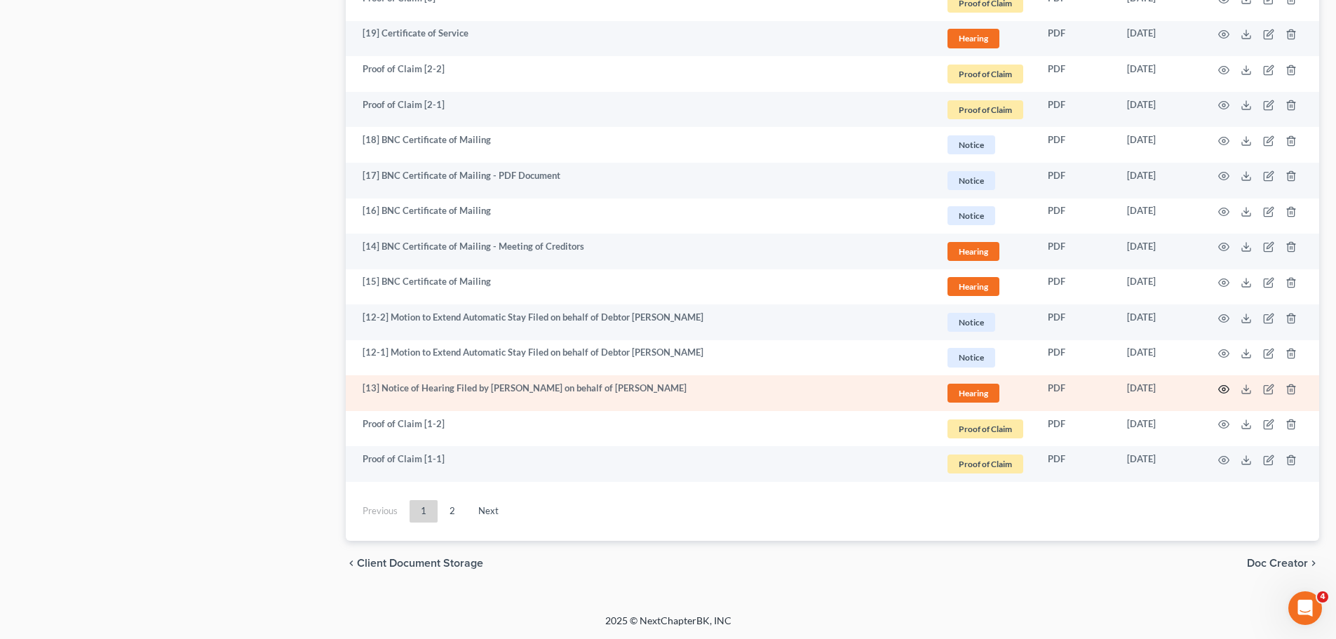
click at [1227, 389] on icon "button" at bounding box center [1224, 389] width 11 height 11
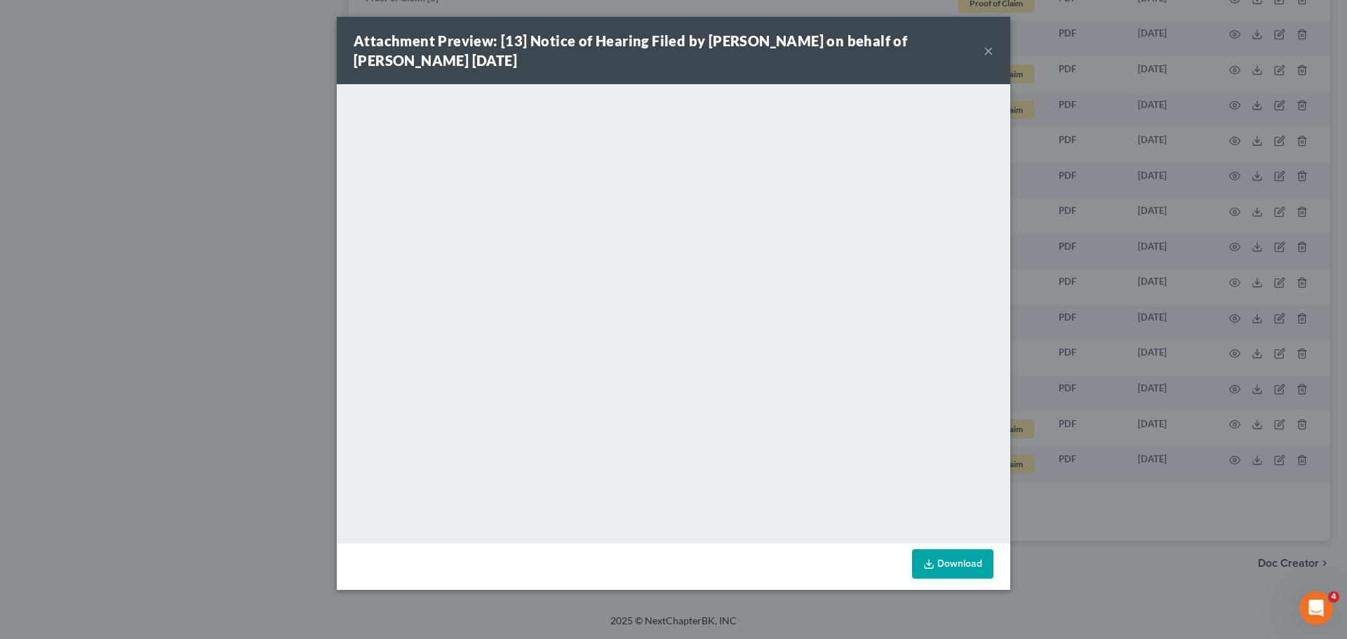
click at [990, 55] on button "×" at bounding box center [989, 50] width 10 height 17
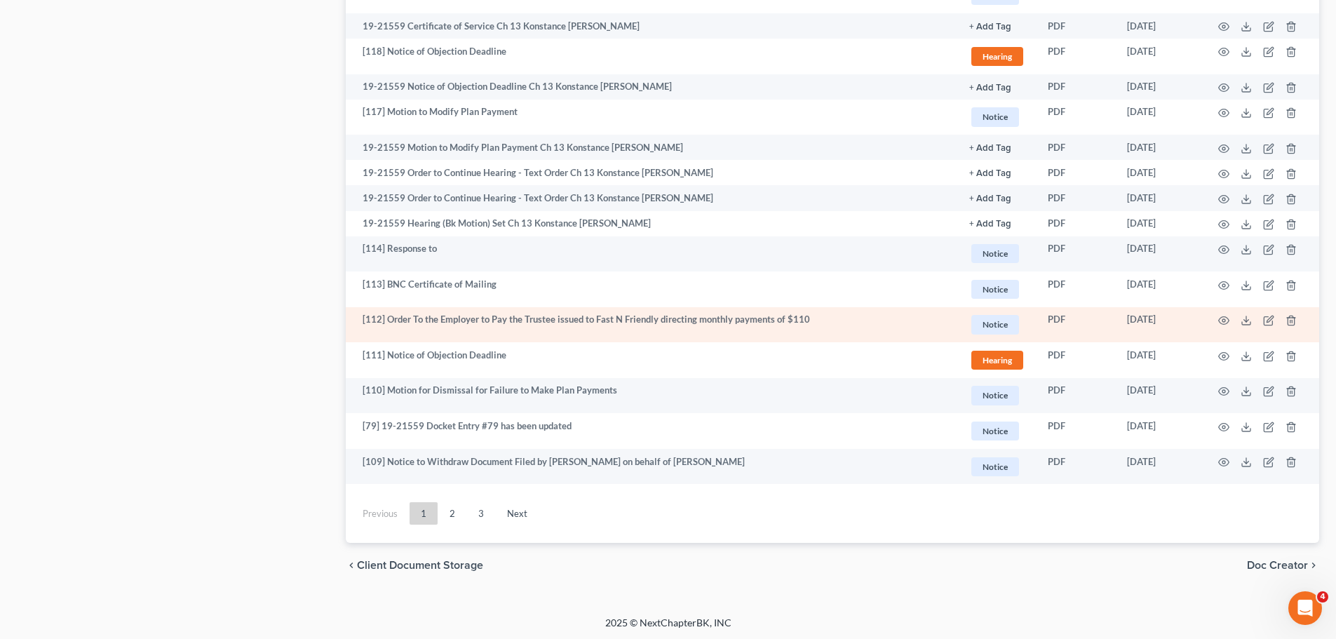
scroll to position [2361, 0]
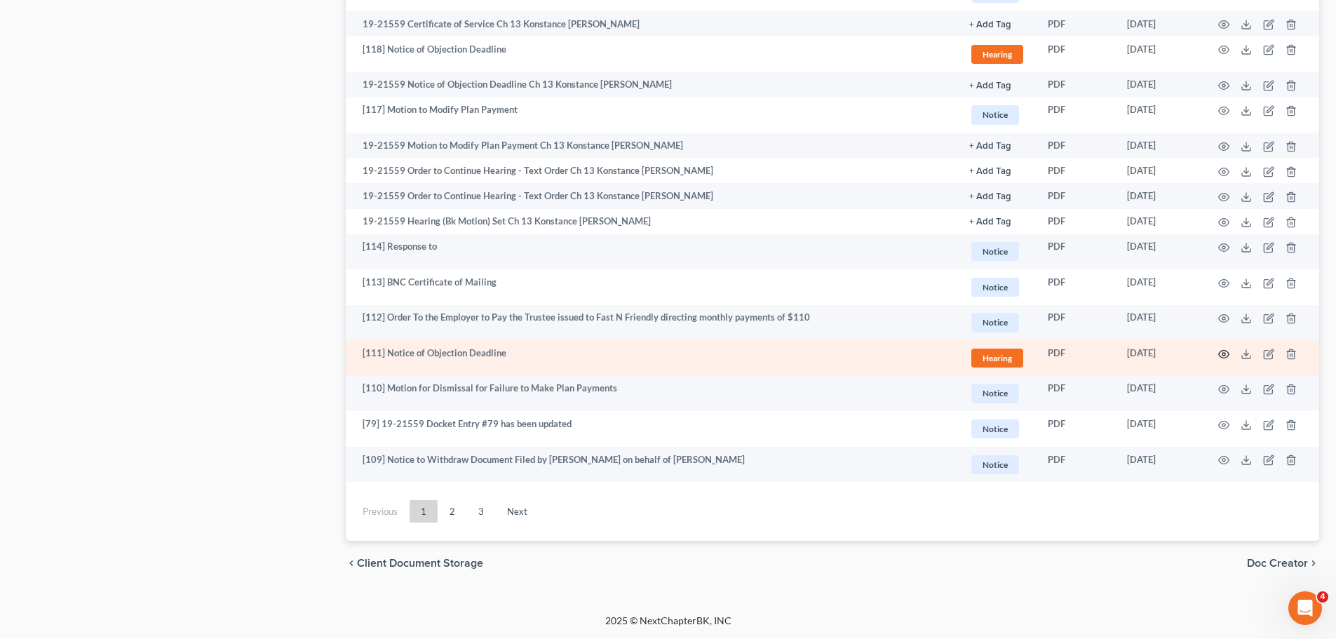
click at [1226, 351] on icon "button" at bounding box center [1224, 354] width 11 height 11
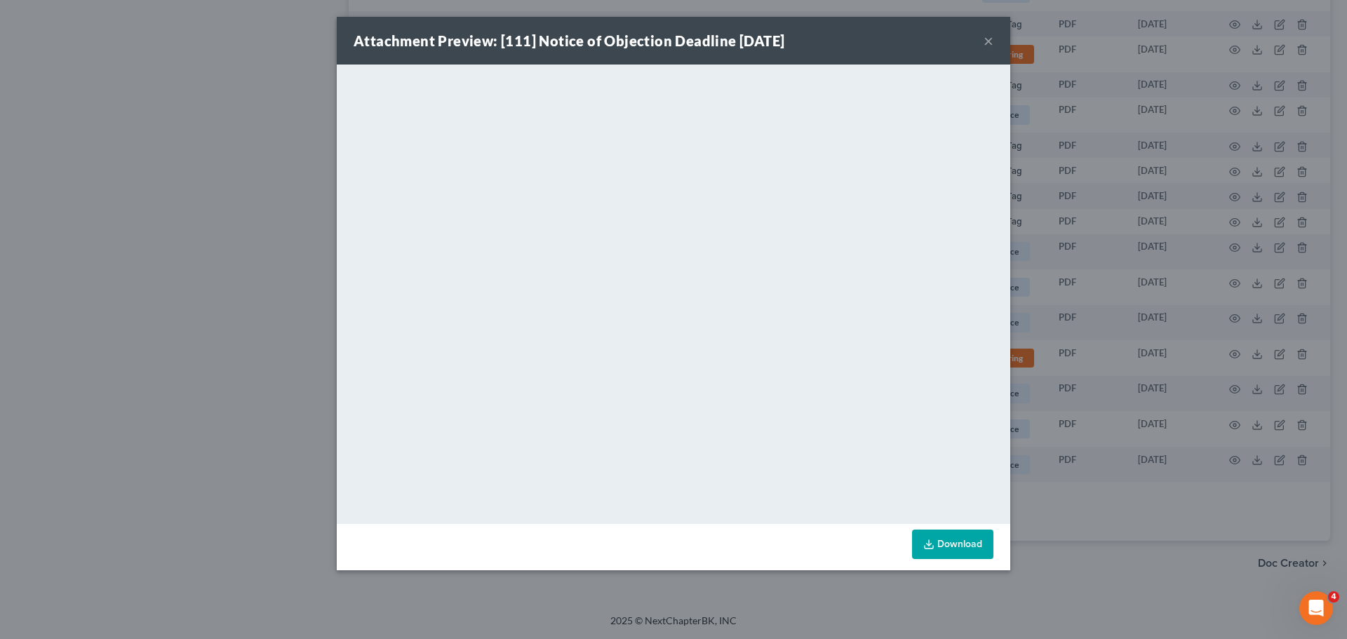
click at [988, 39] on button "×" at bounding box center [989, 40] width 10 height 17
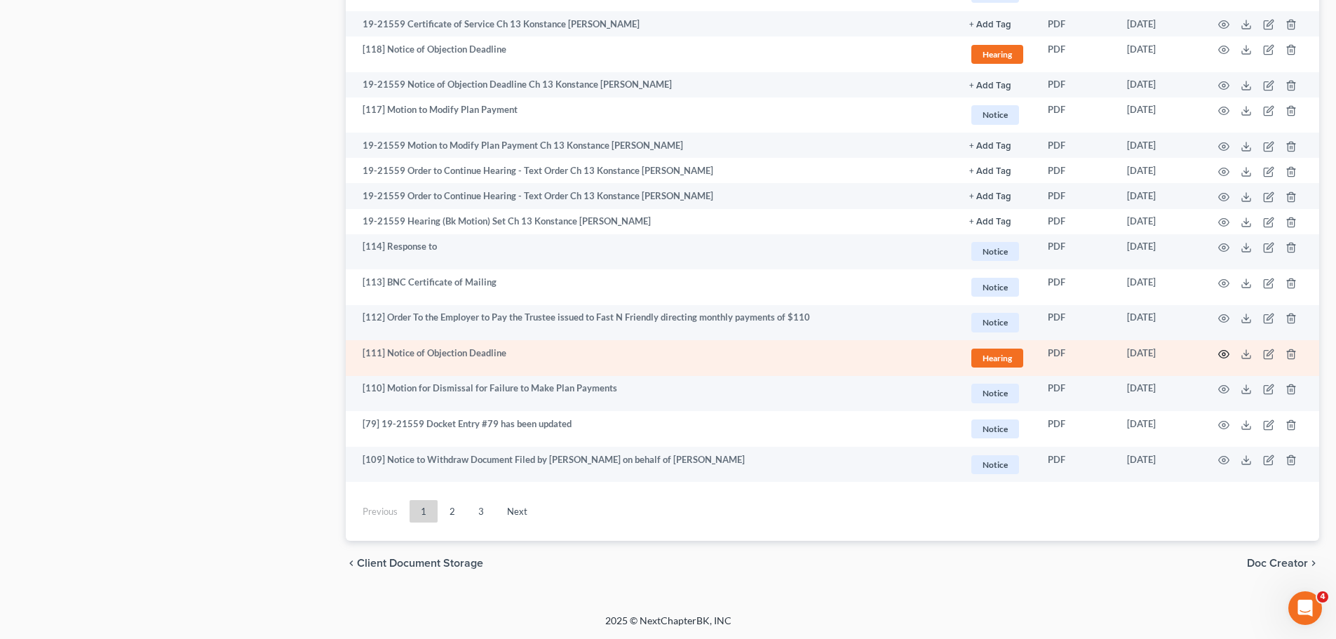
click at [1224, 354] on icon "button" at bounding box center [1224, 354] width 11 height 11
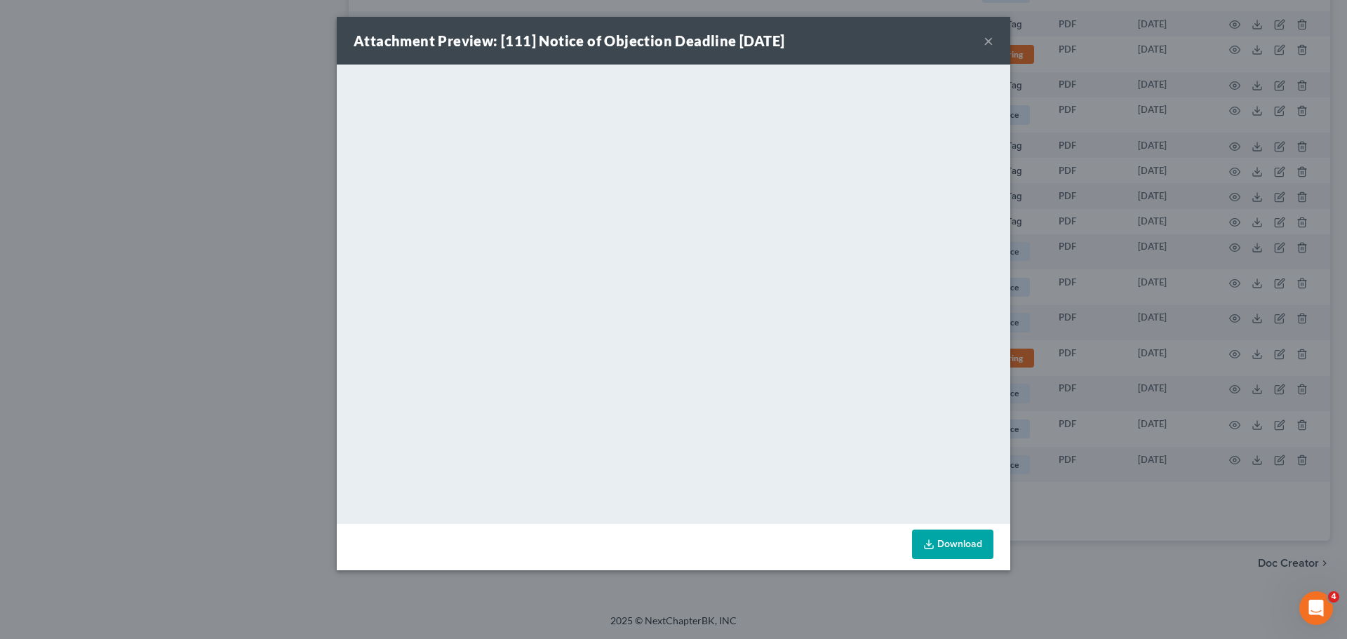
click at [988, 41] on button "×" at bounding box center [989, 40] width 10 height 17
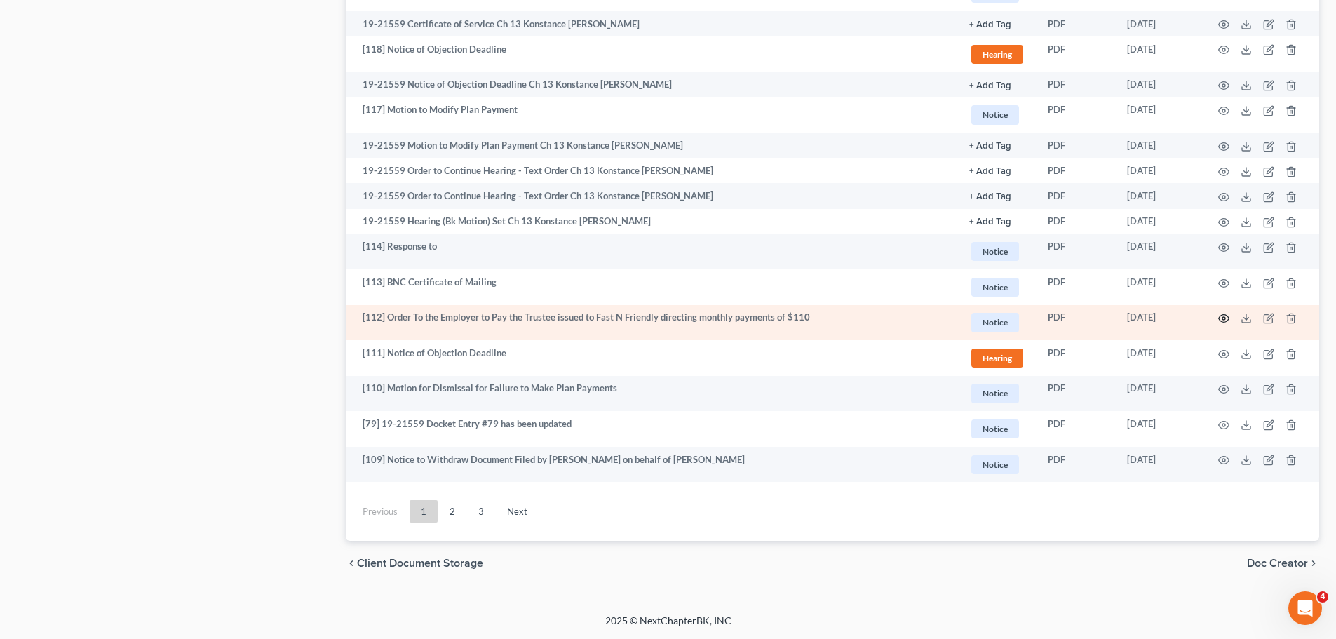
click at [1220, 316] on icon "button" at bounding box center [1224, 318] width 11 height 11
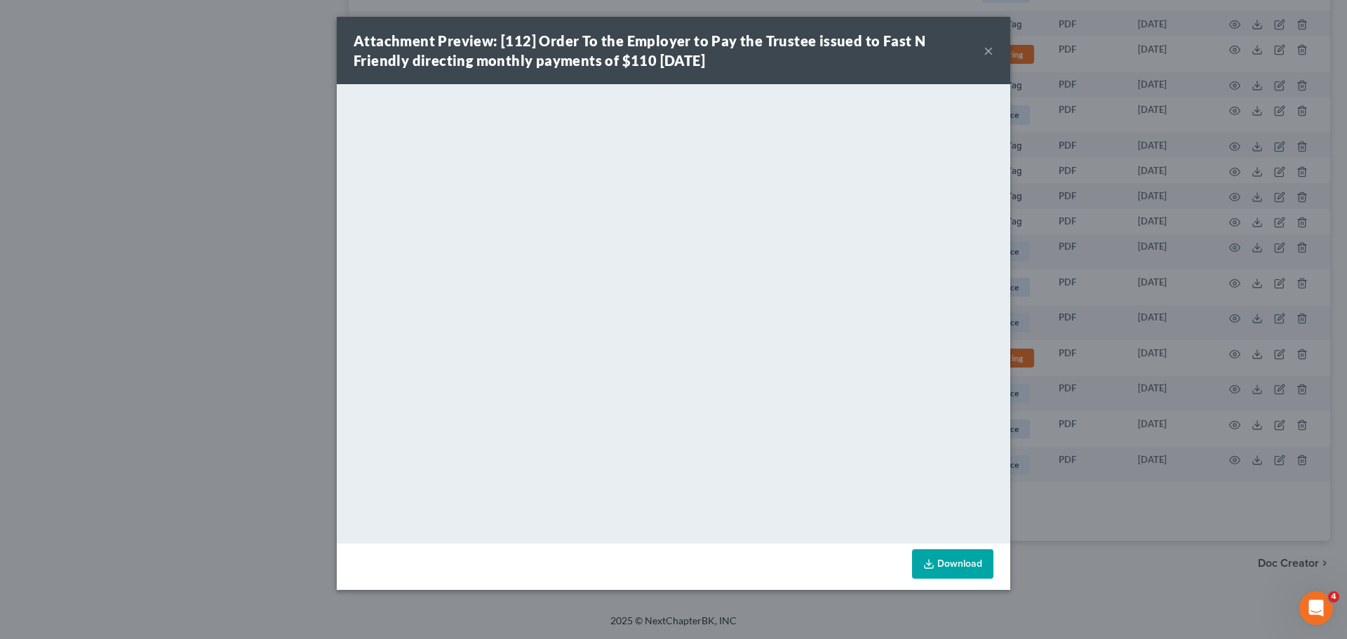
click at [988, 52] on button "×" at bounding box center [989, 50] width 10 height 17
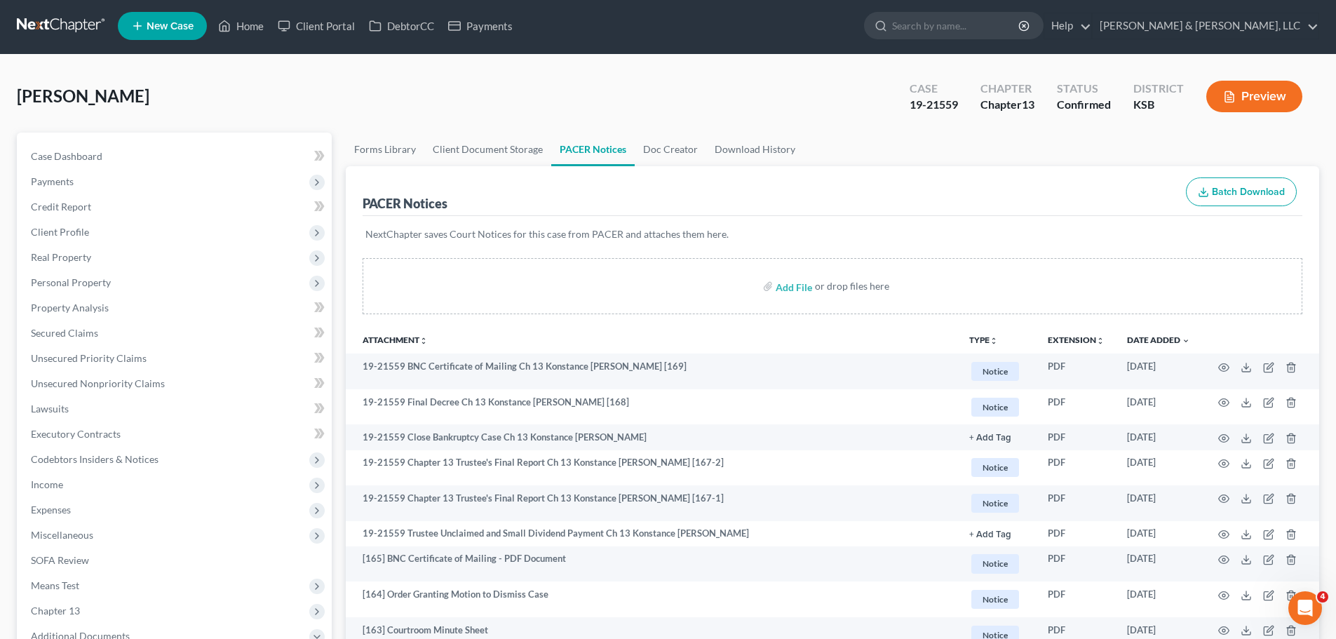
scroll to position [0, 0]
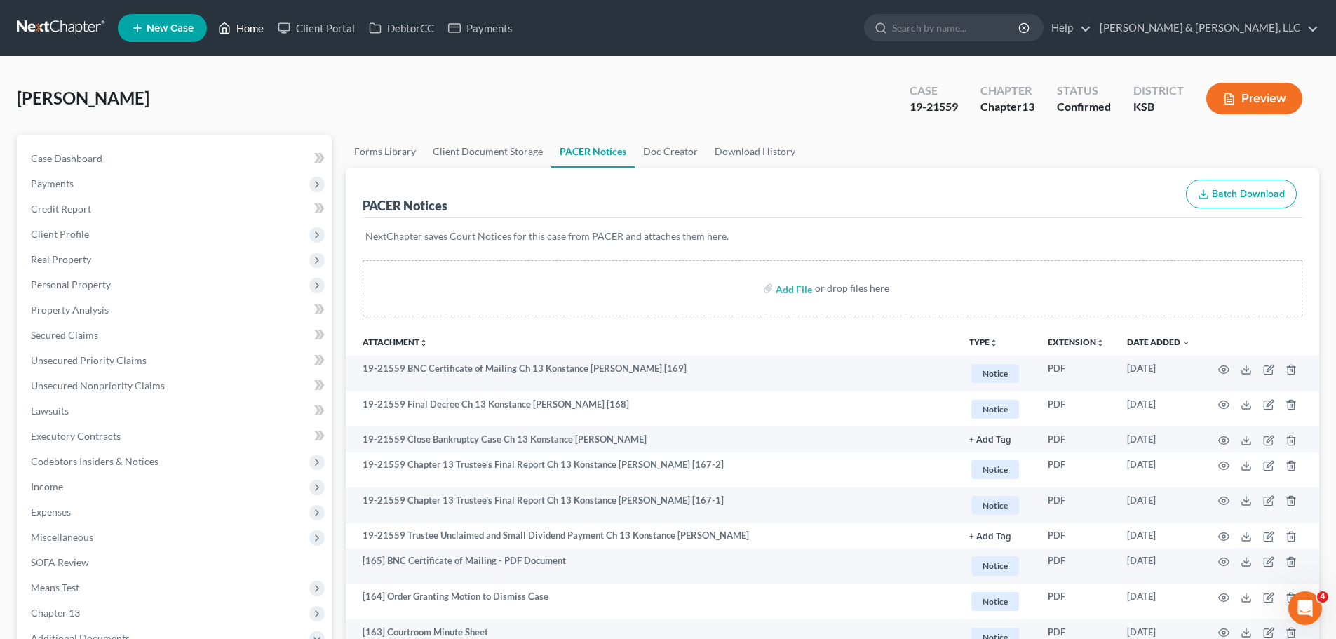
click at [242, 34] on link "Home" at bounding box center [241, 27] width 60 height 25
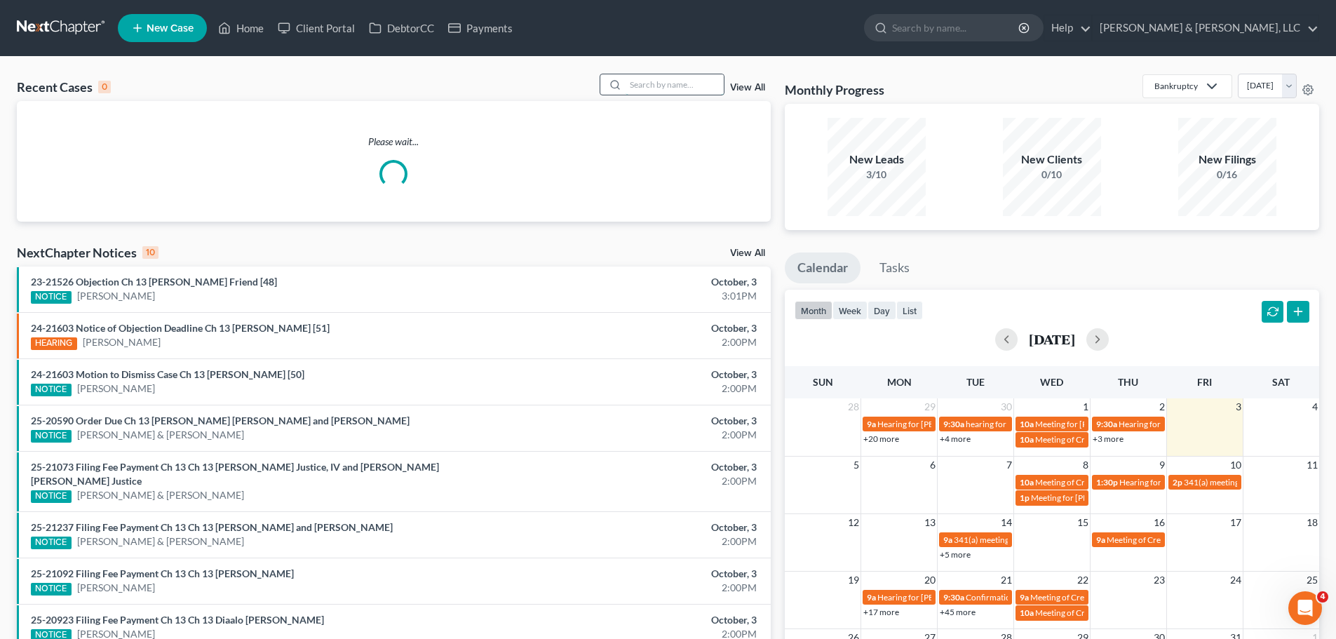
click at [695, 80] on input "search" at bounding box center [675, 84] width 98 height 20
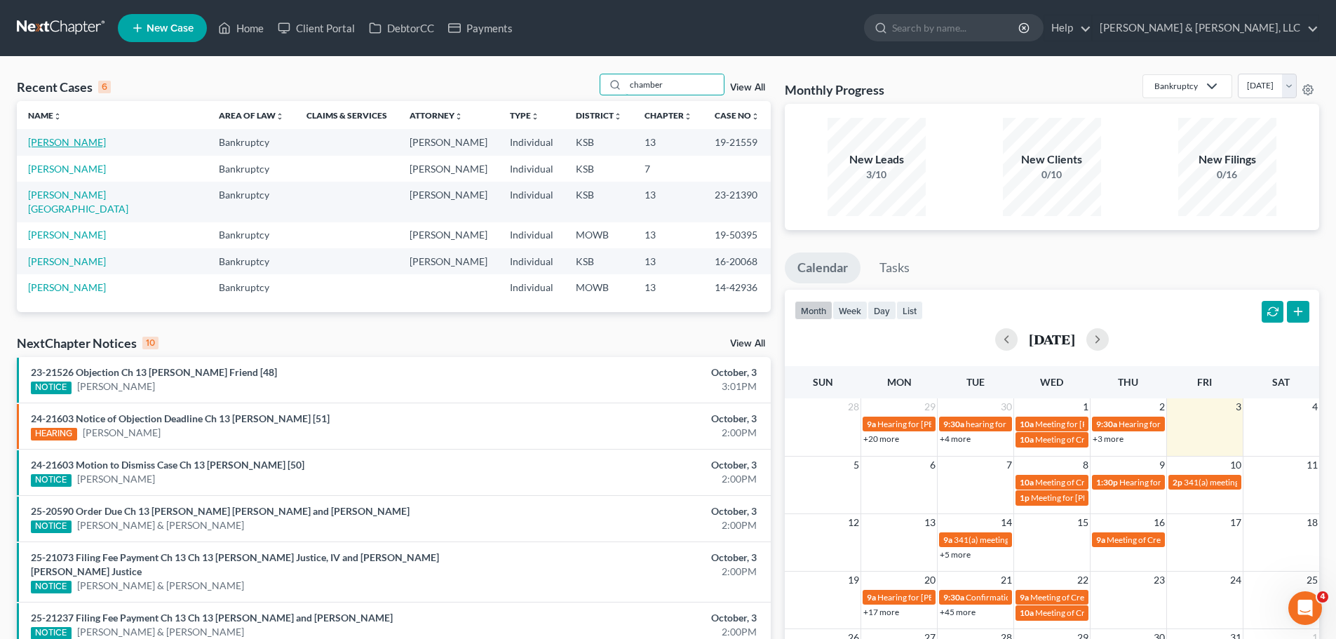
type input "chamber"
click at [88, 140] on link "[PERSON_NAME]" at bounding box center [67, 142] width 78 height 12
select select "2"
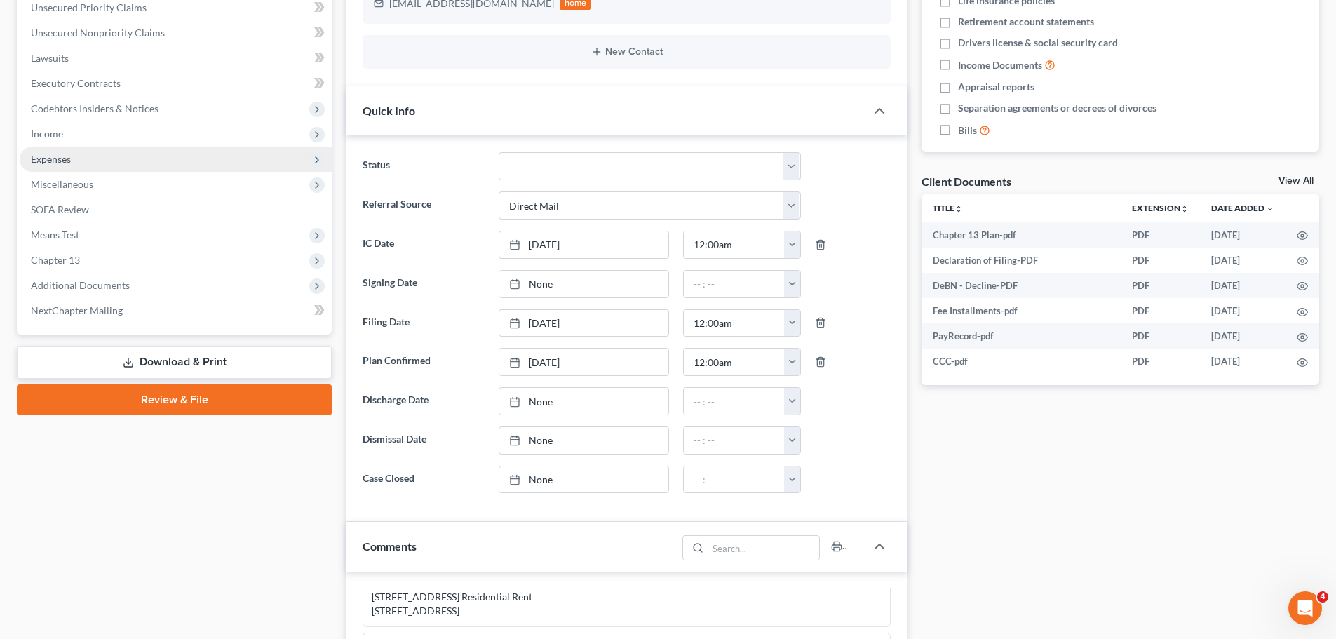
scroll to position [351, 0]
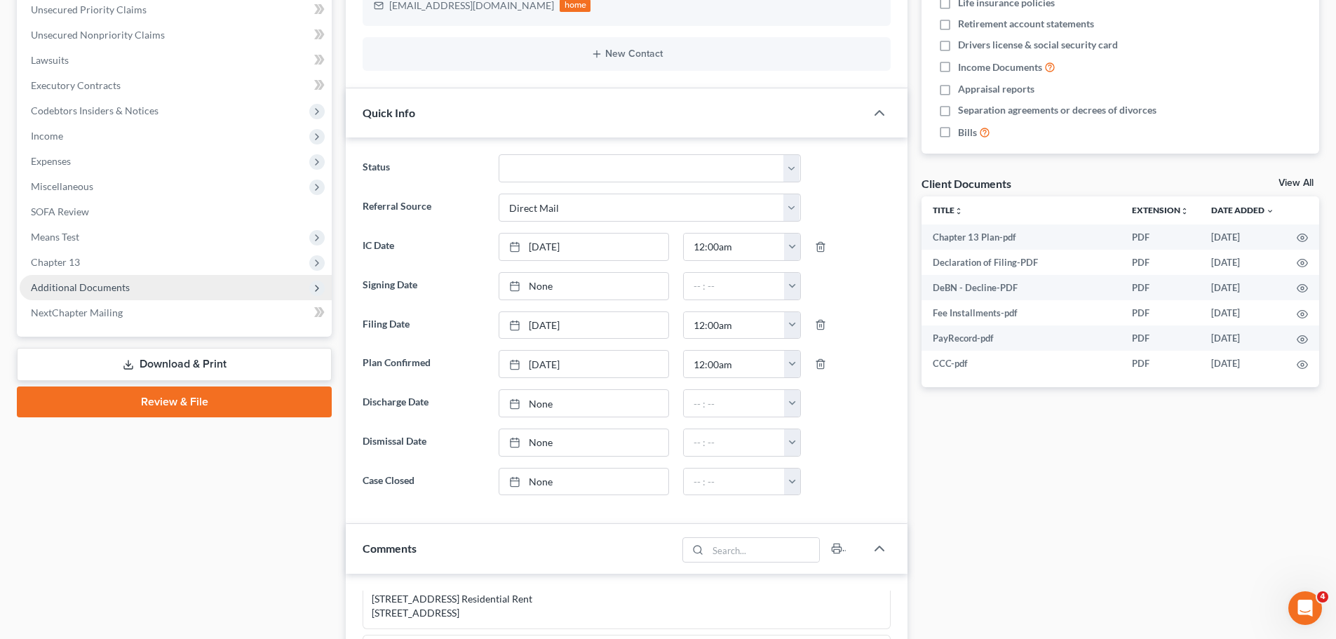
click at [113, 285] on span "Additional Documents" at bounding box center [80, 287] width 99 height 12
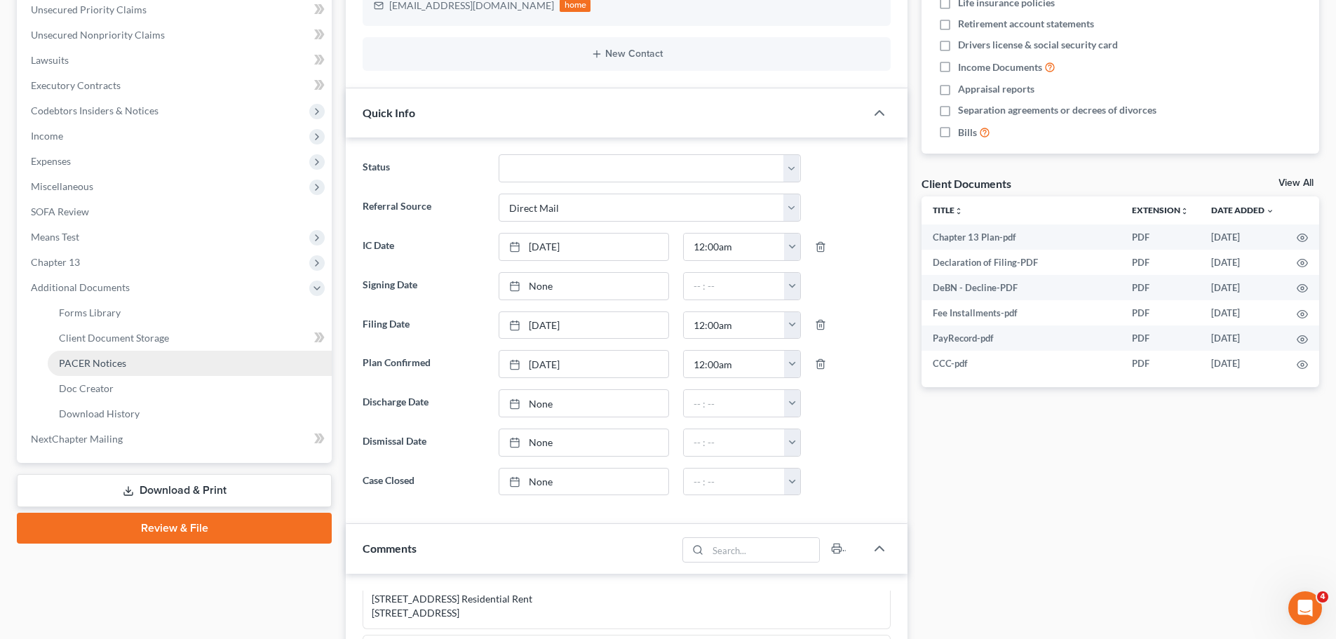
click at [109, 364] on span "PACER Notices" at bounding box center [92, 363] width 67 height 12
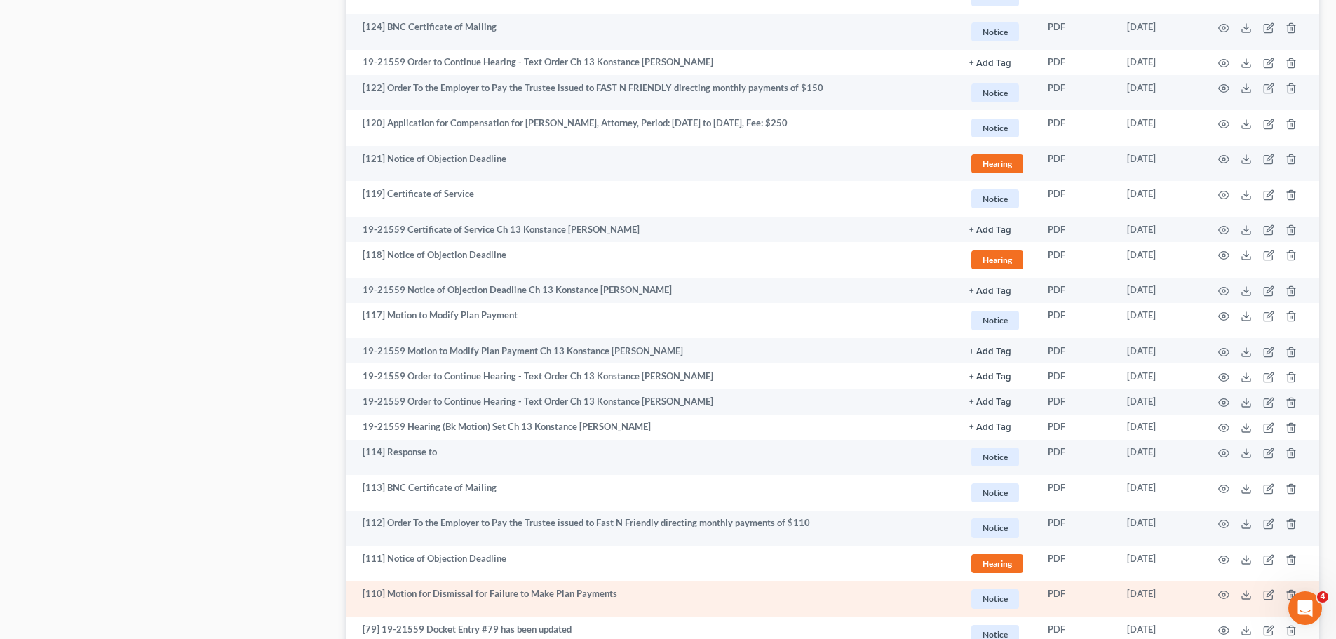
scroll to position [2361, 0]
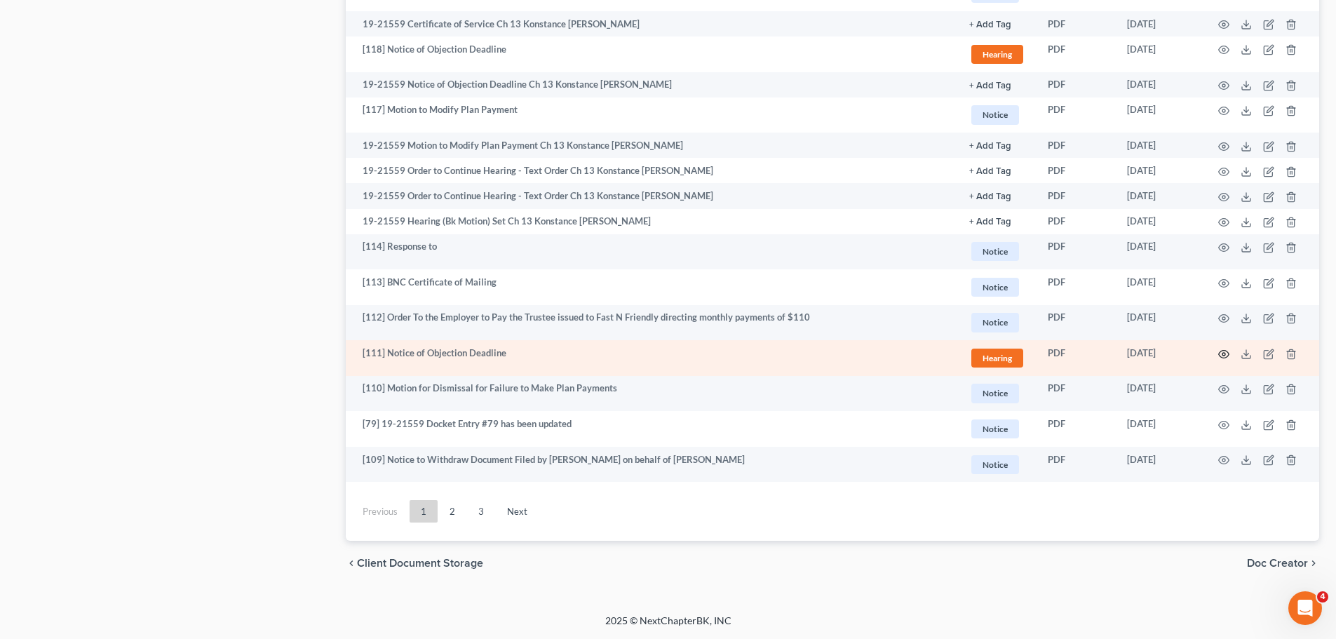
click at [1222, 356] on icon "button" at bounding box center [1224, 354] width 11 height 11
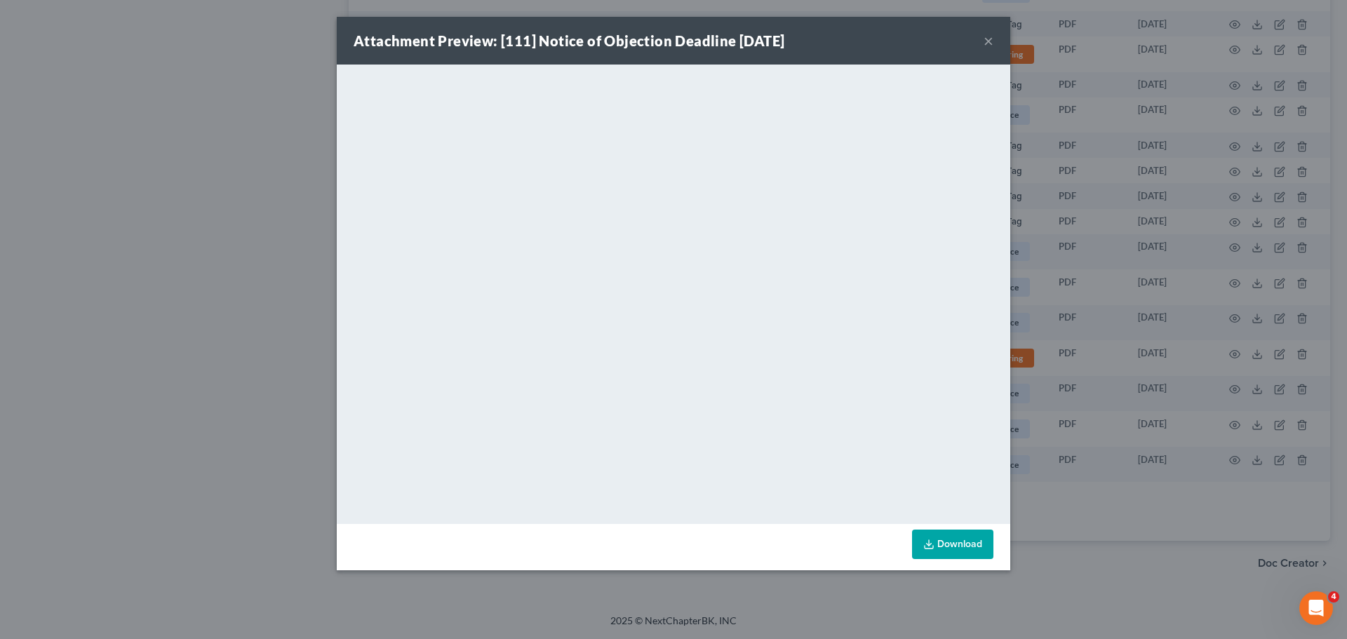
click at [989, 40] on button "×" at bounding box center [989, 40] width 10 height 17
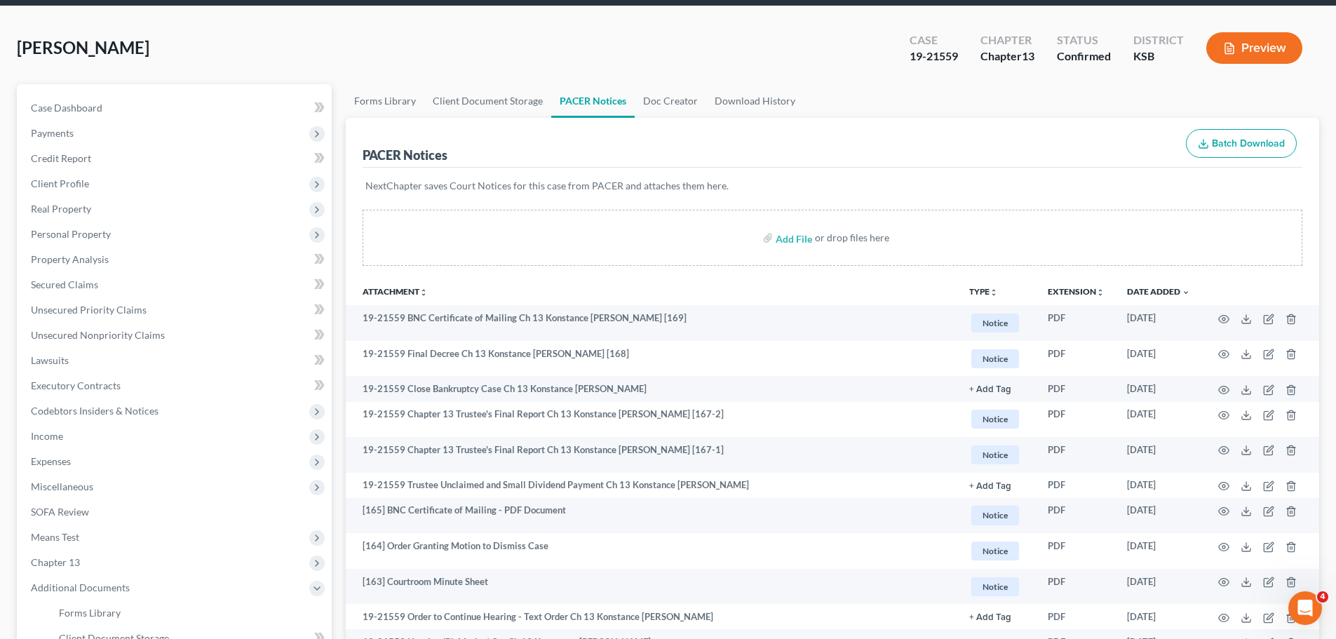
scroll to position [0, 0]
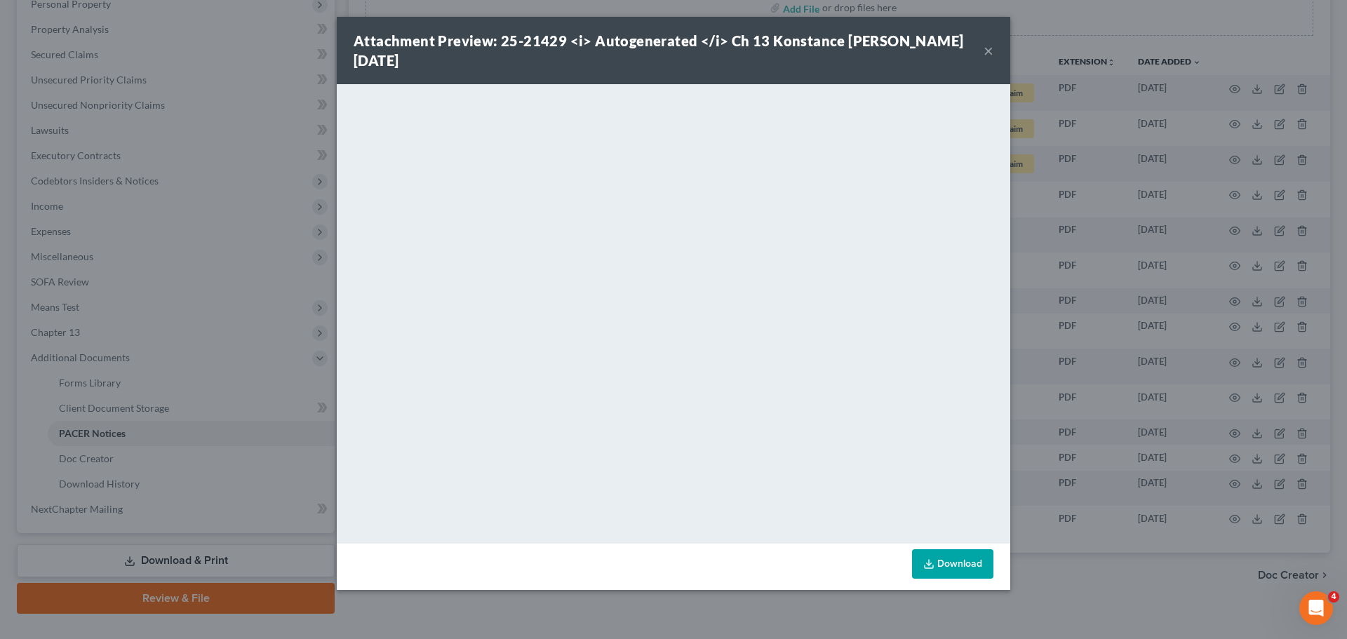
click at [986, 48] on button "×" at bounding box center [989, 50] width 10 height 17
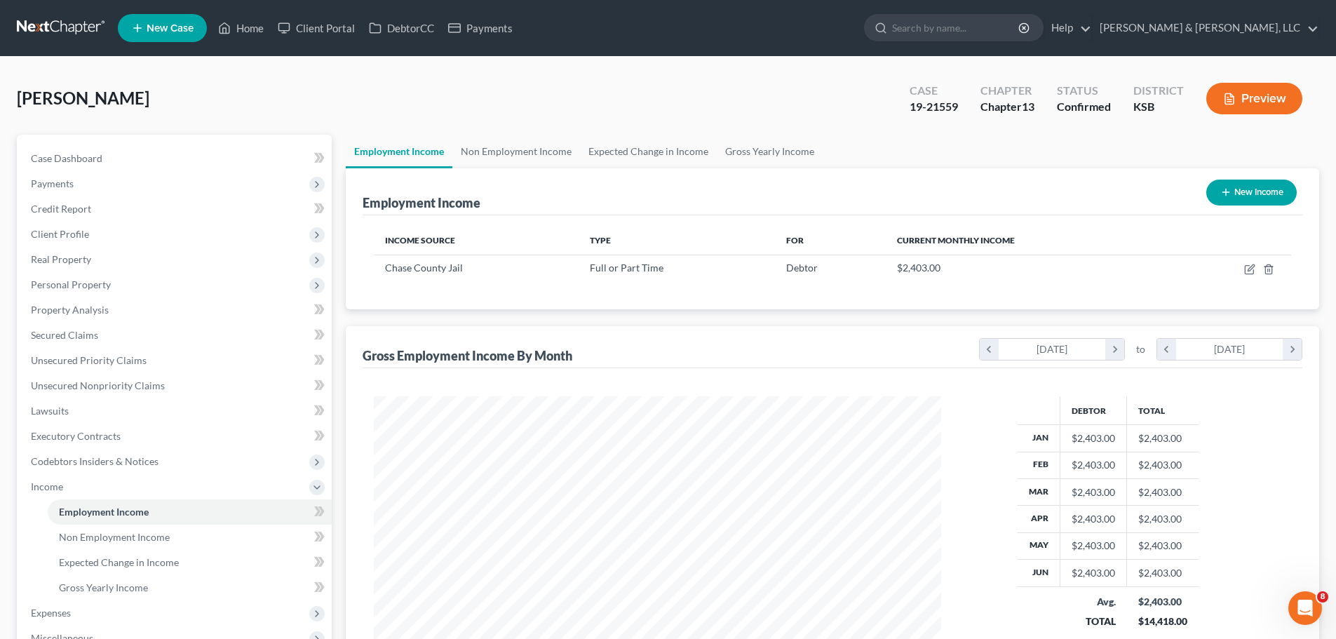
scroll to position [701291, 701001]
click at [251, 33] on link "Home" at bounding box center [241, 27] width 60 height 25
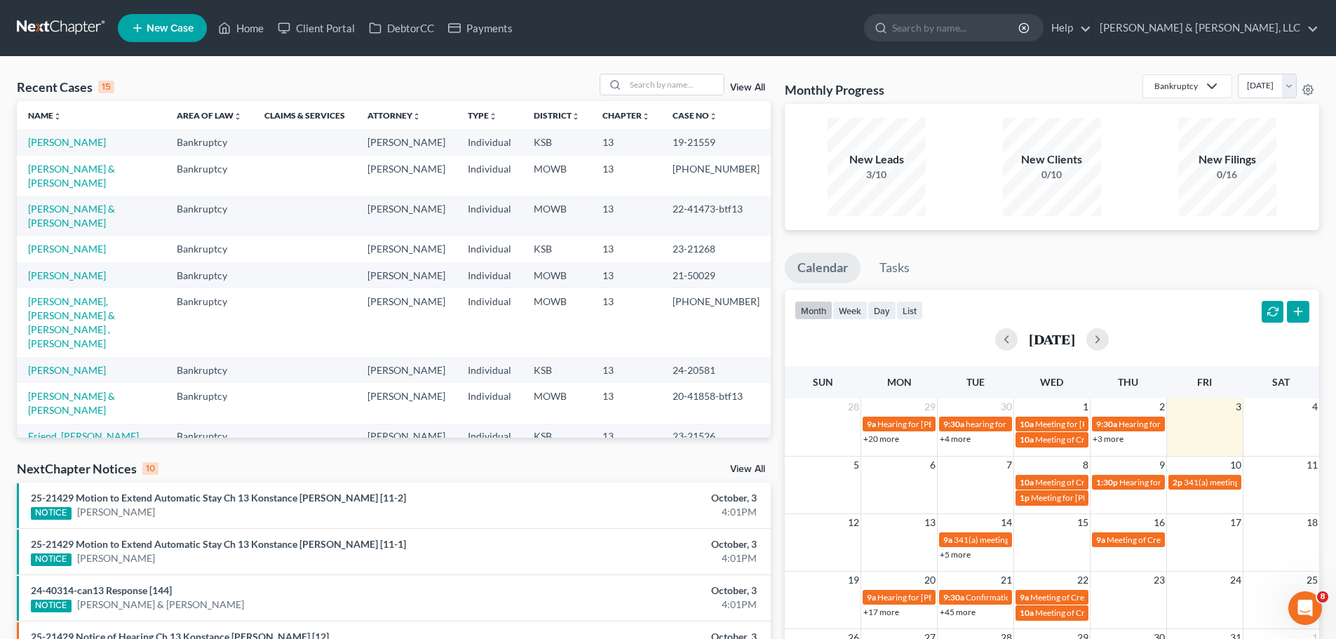
click at [193, 36] on link "New Case" at bounding box center [162, 28] width 89 height 28
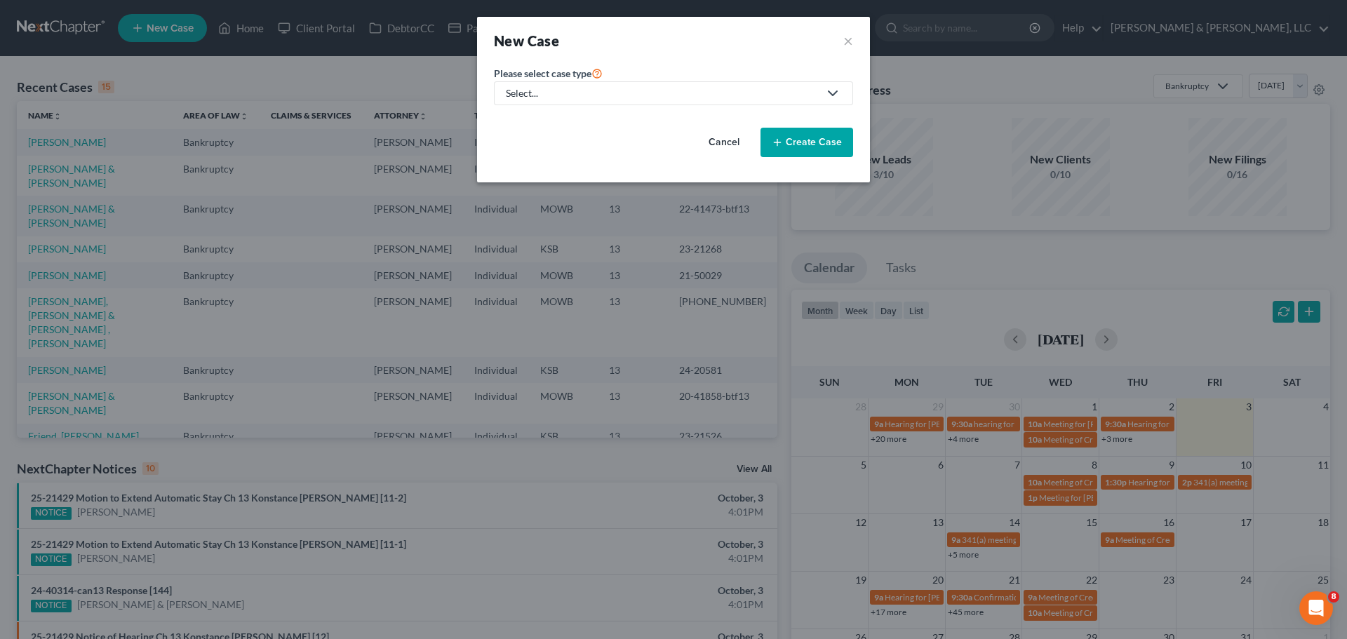
click at [595, 104] on link "Select..." at bounding box center [673, 93] width 359 height 24
click at [584, 118] on div "Bankruptcy" at bounding box center [573, 121] width 133 height 14
select select "46"
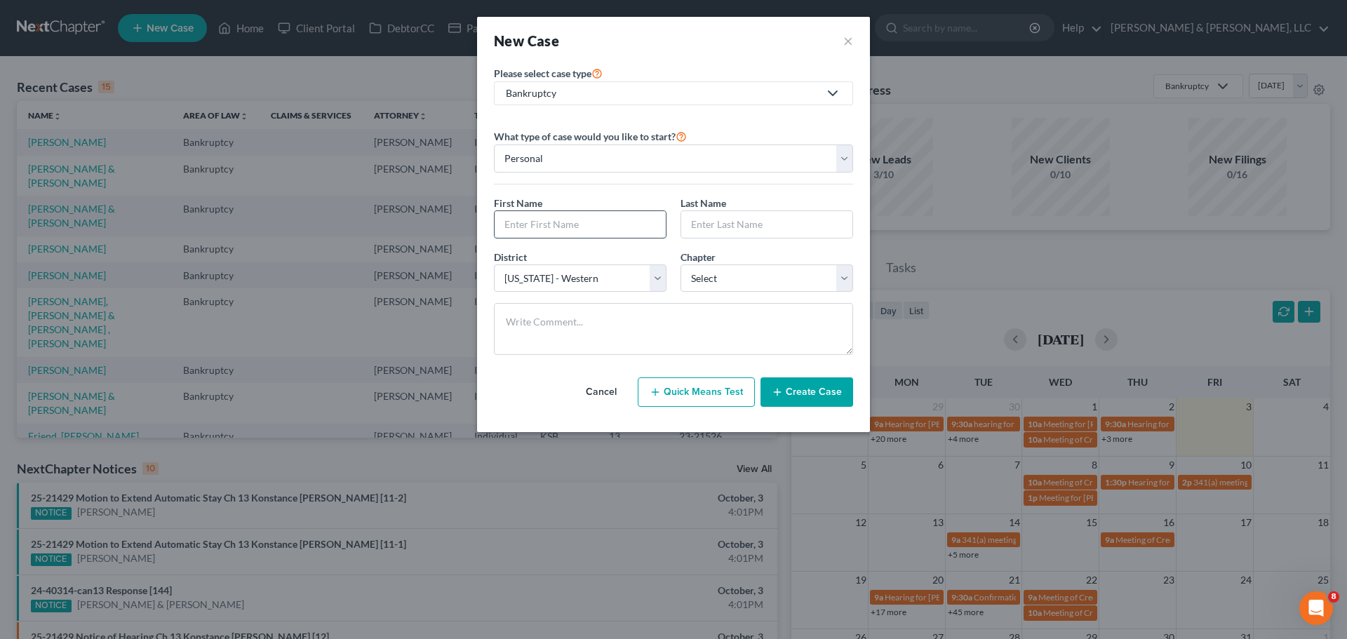
click at [582, 219] on input "text" at bounding box center [580, 224] width 171 height 27
type input "Ben"
type input "H"
type input "[PERSON_NAME]"
select select "3"
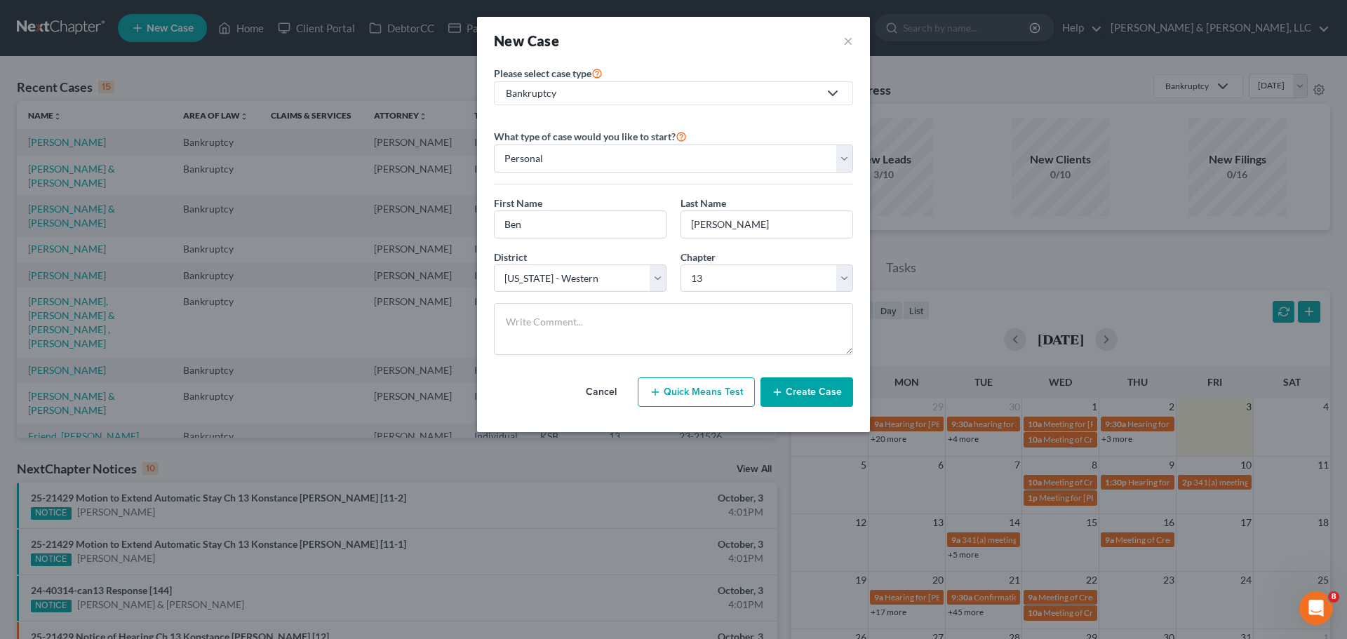
click at [831, 389] on button "Create Case" at bounding box center [806, 391] width 93 height 29
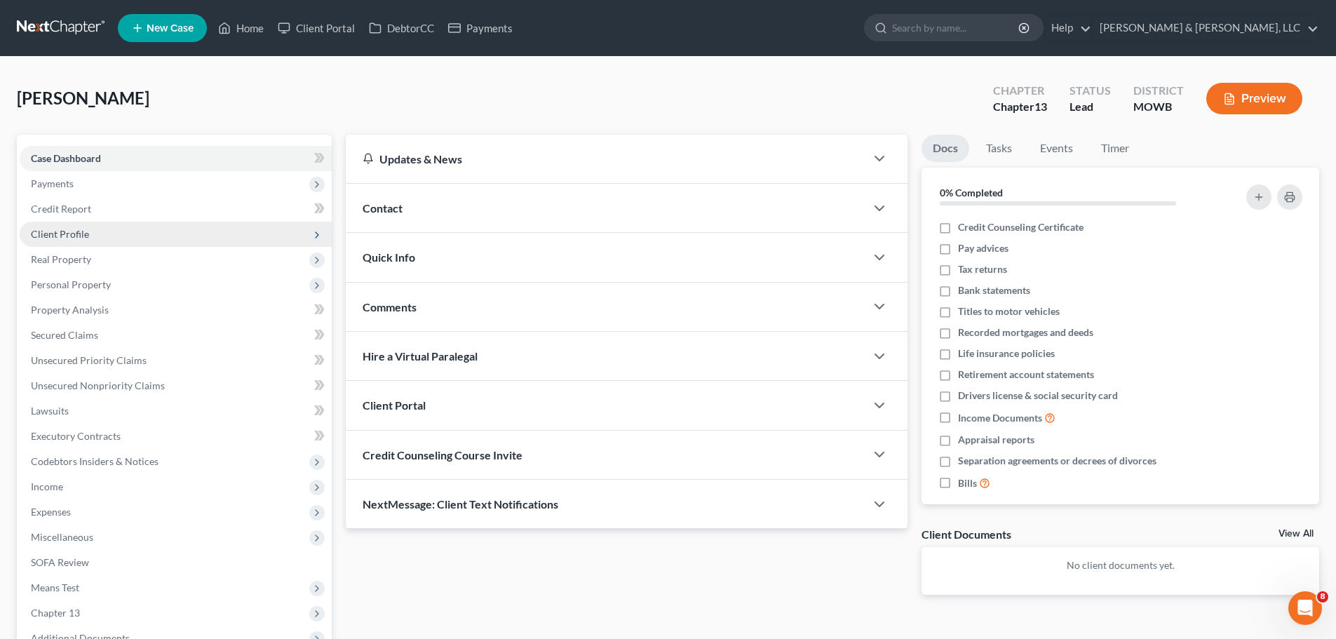
click at [80, 232] on span "Client Profile" at bounding box center [60, 234] width 58 height 12
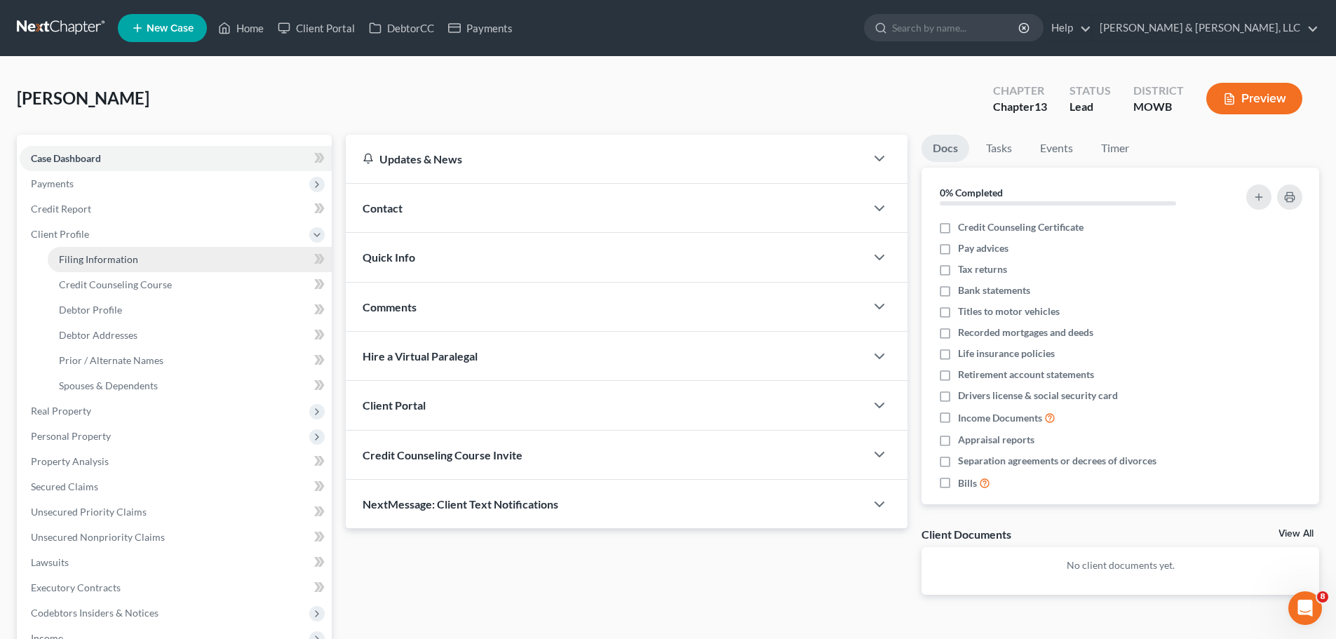
click at [109, 269] on link "Filing Information" at bounding box center [190, 259] width 284 height 25
select select "1"
select select "0"
select select "3"
select select "46"
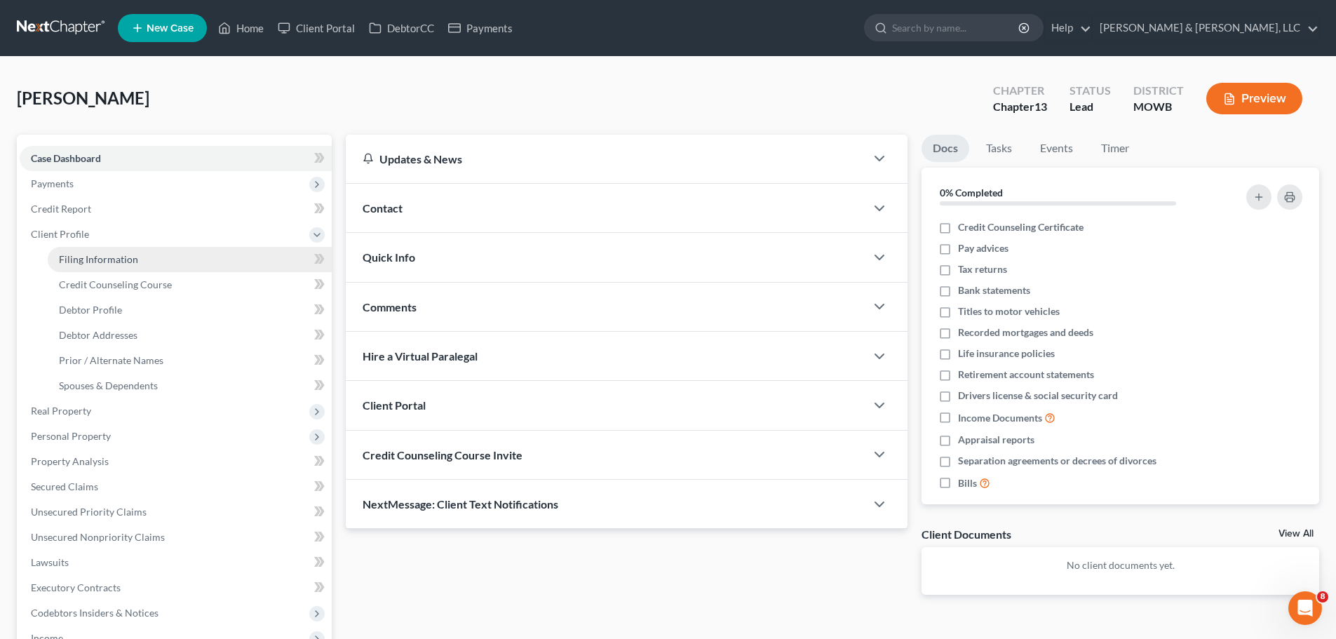
select select "26"
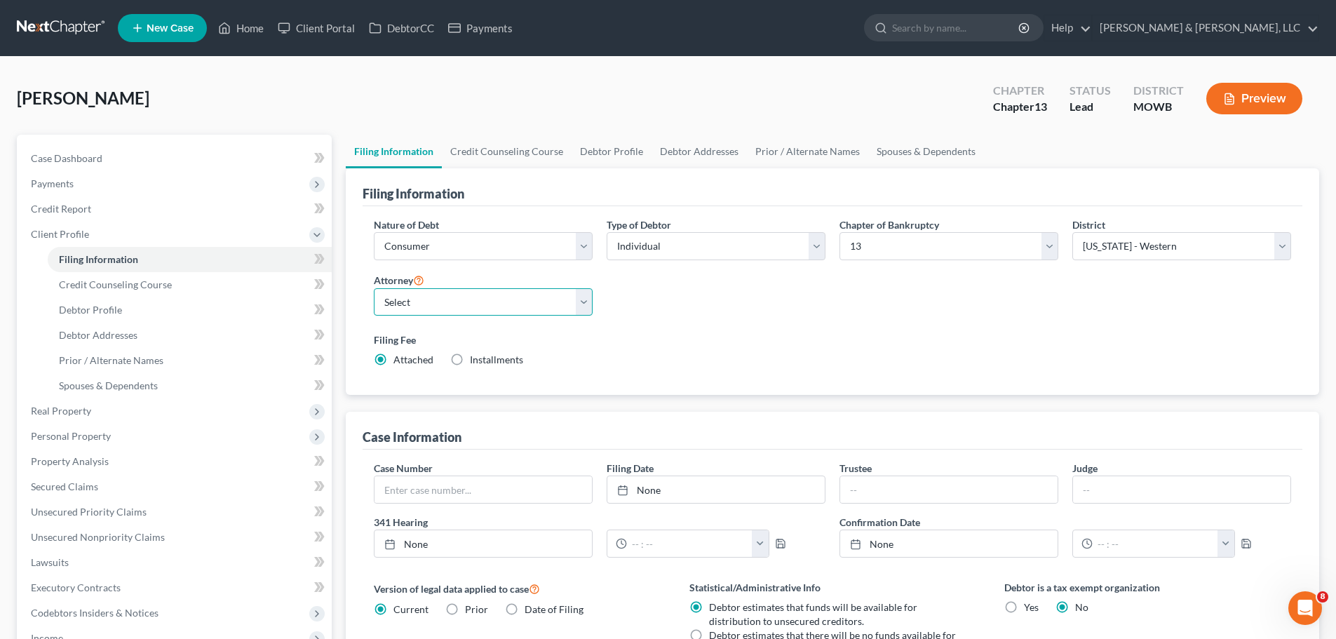
click at [551, 298] on select "Select [PERSON_NAME] - KSB [PERSON_NAME] - MOWB [PERSON_NAME] - KSB [PERSON_NAM…" at bounding box center [483, 302] width 219 height 28
select select "1"
click at [374, 288] on select "Select [PERSON_NAME] - KSB [PERSON_NAME] - MOWB [PERSON_NAME] - KSB [PERSON_NAM…" at bounding box center [483, 302] width 219 height 28
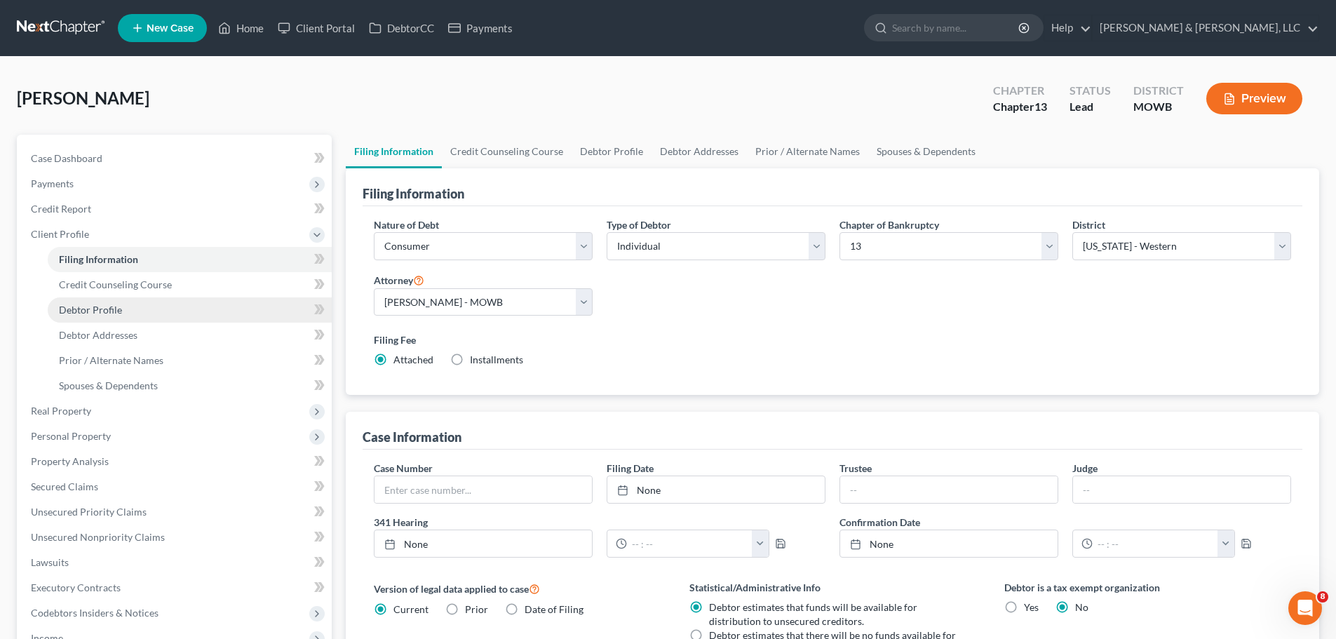
click at [111, 311] on span "Debtor Profile" at bounding box center [90, 310] width 63 height 12
select select "0"
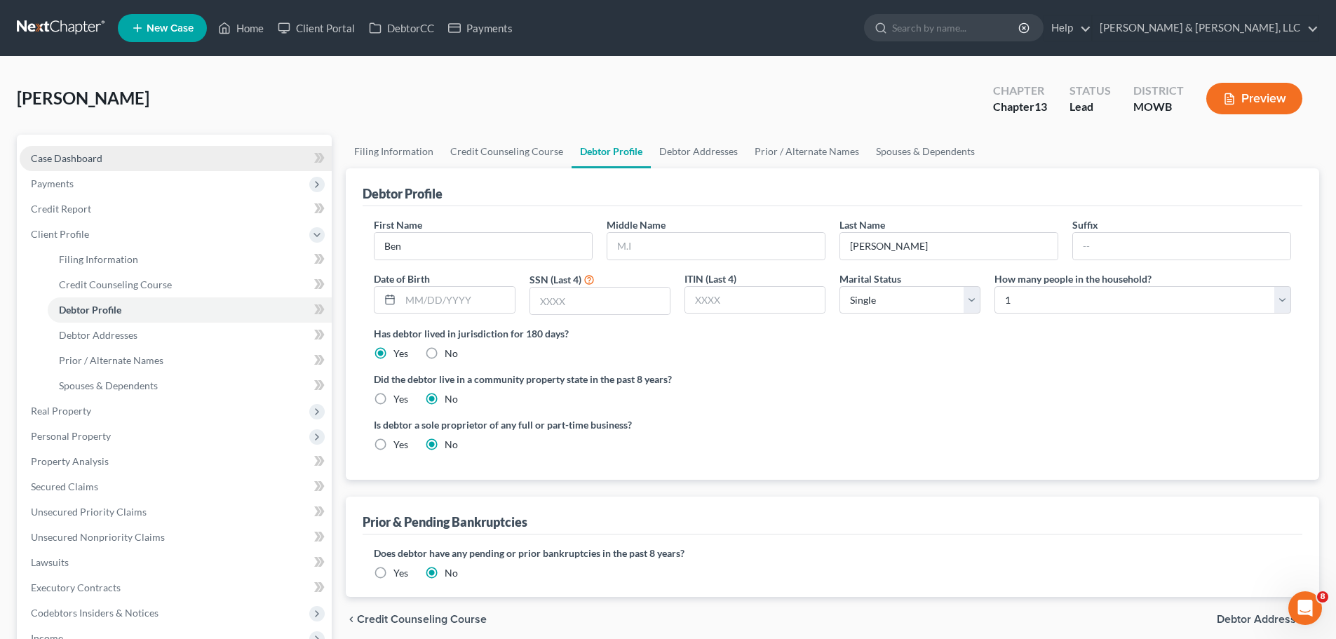
click at [157, 163] on link "Case Dashboard" at bounding box center [176, 158] width 312 height 25
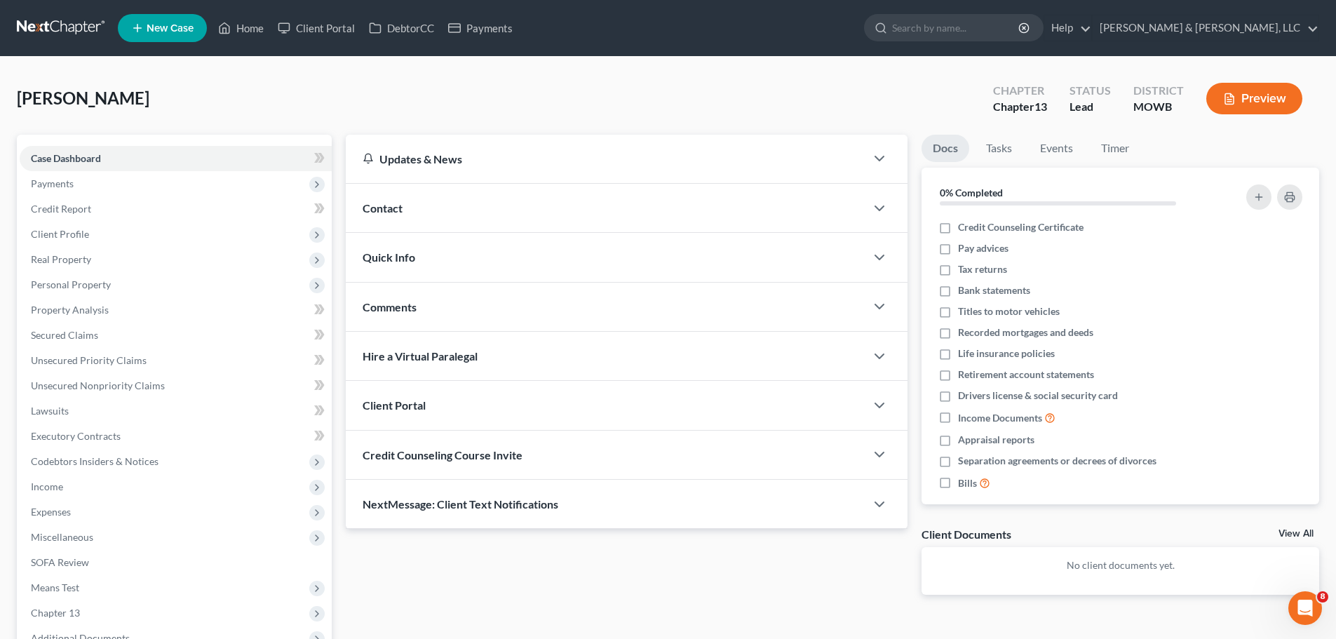
click at [437, 207] on div "Contact" at bounding box center [606, 208] width 520 height 48
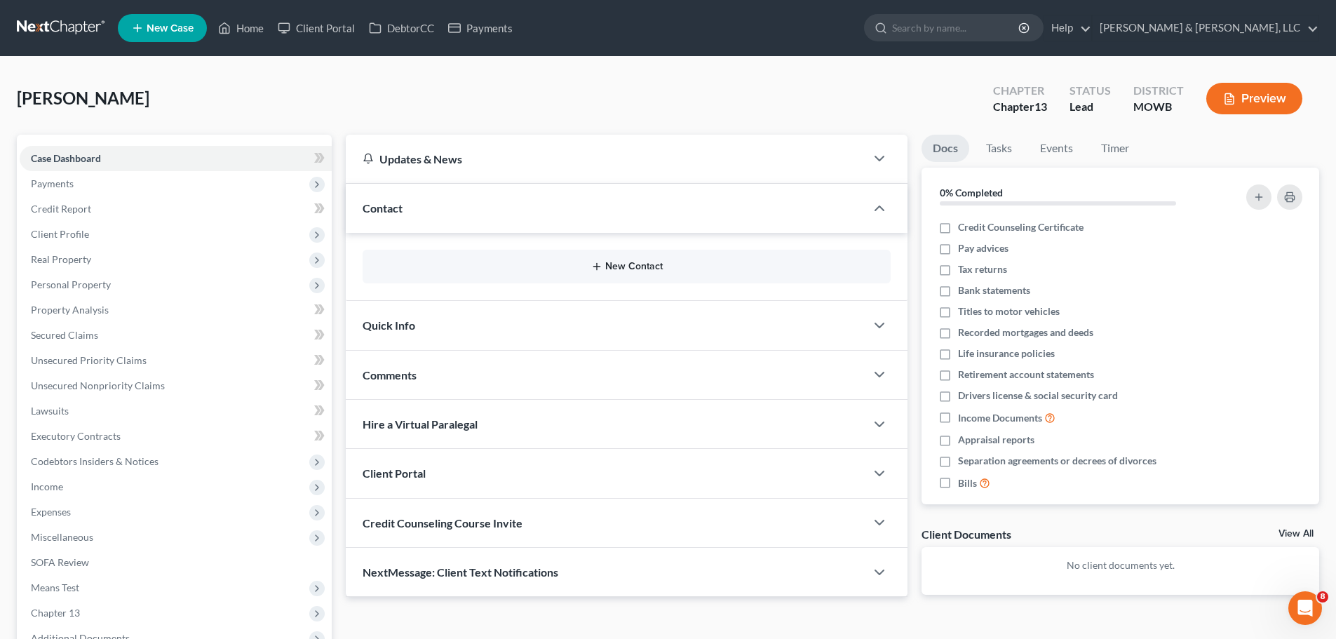
click at [641, 267] on button "New Contact" at bounding box center [627, 266] width 506 height 11
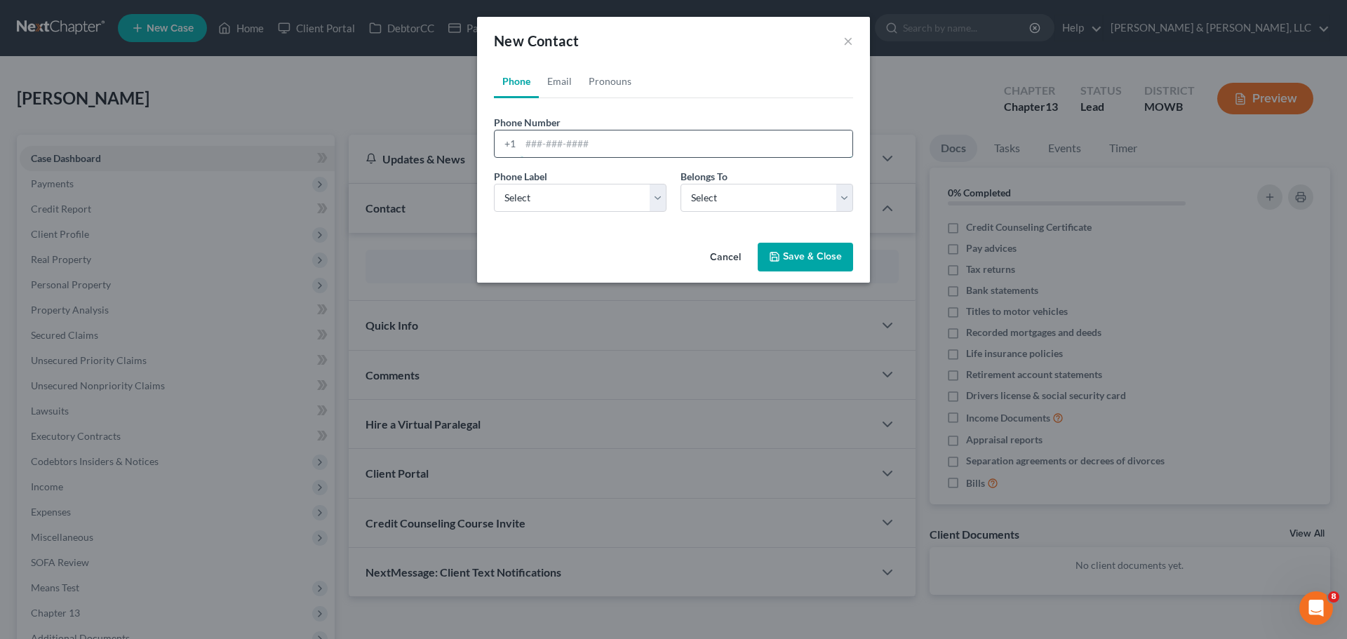
click at [667, 139] on input "tel" at bounding box center [687, 143] width 332 height 27
type input "[PHONE_NUMBER]"
click at [657, 195] on select "Select Mobile Home Work Other" at bounding box center [580, 198] width 173 height 28
select select "0"
click at [494, 184] on select "Select Mobile Home Work Other" at bounding box center [580, 198] width 173 height 28
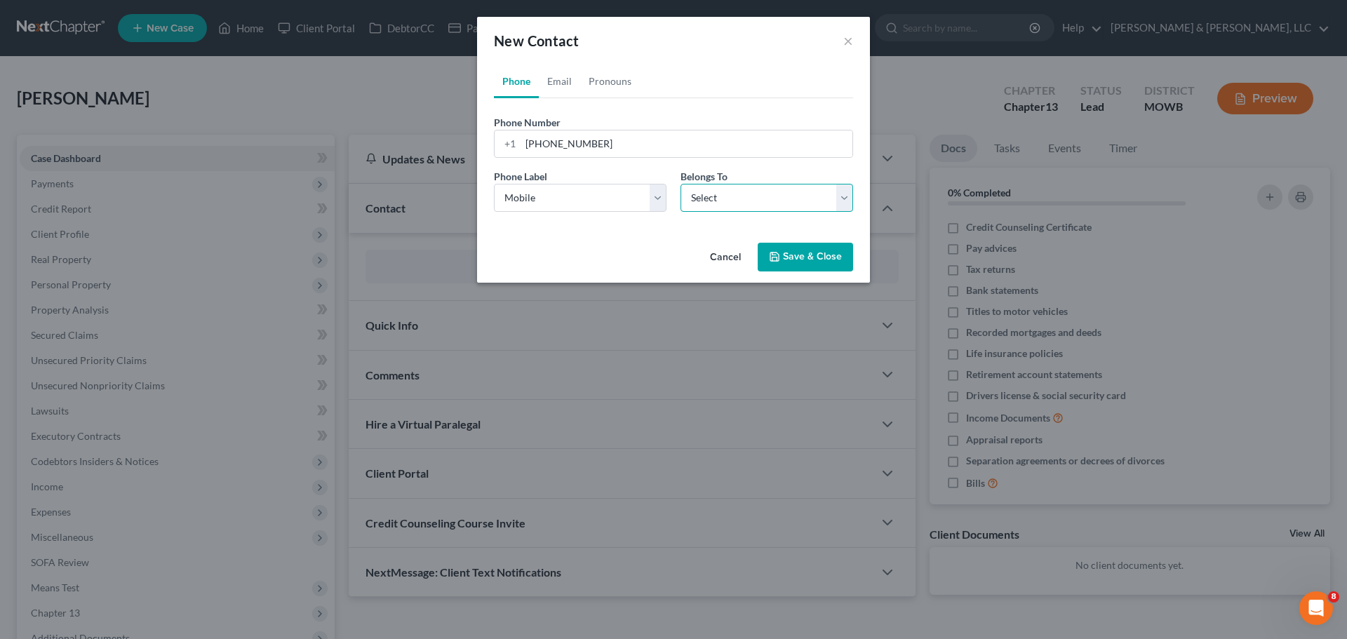
click at [754, 210] on select "Select Client Other" at bounding box center [767, 198] width 173 height 28
select select "0"
click at [681, 184] on select "Select Client Other" at bounding box center [767, 198] width 173 height 28
drag, startPoint x: 550, startPoint y: 81, endPoint x: 577, endPoint y: 106, distance: 37.2
click at [550, 81] on link "Email" at bounding box center [559, 82] width 41 height 34
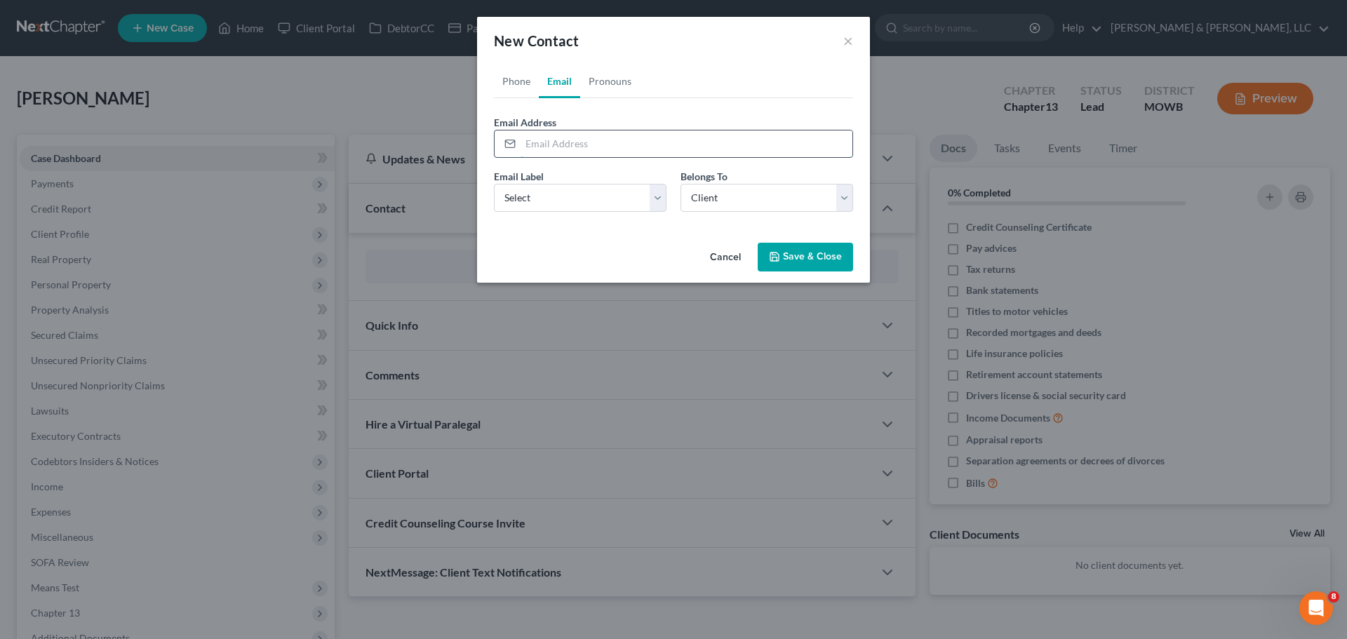
click at [605, 141] on input "email" at bounding box center [687, 143] width 332 height 27
type input "[EMAIL_ADDRESS][DOMAIN_NAME]"
drag, startPoint x: 602, startPoint y: 199, endPoint x: 600, endPoint y: 211, distance: 12.8
click at [602, 199] on select "Select Home Work Other" at bounding box center [580, 198] width 173 height 28
select select "0"
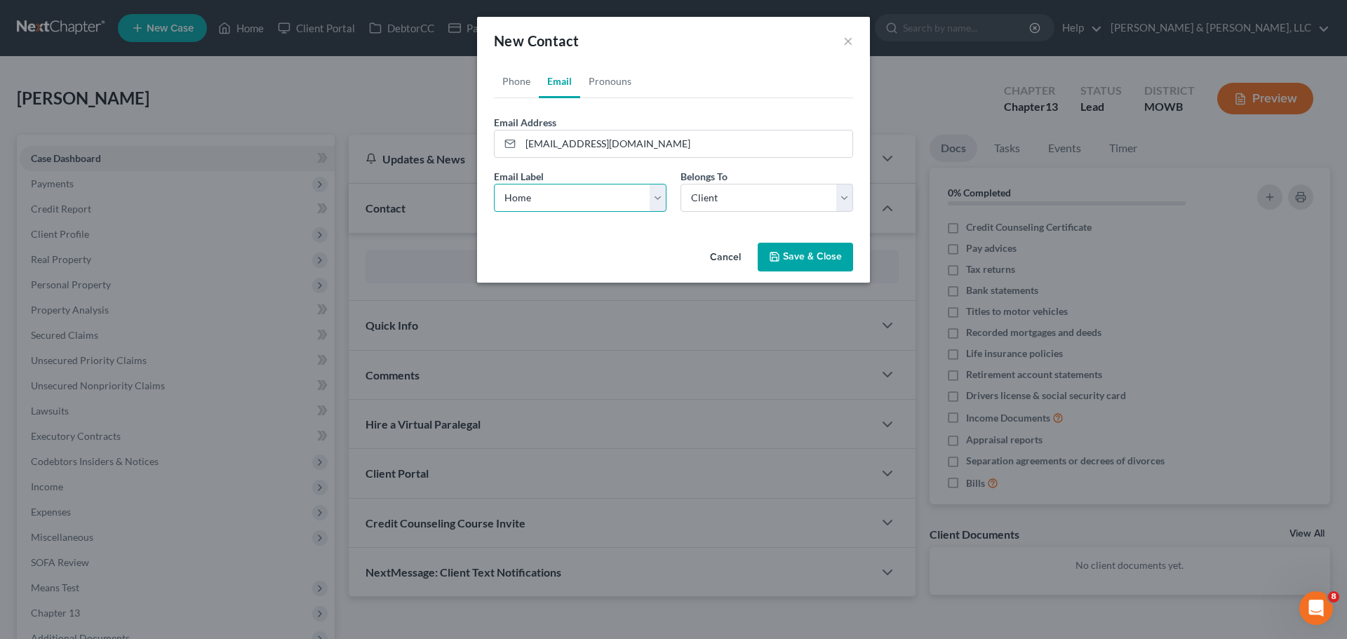
click at [494, 184] on select "Select Home Work Other" at bounding box center [580, 198] width 173 height 28
click at [793, 255] on button "Save & Close" at bounding box center [805, 257] width 95 height 29
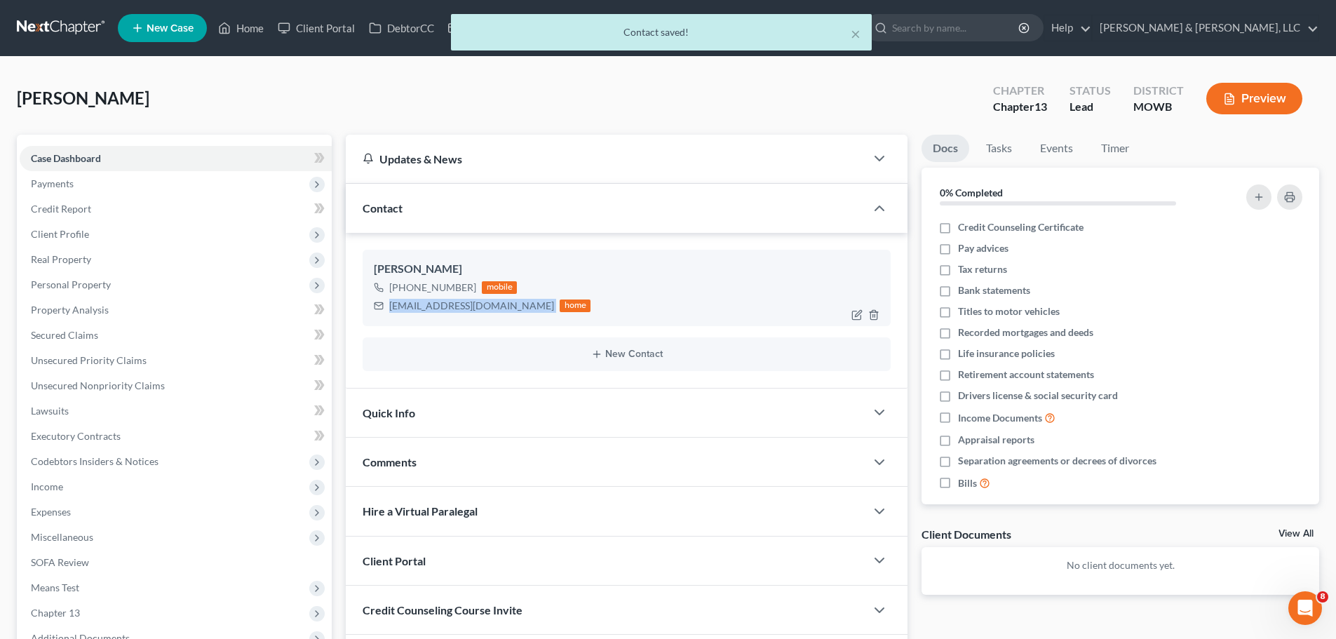
drag, startPoint x: 389, startPoint y: 309, endPoint x: 477, endPoint y: 307, distance: 87.7
click at [490, 307] on div "[EMAIL_ADDRESS][DOMAIN_NAME] home" at bounding box center [482, 306] width 217 height 18
copy div "[EMAIL_ADDRESS][DOMAIN_NAME]"
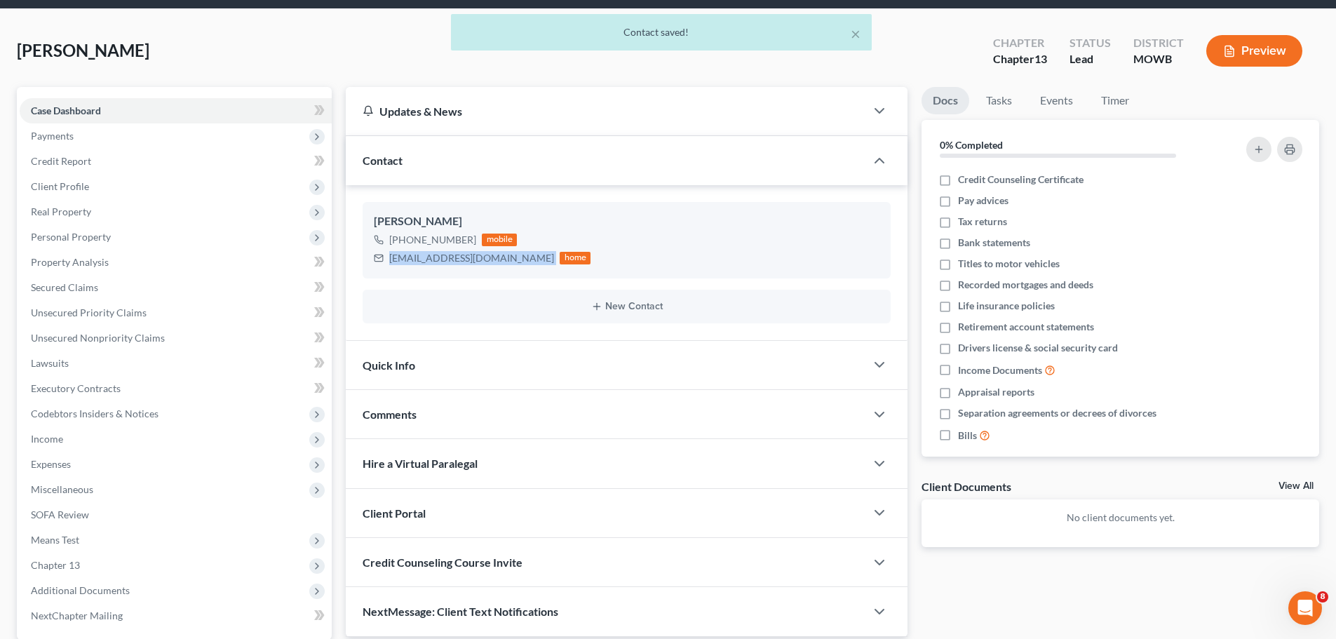
scroll to position [70, 0]
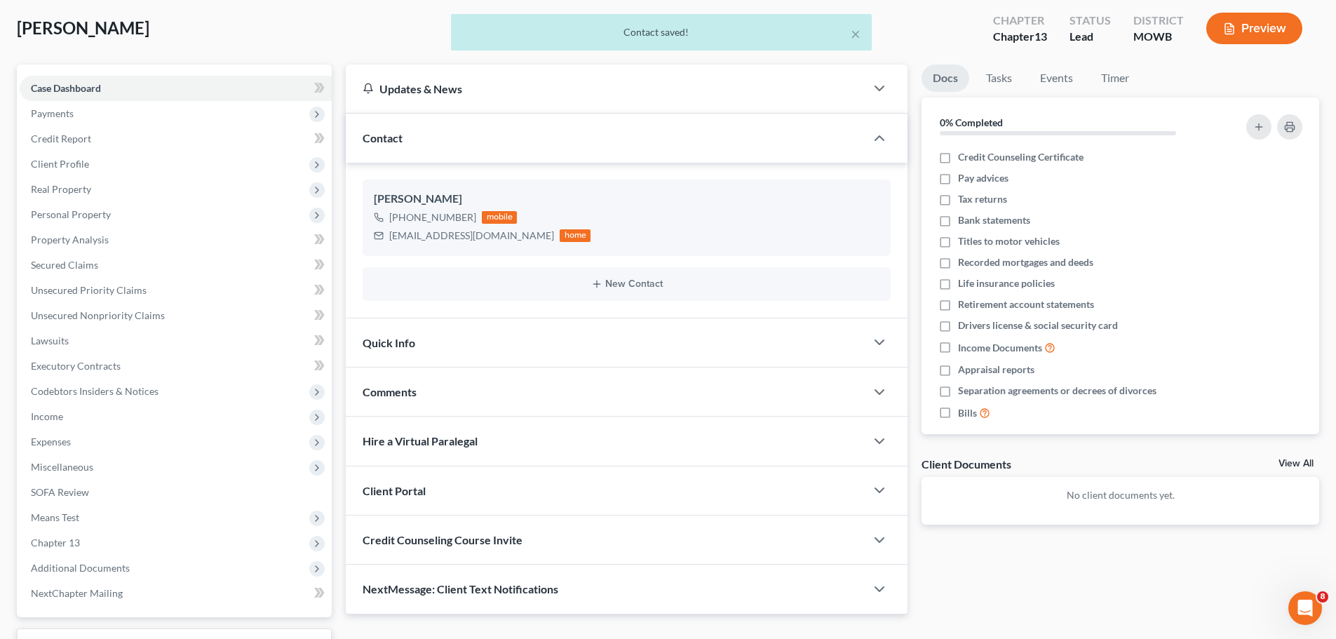
click at [419, 328] on div "Quick Info" at bounding box center [606, 343] width 520 height 48
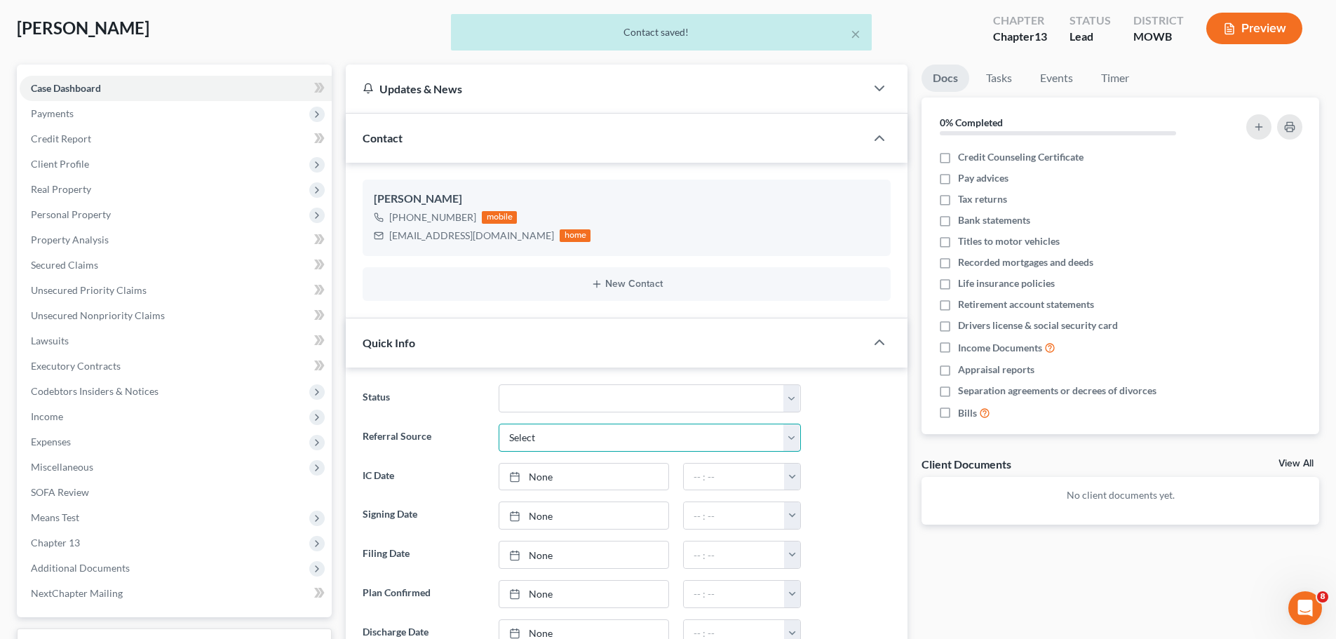
click at [532, 439] on select "Select Word Of Mouth Previous Clients Direct Mail Website Google Search Modern …" at bounding box center [650, 438] width 302 height 28
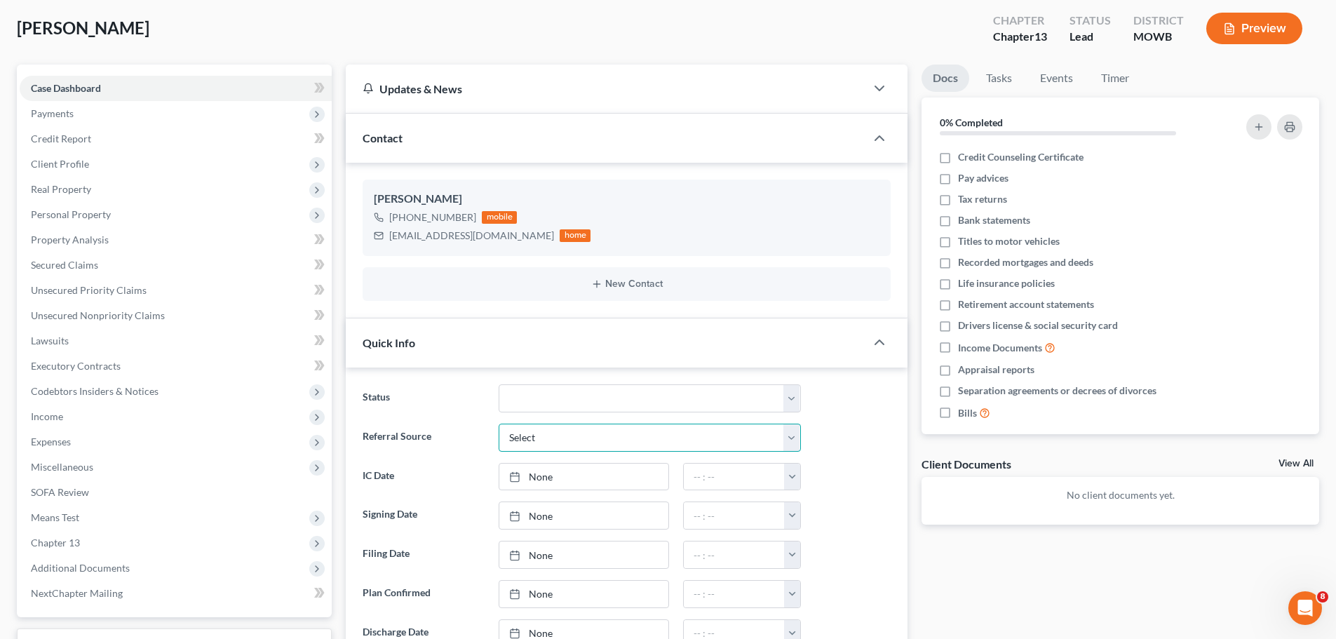
select select "2"
click at [499, 424] on select "Select Word Of Mouth Previous Clients Direct Mail Website Google Search Modern …" at bounding box center [650, 438] width 302 height 28
click at [525, 480] on div at bounding box center [519, 477] width 20 height 12
type input "[DATE]"
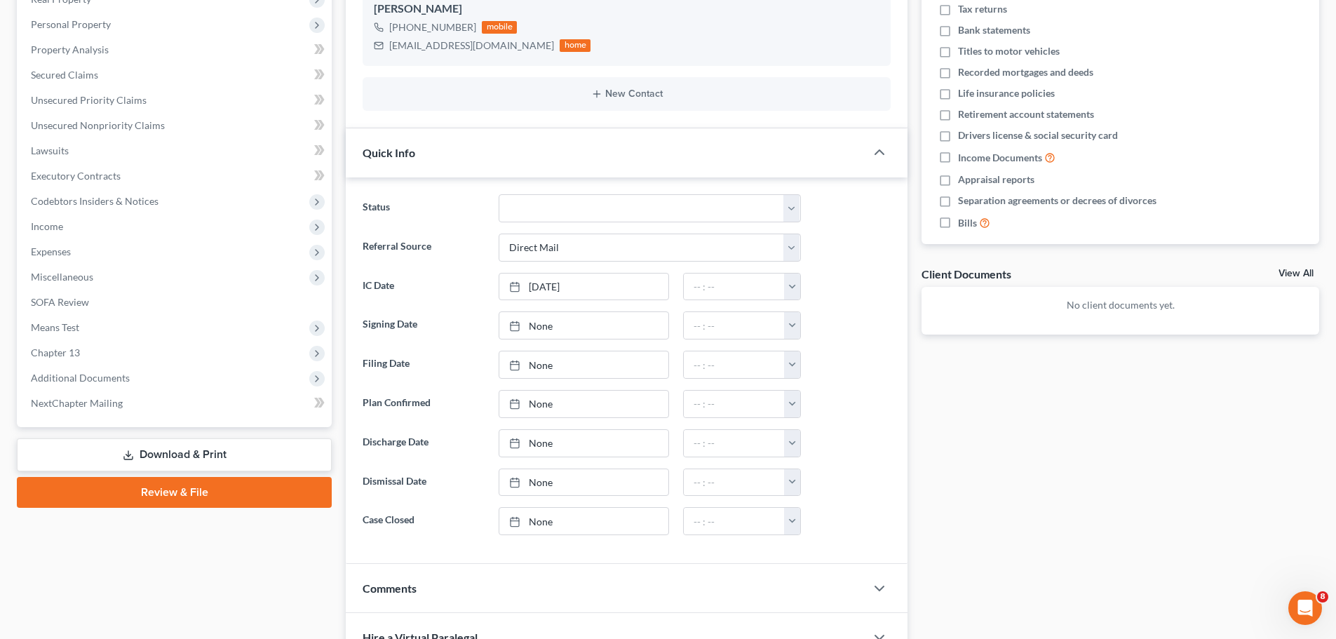
scroll to position [485, 0]
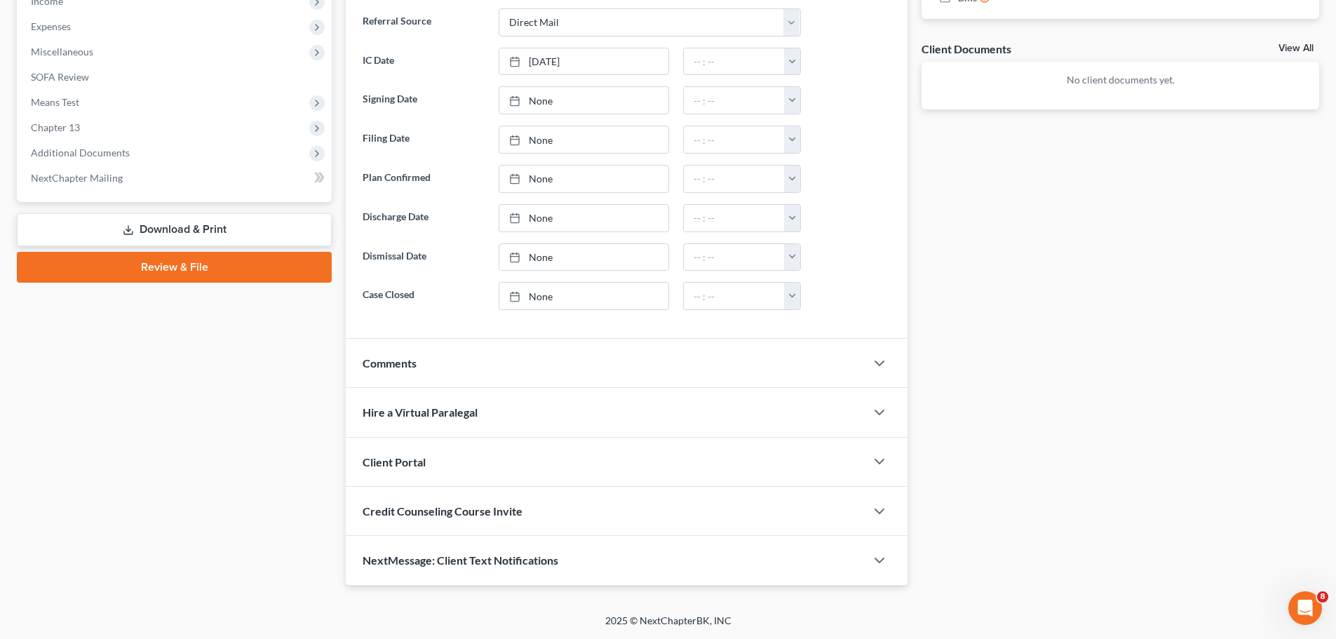
click at [419, 466] on span "Client Portal" at bounding box center [394, 461] width 63 height 13
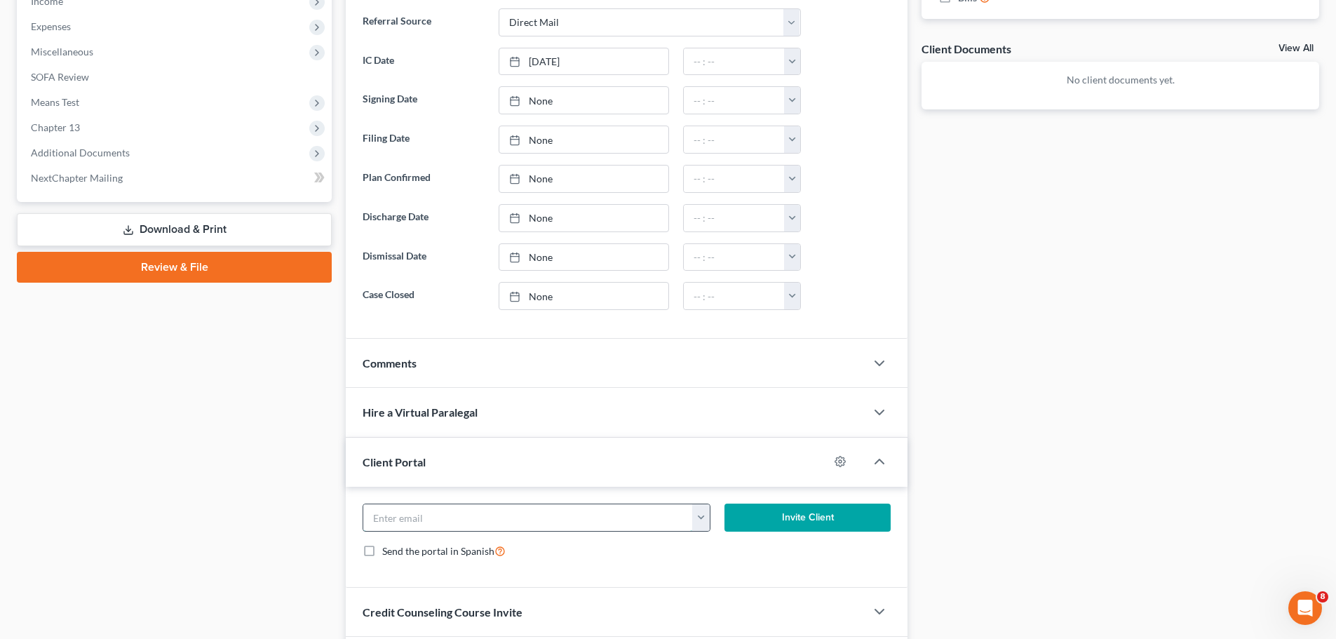
click at [478, 487] on input "email" at bounding box center [528, 517] width 330 height 27
paste input "[EMAIL_ADDRESS][DOMAIN_NAME]"
type input "[EMAIL_ADDRESS][DOMAIN_NAME]"
click at [786, 487] on button "Invite Client" at bounding box center [808, 518] width 167 height 28
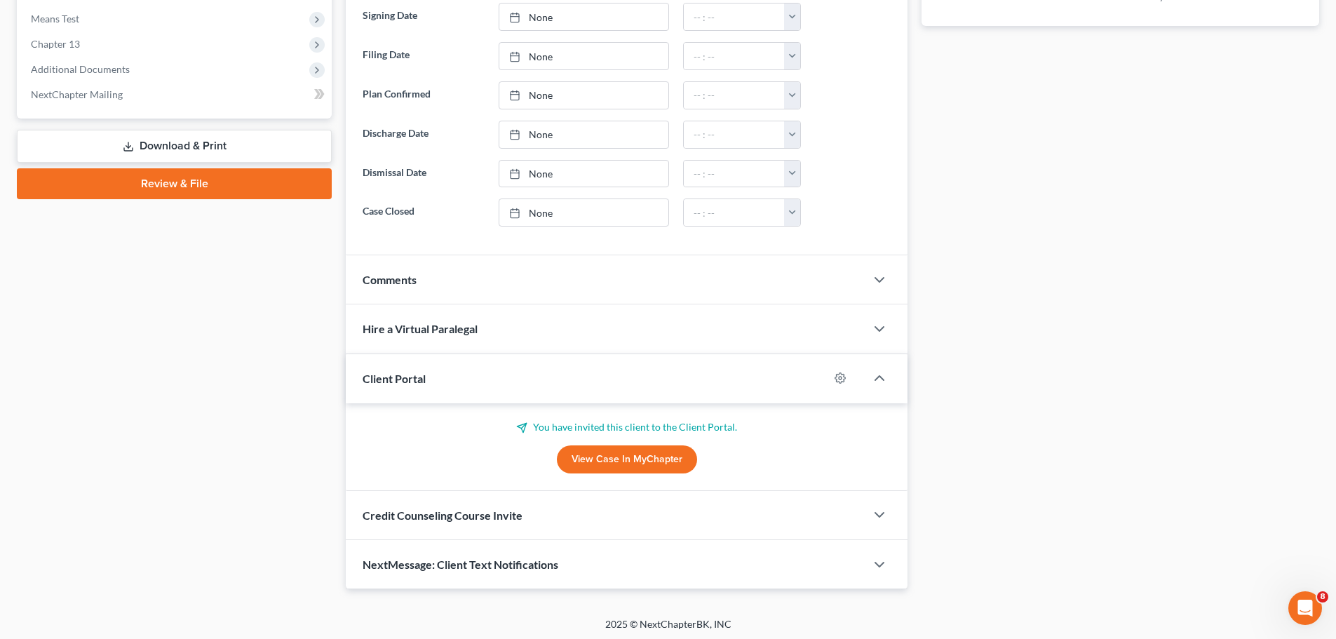
scroll to position [572, 0]
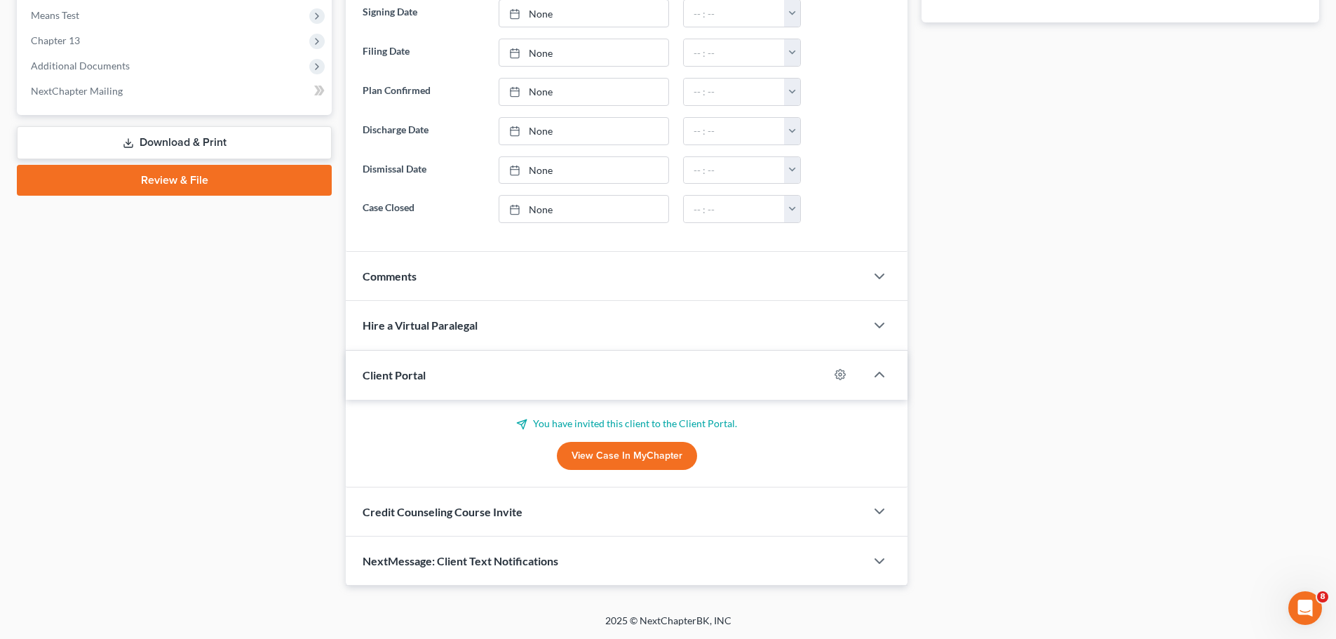
click at [488, 487] on span "Credit Counseling Course Invite" at bounding box center [443, 511] width 160 height 13
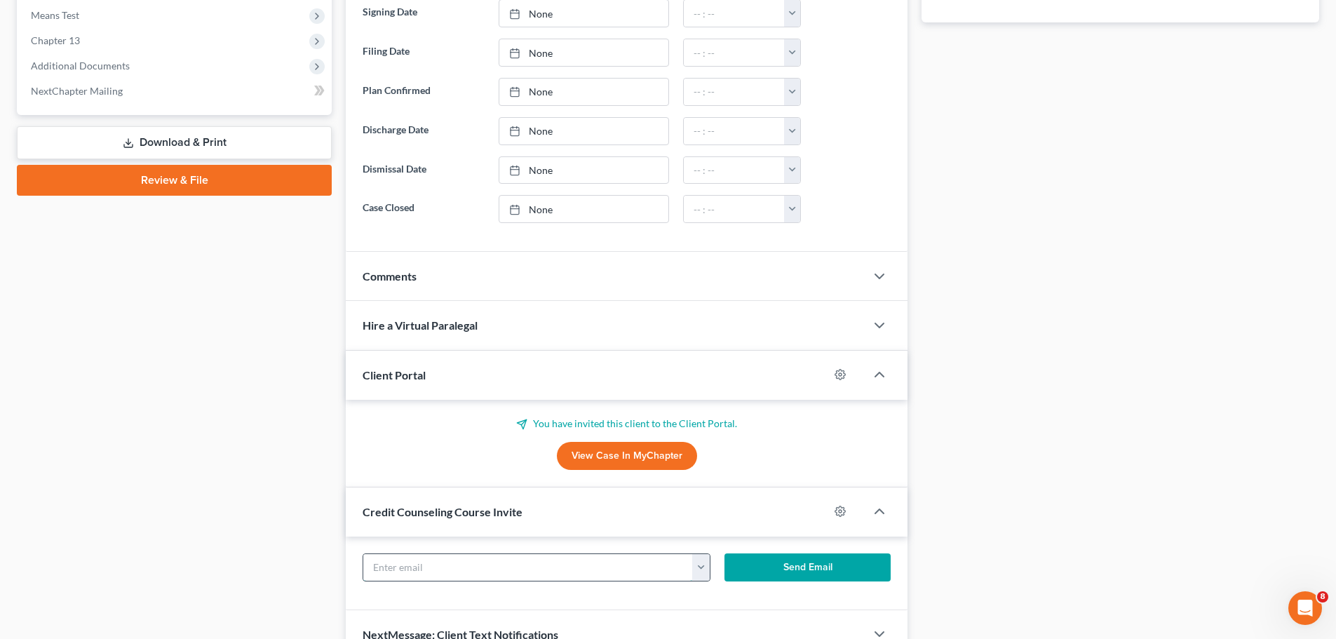
click at [530, 487] on input "text" at bounding box center [528, 567] width 330 height 27
paste input "[EMAIL_ADDRESS][DOMAIN_NAME]"
type input "[EMAIL_ADDRESS][DOMAIN_NAME]"
click at [815, 487] on button "Send Email" at bounding box center [808, 568] width 167 height 28
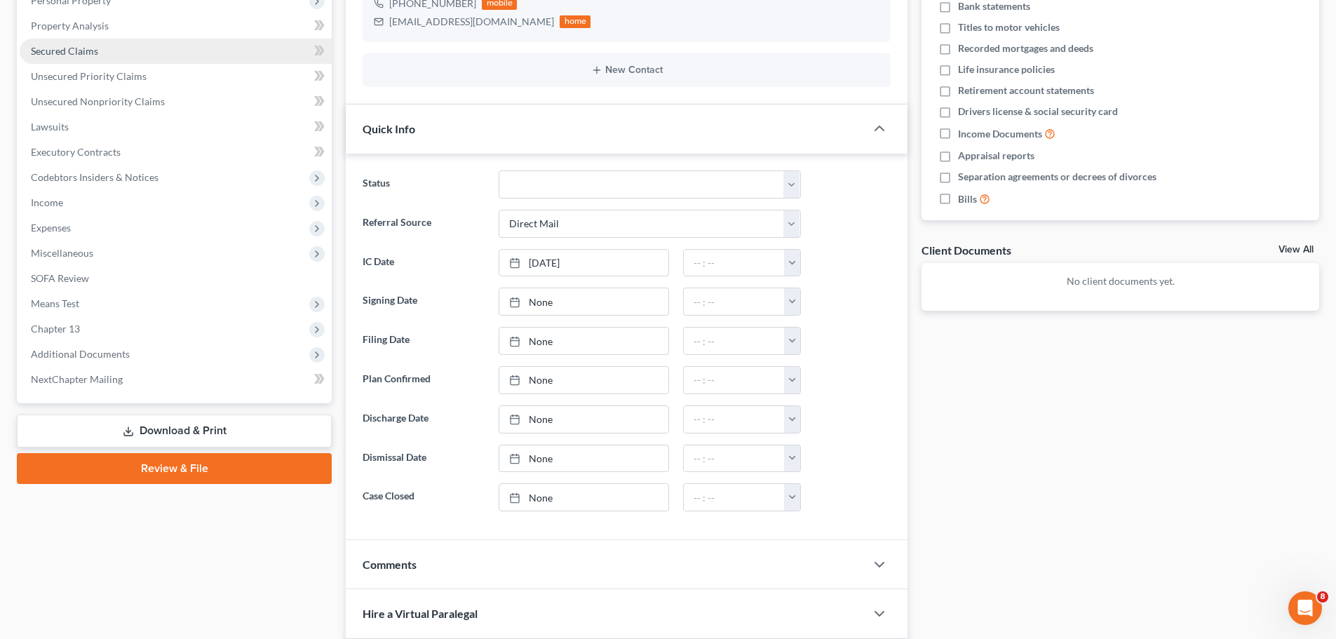
scroll to position [0, 0]
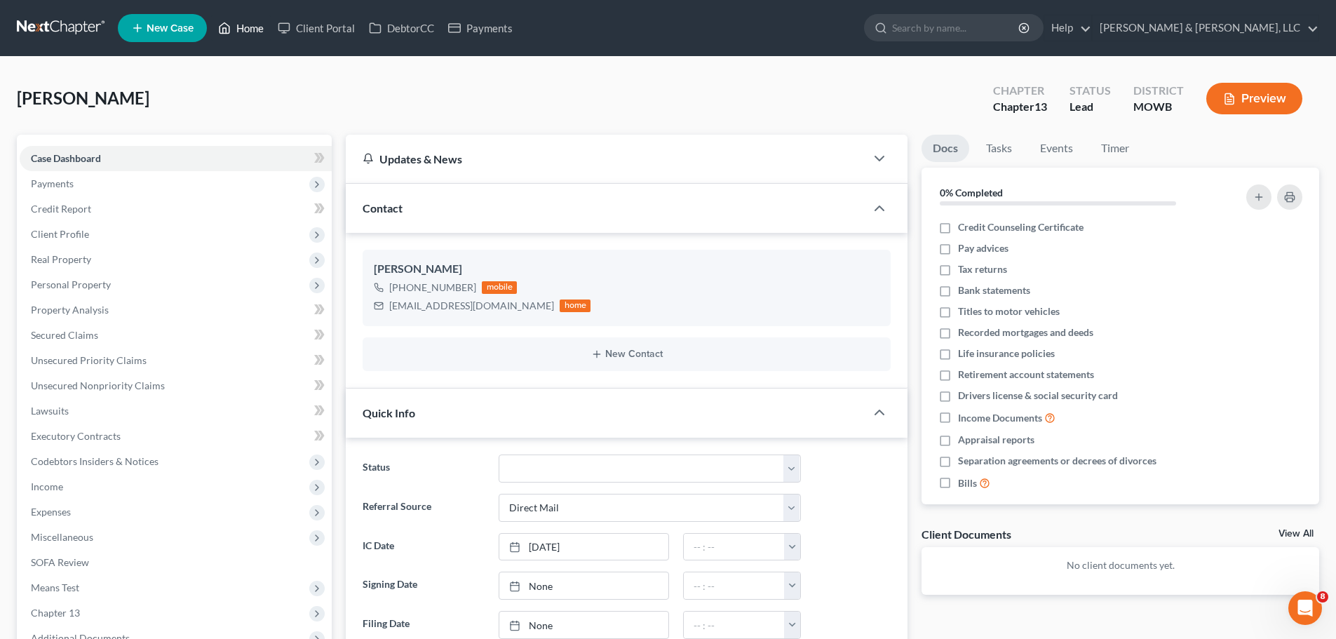
click at [240, 23] on link "Home" at bounding box center [241, 27] width 60 height 25
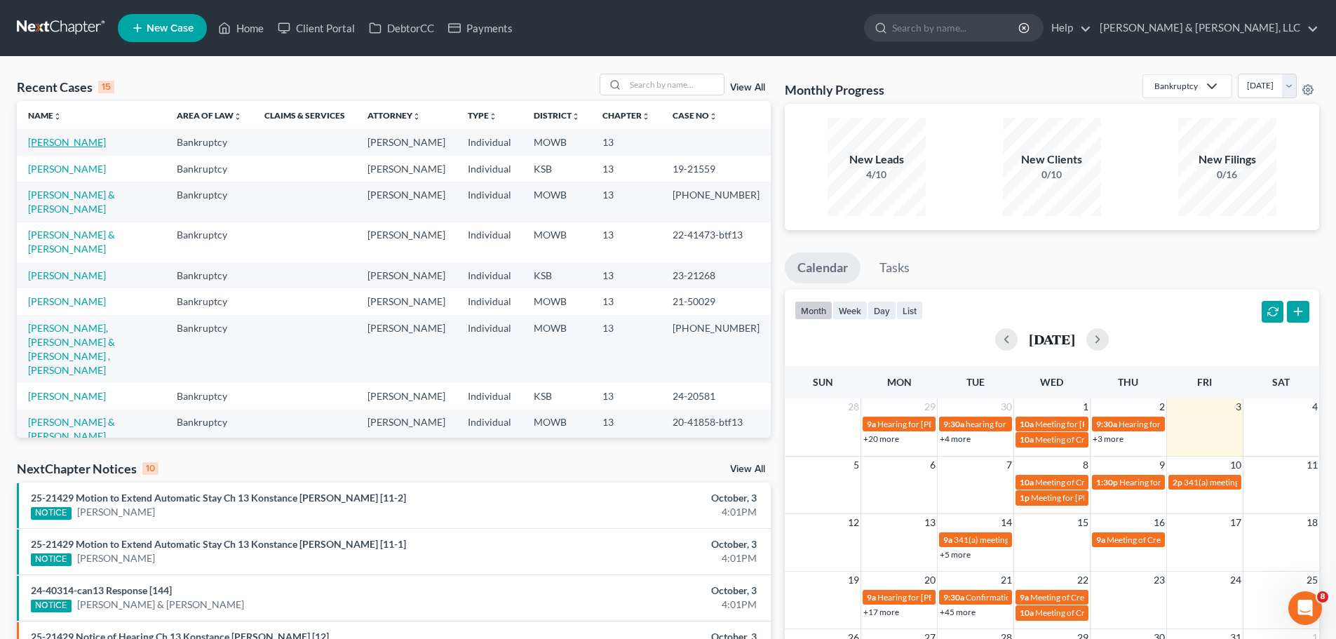
click at [50, 145] on link "[PERSON_NAME]" at bounding box center [67, 142] width 78 height 12
select select "2"
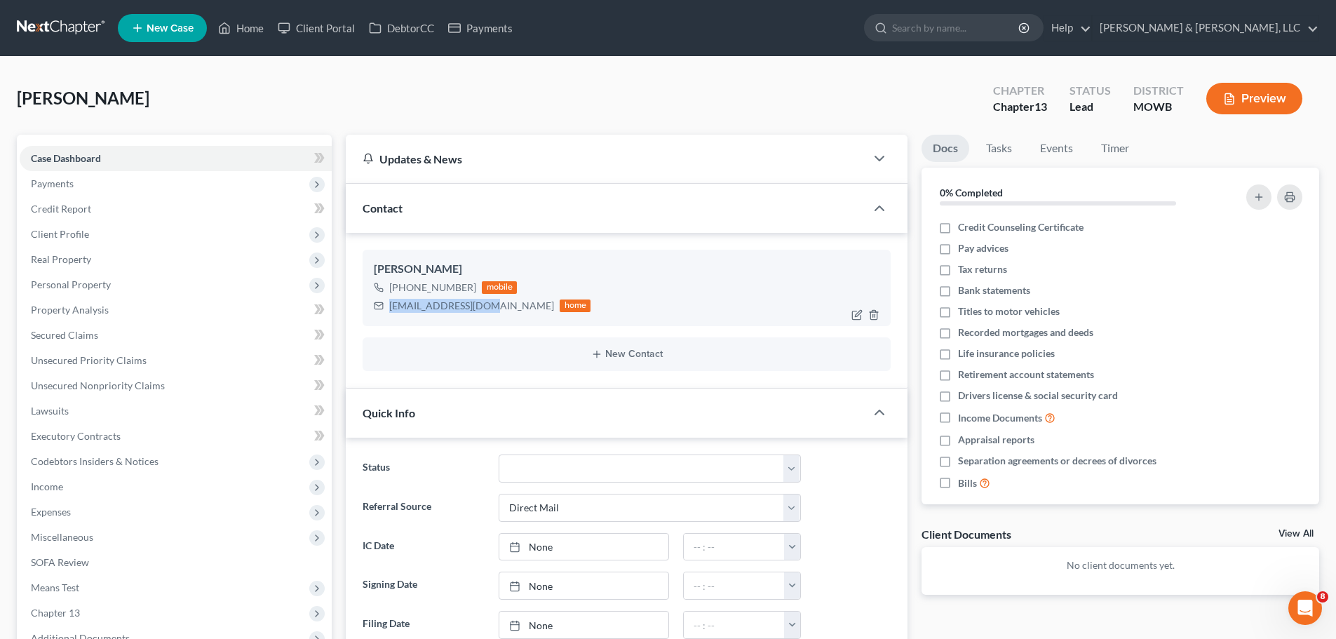
drag, startPoint x: 388, startPoint y: 310, endPoint x: 483, endPoint y: 309, distance: 94.7
click at [483, 309] on div "[EMAIL_ADDRESS][DOMAIN_NAME] home" at bounding box center [482, 306] width 217 height 18
copy div "[EMAIL_ADDRESS][DOMAIN_NAME]"
click at [262, 32] on link "Home" at bounding box center [241, 27] width 60 height 25
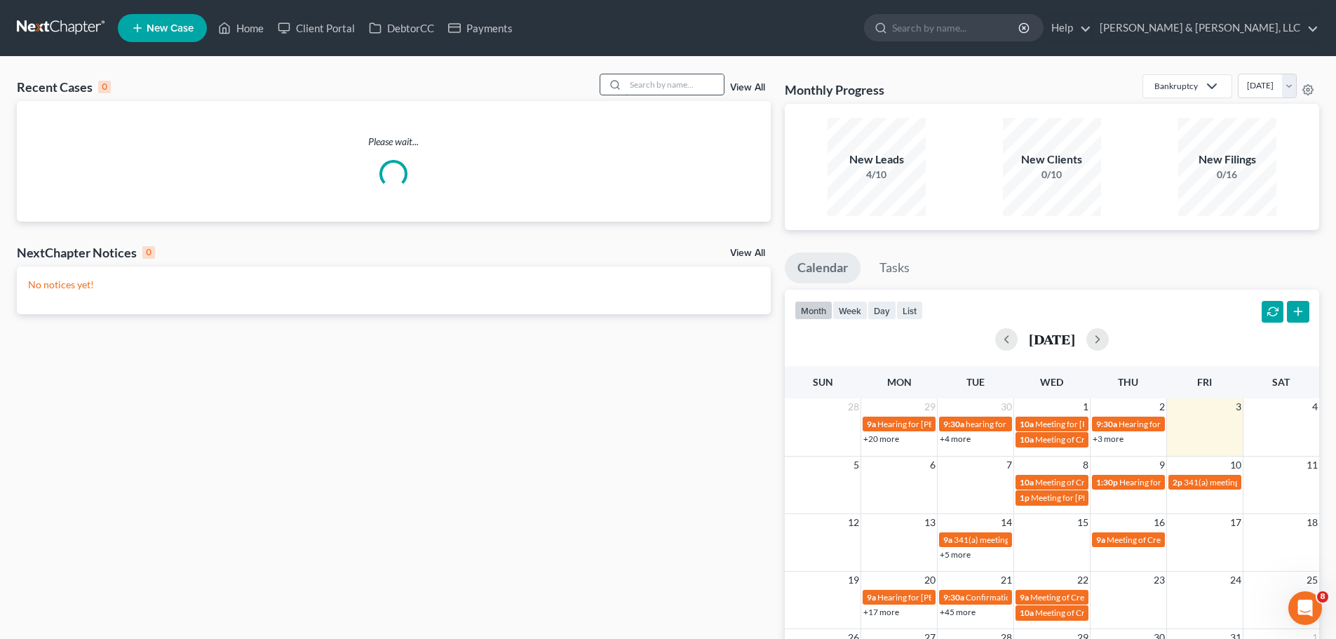
click at [672, 79] on input "search" at bounding box center [675, 84] width 98 height 20
type input "justice"
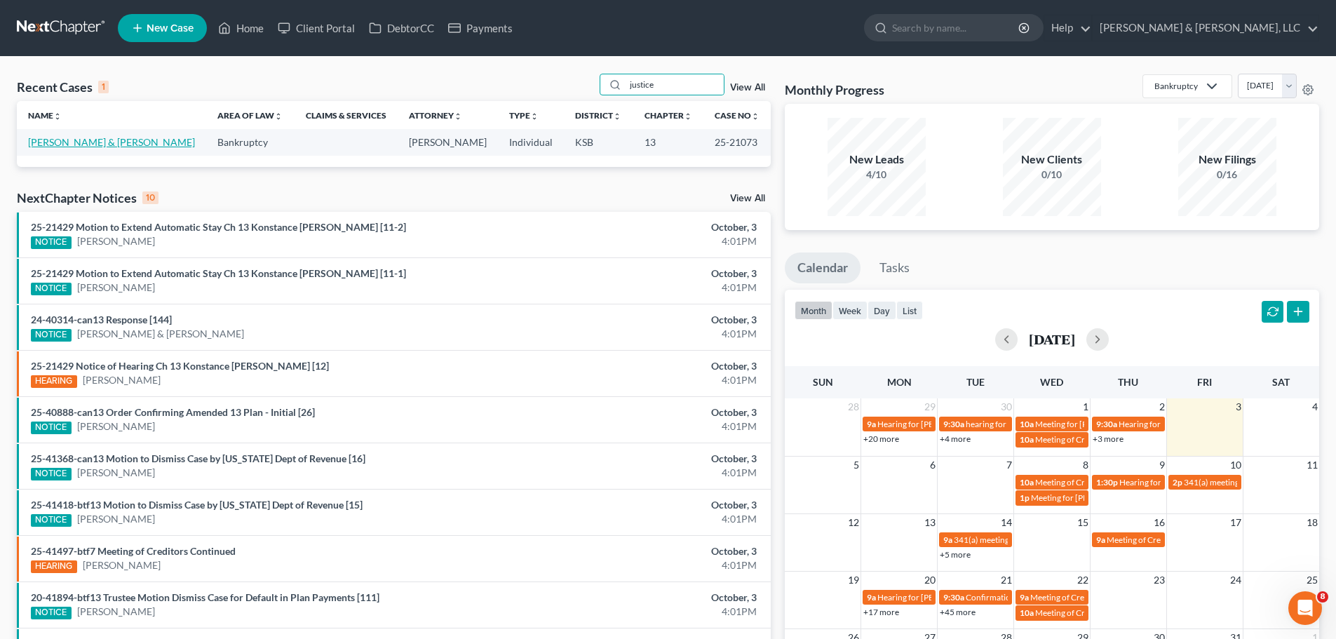
click at [109, 145] on link "[PERSON_NAME] & [PERSON_NAME]" at bounding box center [111, 142] width 167 height 12
select select "6"
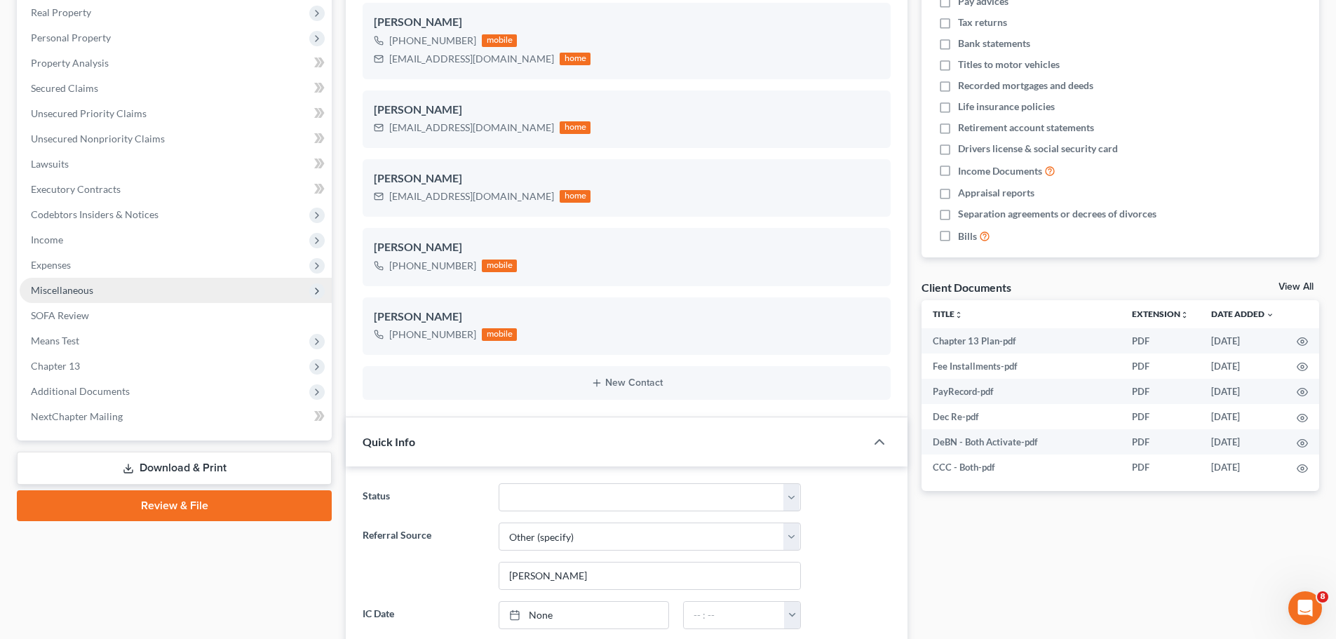
scroll to position [281, 0]
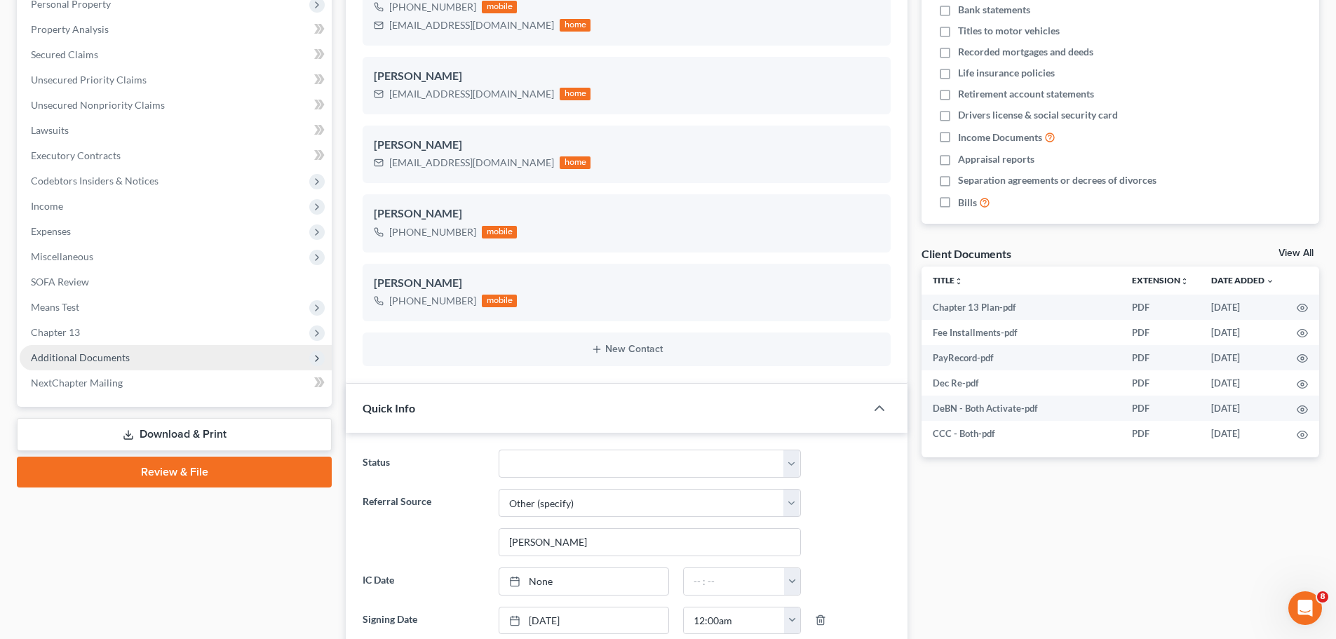
click at [150, 364] on span "Additional Documents" at bounding box center [176, 357] width 312 height 25
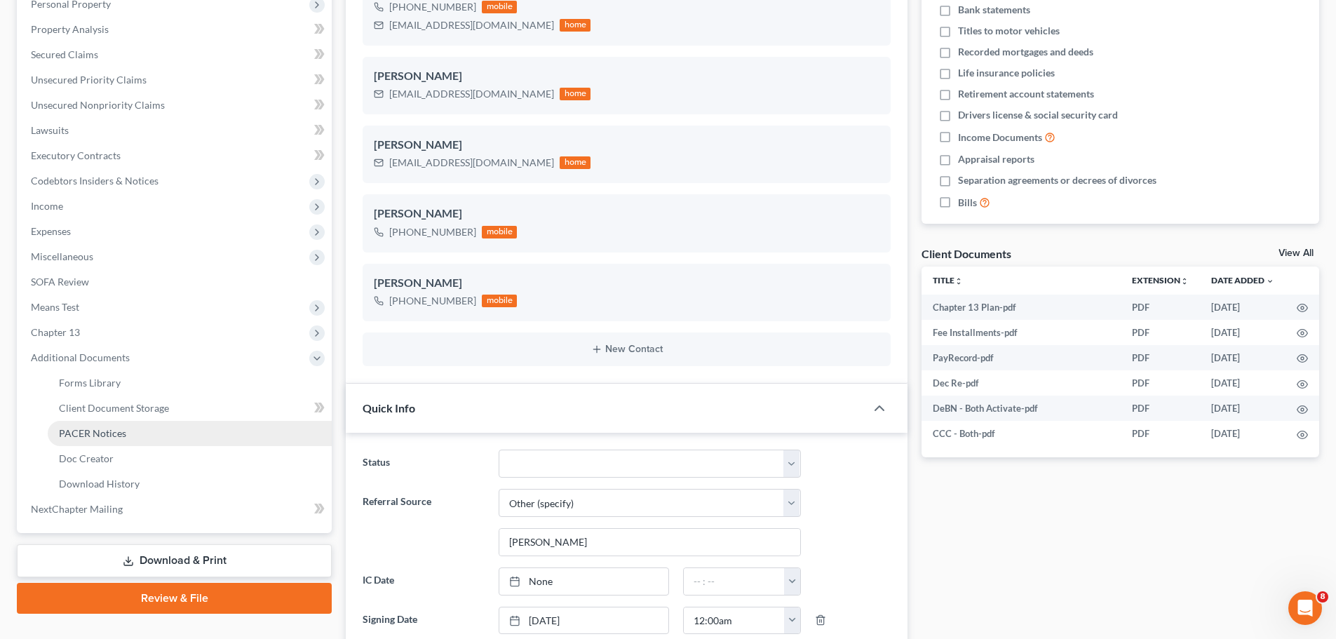
click at [148, 435] on link "PACER Notices" at bounding box center [190, 433] width 284 height 25
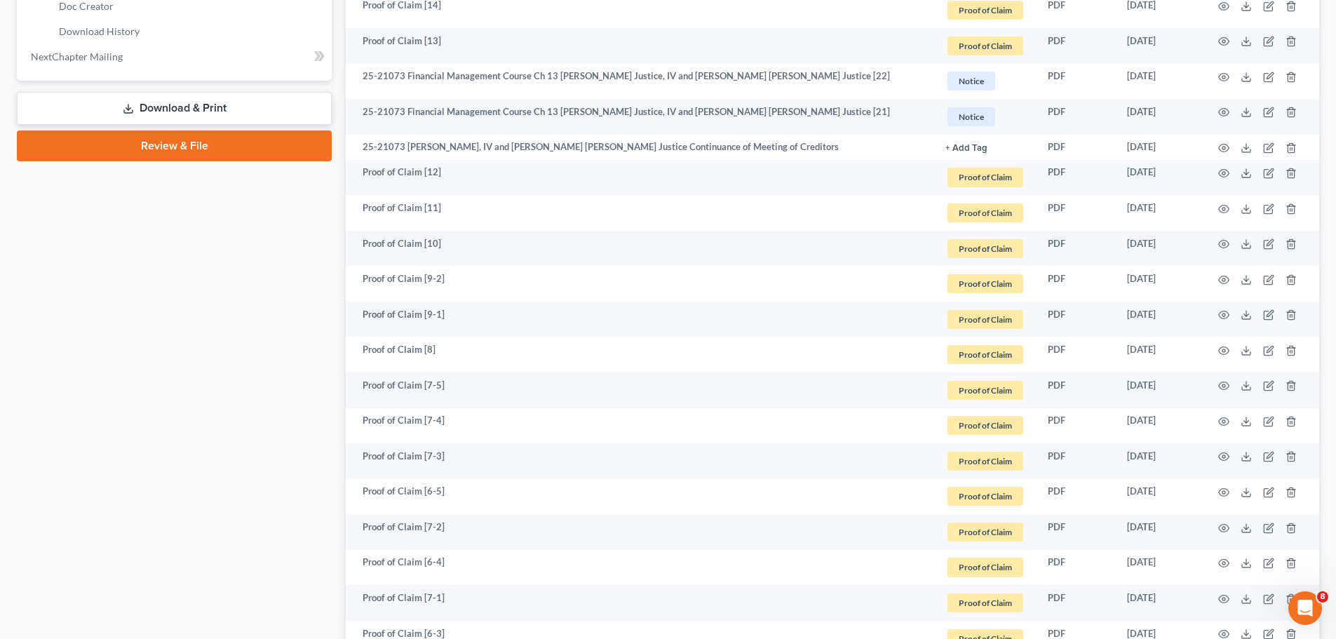
scroll to position [665, 0]
